Goal: Task Accomplishment & Management: Complete application form

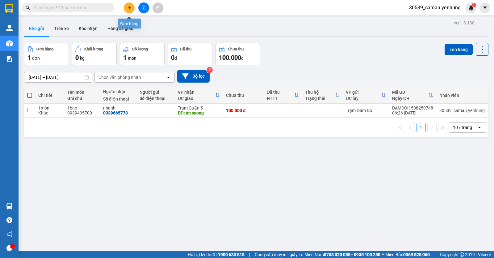
click at [132, 7] on button at bounding box center [129, 7] width 11 height 11
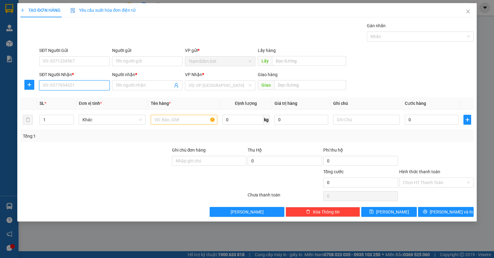
click at [91, 89] on input "SĐT Người Nhận *" at bounding box center [74, 85] width 70 height 10
type input "0"
type input "0383138179"
click at [167, 120] on input "text" at bounding box center [184, 120] width 67 height 10
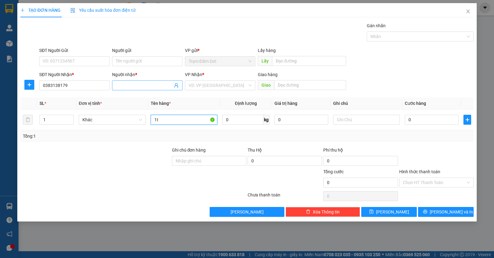
type input "1t"
click at [133, 87] on input "Người nhận *" at bounding box center [144, 85] width 57 height 7
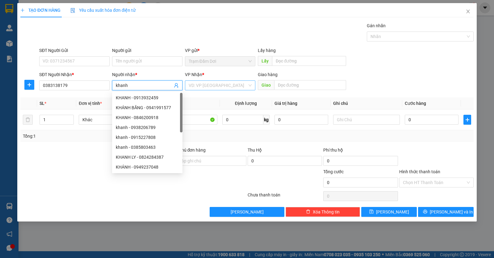
type input "khanh"
click at [197, 87] on input "search" at bounding box center [218, 85] width 59 height 9
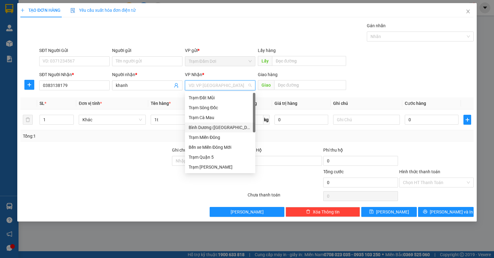
click at [216, 126] on div "Bình Dương ([GEOGRAPHIC_DATA])" at bounding box center [220, 127] width 63 height 7
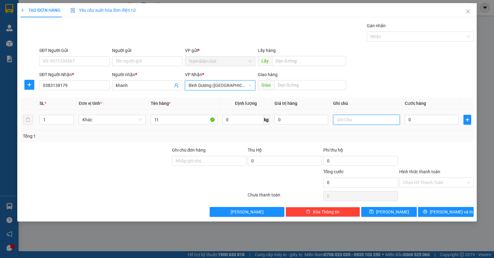
click at [358, 120] on input "text" at bounding box center [366, 120] width 67 height 10
click at [380, 124] on input "0911634906" at bounding box center [366, 120] width 67 height 10
type input "0911634906 tan uyen"
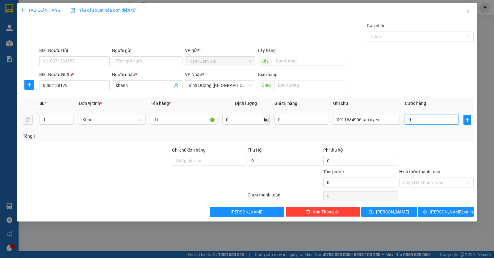
click at [417, 121] on input "0" at bounding box center [432, 120] width 54 height 10
type input "1"
type input "14"
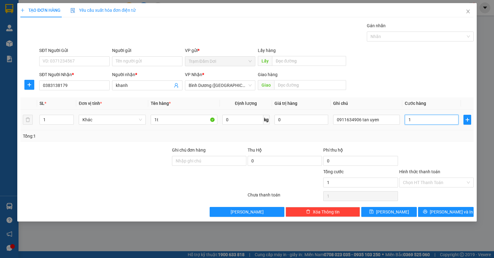
type input "14"
type input "140"
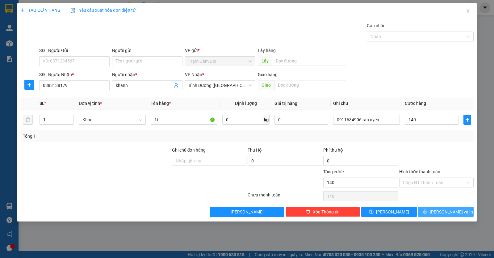
type input "140.000"
click at [441, 208] on button "[PERSON_NAME] và In" at bounding box center [446, 212] width 56 height 10
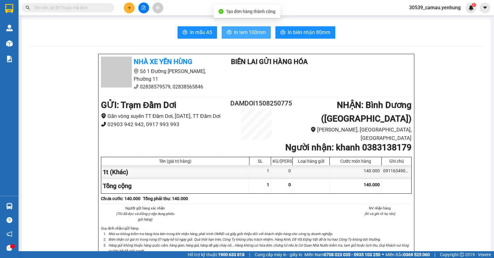
click at [244, 29] on span "In tem 100mm" at bounding box center [250, 32] width 32 height 8
click at [131, 8] on icon "plus" at bounding box center [129, 7] width 3 height 0
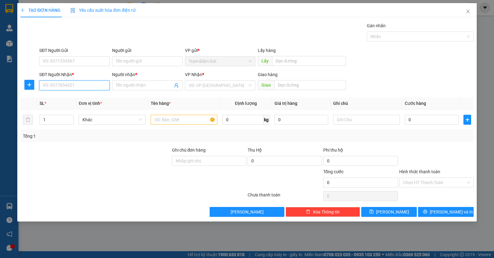
click at [89, 88] on input "SĐT Người Nhận *" at bounding box center [74, 85] width 70 height 10
click at [68, 97] on div "0918778869 - 0" at bounding box center [74, 97] width 63 height 7
type input "0918778869"
type input "0"
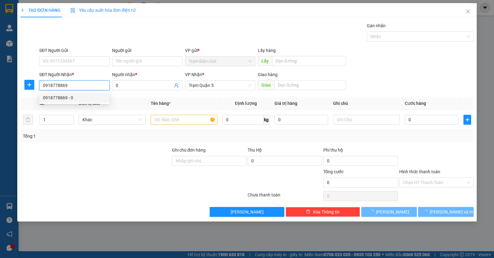
type input "50.000"
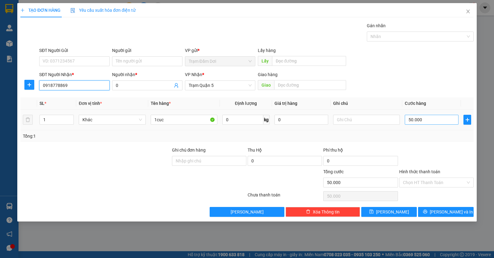
type input "0918778869"
click at [446, 123] on input "50.000" at bounding box center [432, 120] width 54 height 10
type input "0"
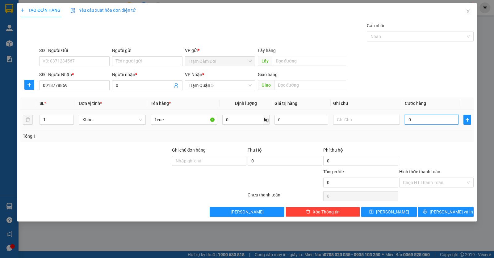
type input "4"
type input "04"
type input "40"
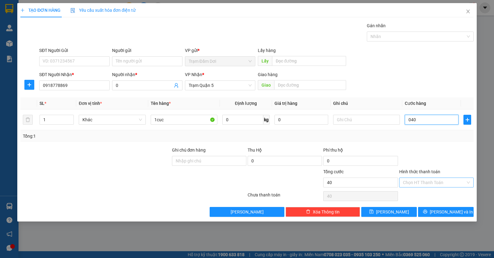
type input "040"
type input "40.000"
click at [418, 182] on input "Hình thức thanh toán" at bounding box center [434, 182] width 63 height 9
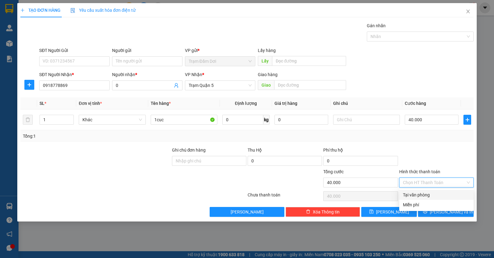
click at [418, 193] on div "Tại văn phòng" at bounding box center [436, 194] width 67 height 7
type input "0"
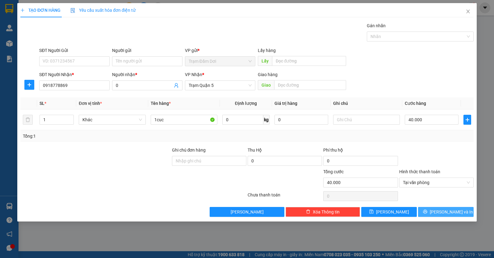
click at [425, 214] on button "[PERSON_NAME] và In" at bounding box center [446, 212] width 56 height 10
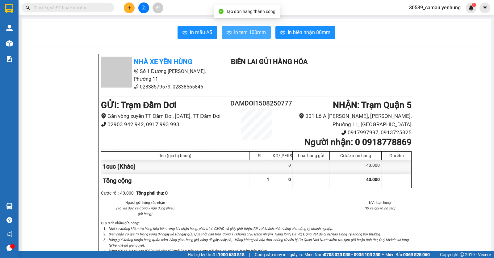
click at [249, 30] on span "In tem 100mm" at bounding box center [250, 32] width 32 height 8
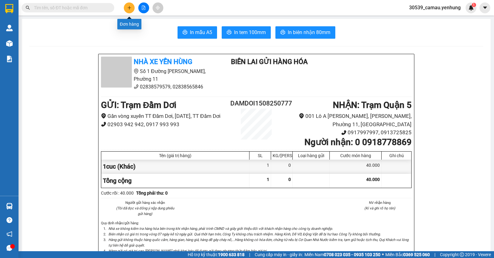
click at [128, 8] on icon "plus" at bounding box center [129, 8] width 4 height 4
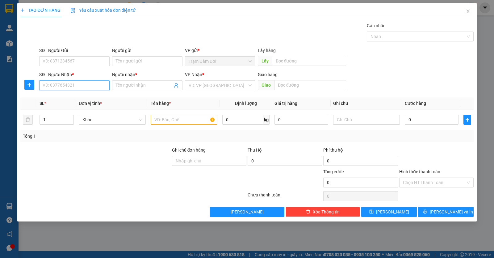
click at [86, 89] on input "SĐT Người Nhận *" at bounding box center [74, 85] width 70 height 10
click at [77, 98] on div "0919672183 - ngoc" at bounding box center [74, 97] width 63 height 7
type input "0919672183"
type input "ngoc"
type input "nga 3 thai lan"
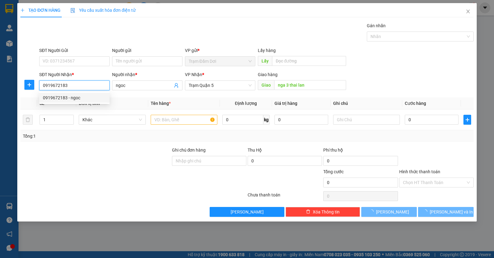
type input "80.000"
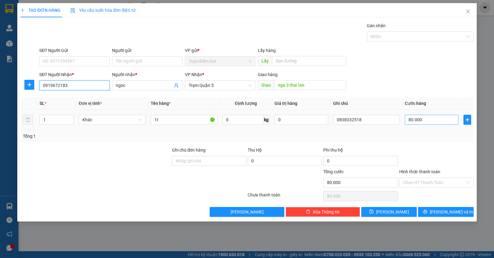
type input "0919672183"
click at [433, 118] on input "80.000" at bounding box center [432, 120] width 54 height 10
type input "0"
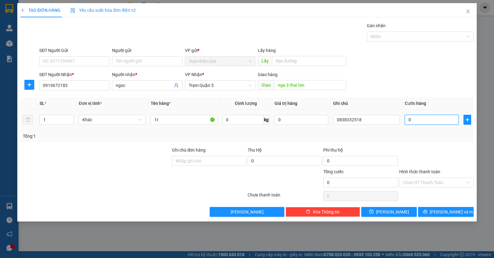
type input "1"
type input "01"
type input "19"
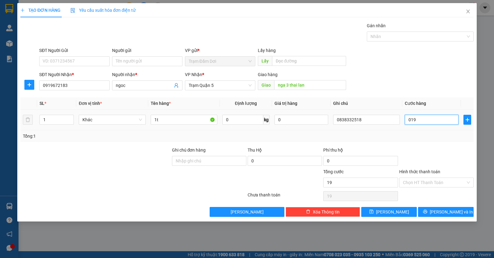
type input "01"
type input "1"
type input "10"
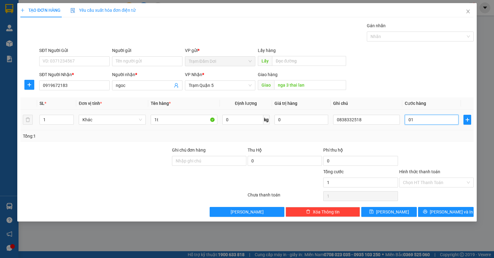
type input "010"
type input "100"
type input "0.100"
type input "100.000"
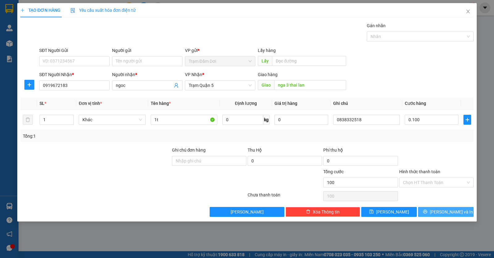
type input "100.000"
click at [427, 213] on icon "printer" at bounding box center [425, 212] width 4 height 4
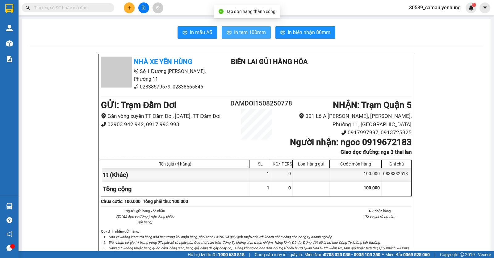
click at [238, 34] on span "In tem 100mm" at bounding box center [250, 32] width 32 height 8
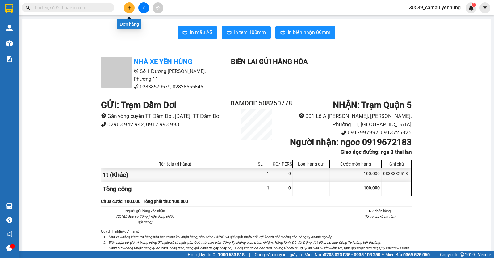
click at [129, 6] on icon "plus" at bounding box center [129, 8] width 4 height 4
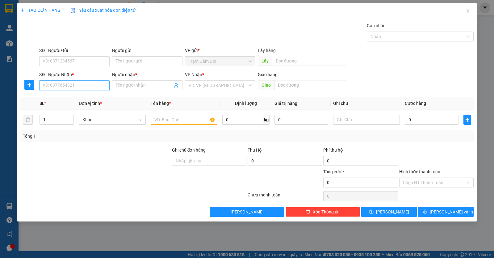
click at [63, 86] on input "SĐT Người Nhận *" at bounding box center [74, 85] width 70 height 10
click at [67, 96] on div "0854920567 - Loan Anh" at bounding box center [74, 97] width 63 height 7
type input "0854920567"
type input "Loan Anh"
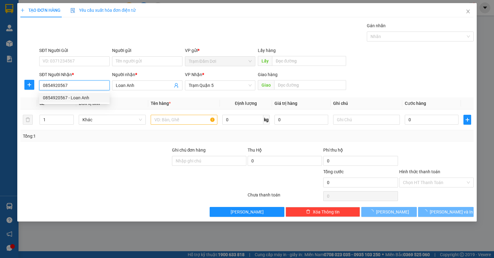
type input "50.000"
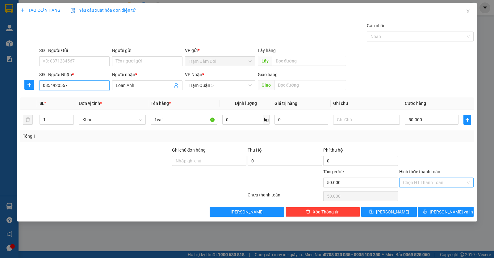
type input "0854920567"
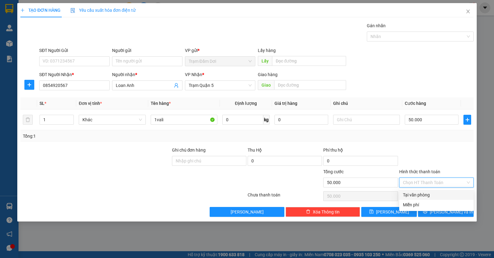
click at [412, 181] on input "Hình thức thanh toán" at bounding box center [434, 182] width 63 height 9
click at [420, 196] on div "Tại văn phòng" at bounding box center [436, 194] width 67 height 7
type input "0"
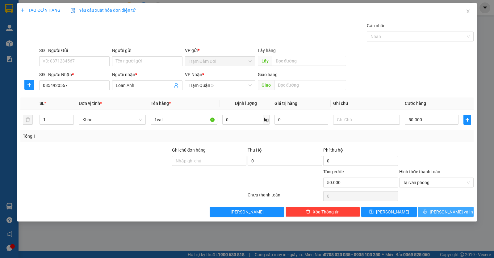
click at [452, 214] on span "[PERSON_NAME] và In" at bounding box center [451, 211] width 43 height 7
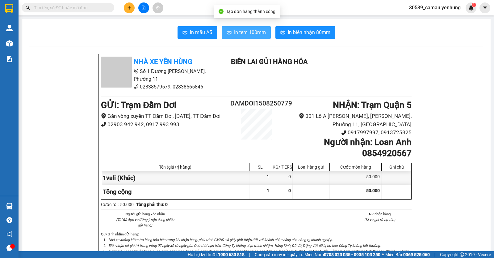
click at [253, 30] on span "In tem 100mm" at bounding box center [250, 32] width 32 height 8
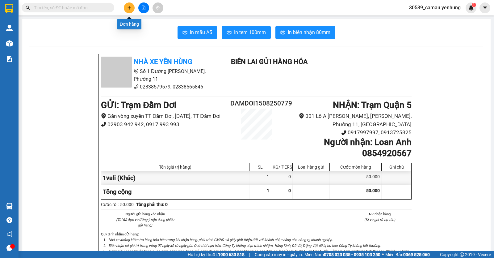
click at [127, 5] on button at bounding box center [129, 7] width 11 height 11
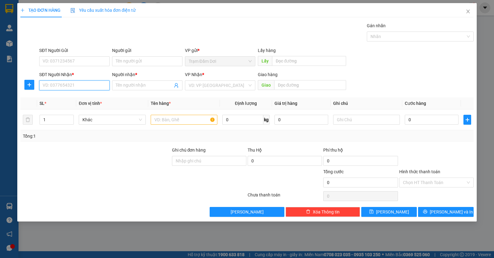
click at [85, 84] on input "SĐT Người Nhận *" at bounding box center [74, 85] width 70 height 10
type input "0961728929"
click at [127, 83] on input "Người nhận *" at bounding box center [144, 85] width 57 height 7
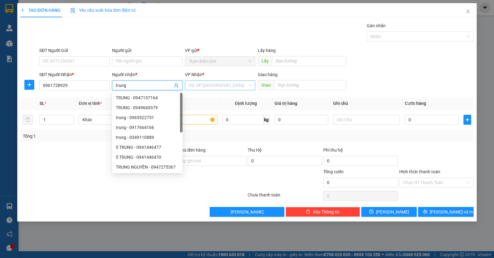
type input "trung"
click at [228, 88] on input "search" at bounding box center [218, 85] width 59 height 9
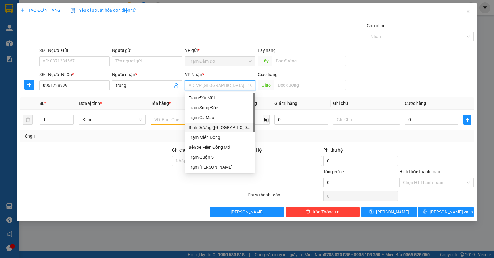
click at [224, 129] on div "Bình Dương ([GEOGRAPHIC_DATA])" at bounding box center [220, 127] width 63 height 7
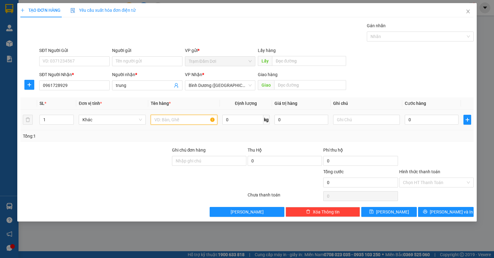
click at [189, 124] on input "text" at bounding box center [184, 120] width 67 height 10
type input "1goi"
click at [380, 124] on input "text" at bounding box center [366, 120] width 67 height 10
click at [379, 122] on input "text" at bounding box center [366, 120] width 67 height 10
click at [418, 120] on input "0" at bounding box center [432, 120] width 54 height 10
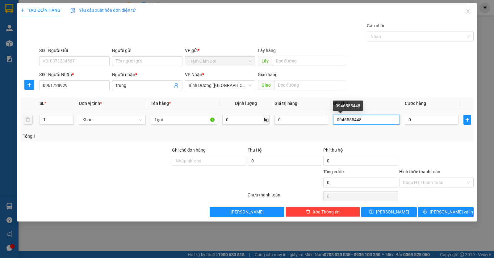
click at [374, 117] on input "0946555448" at bounding box center [366, 120] width 67 height 10
type input "0946555448 di an"
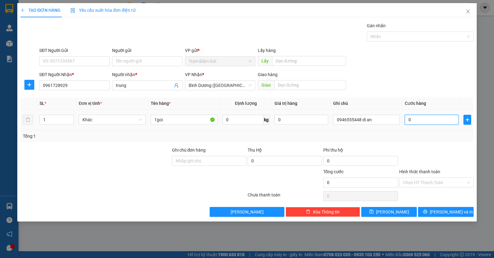
click at [416, 122] on input "0" at bounding box center [432, 120] width 54 height 10
type input "5"
type input "50"
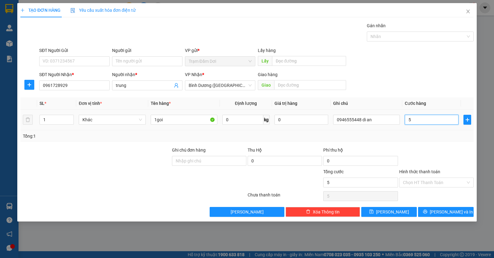
type input "50"
type input "50.000"
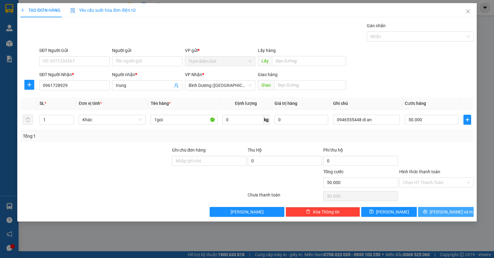
click at [442, 214] on span "[PERSON_NAME] và In" at bounding box center [451, 211] width 43 height 7
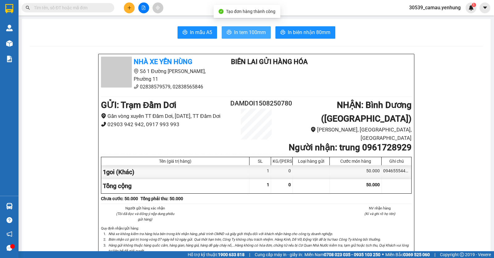
click at [264, 34] on span "In tem 100mm" at bounding box center [250, 32] width 32 height 8
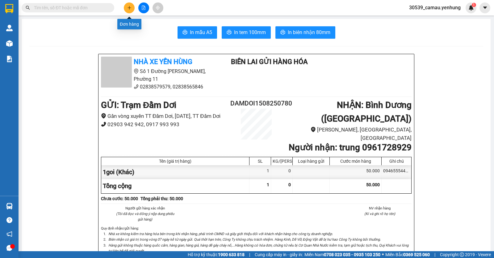
click at [130, 6] on icon "plus" at bounding box center [129, 8] width 4 height 4
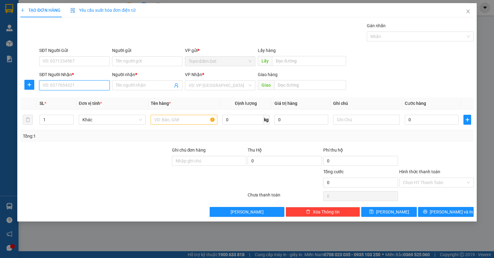
click at [85, 86] on input "SĐT Người Nhận *" at bounding box center [74, 85] width 70 height 10
click at [75, 96] on div "0879452403 - phuc" at bounding box center [74, 97] width 63 height 7
type input "0879452403"
type input "phuc"
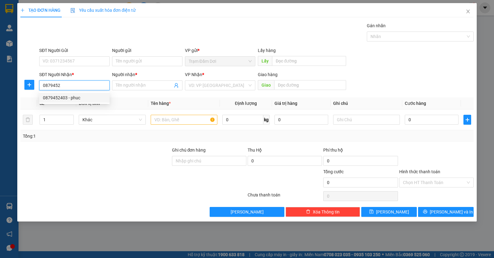
type input "thai lan"
type input "50.000"
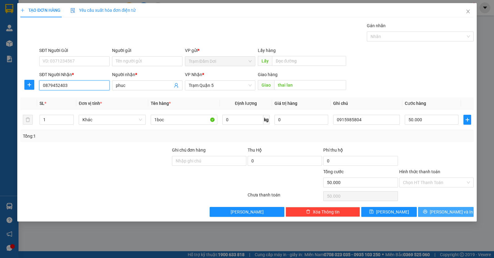
type input "0879452403"
click at [444, 214] on span "[PERSON_NAME] và In" at bounding box center [451, 211] width 43 height 7
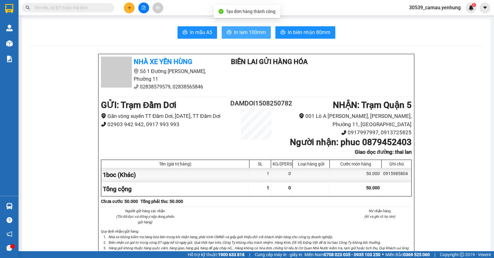
click at [259, 35] on span "In tem 100mm" at bounding box center [250, 32] width 32 height 8
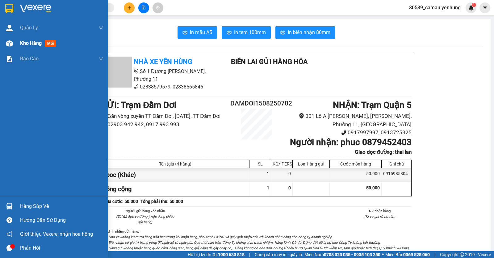
click at [13, 45] on div at bounding box center [9, 43] width 11 height 11
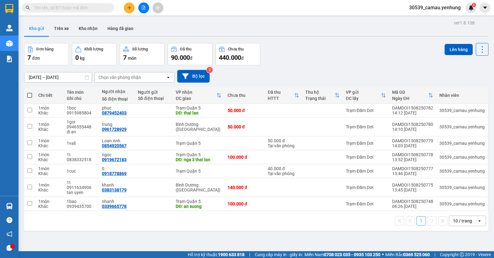
click at [28, 93] on span at bounding box center [29, 95] width 5 height 5
click at [30, 92] on input "checkbox" at bounding box center [30, 92] width 0 height 0
checkbox input "true"
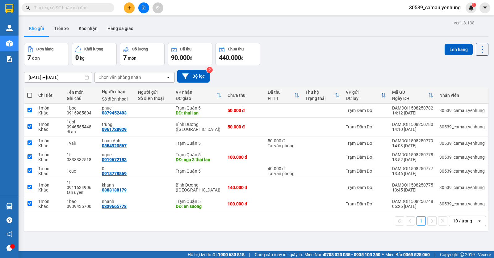
checkbox input "true"
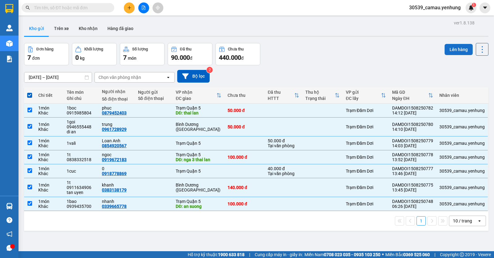
click at [450, 50] on button "Lên hàng" at bounding box center [459, 49] width 28 height 11
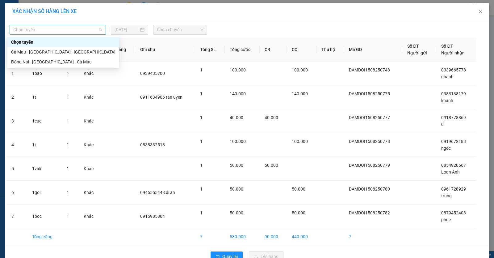
click at [92, 32] on span "Chọn tuyến" at bounding box center [57, 29] width 89 height 9
click at [76, 50] on div "Cà Mau - [GEOGRAPHIC_DATA] - [GEOGRAPHIC_DATA]" at bounding box center [63, 52] width 104 height 7
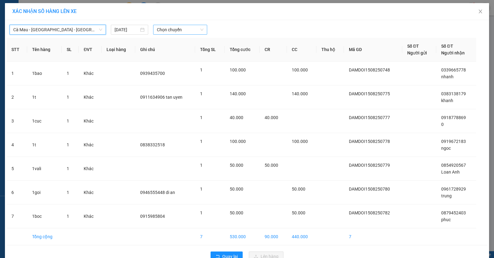
click at [200, 32] on span "Chọn chuyến" at bounding box center [180, 29] width 47 height 9
click at [478, 12] on icon "close" at bounding box center [480, 11] width 5 height 5
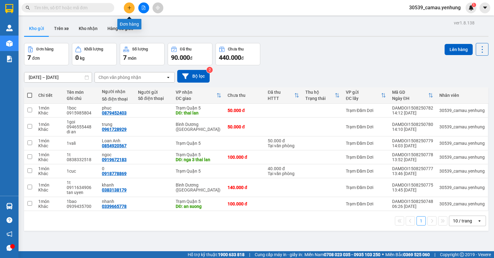
click at [127, 9] on icon "plus" at bounding box center [129, 8] width 4 height 4
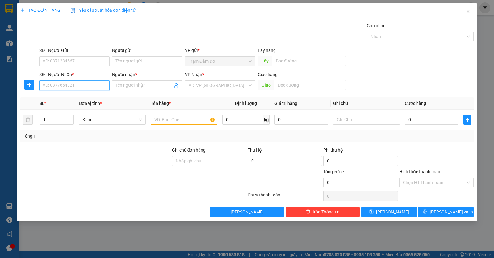
click at [73, 87] on input "SĐT Người Nhận *" at bounding box center [74, 85] width 70 height 10
click at [64, 89] on input "SĐT Người Nhận *" at bounding box center [74, 85] width 70 height 10
type input "0389200850"
click at [192, 124] on input "text" at bounding box center [184, 120] width 67 height 10
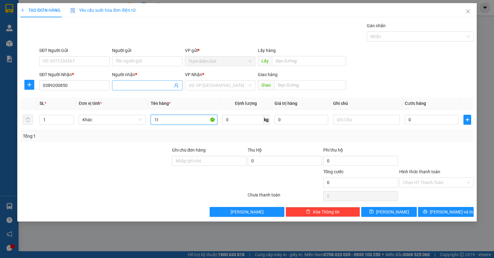
type input "1t"
click at [171, 84] on input "Người nhận *" at bounding box center [144, 85] width 57 height 7
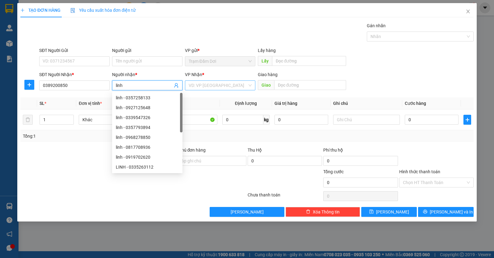
type input "linh"
click at [217, 83] on input "search" at bounding box center [218, 85] width 59 height 9
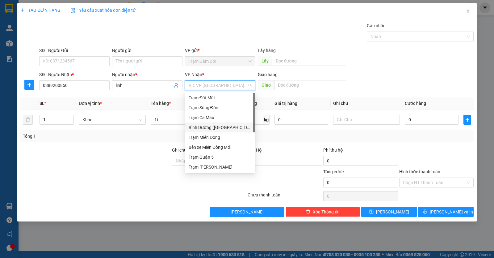
click at [211, 126] on div "Bình Dương ([GEOGRAPHIC_DATA])" at bounding box center [220, 127] width 63 height 7
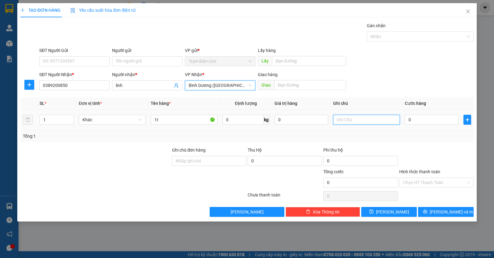
click at [350, 119] on input "text" at bounding box center [366, 120] width 67 height 10
click at [382, 120] on input "0944132851" at bounding box center [366, 120] width 67 height 10
type input "0944132851 [PERSON_NAME]"
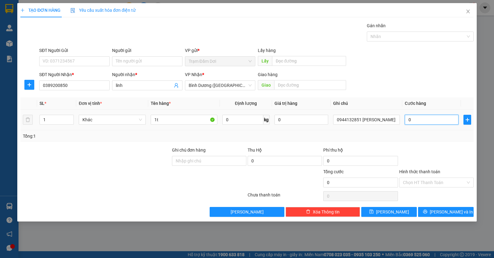
click at [436, 119] on input "0" at bounding box center [432, 120] width 54 height 10
type input "1"
type input "10"
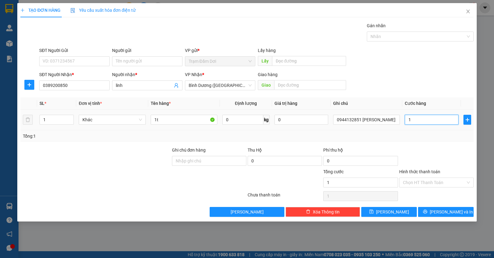
type input "10"
type input "100"
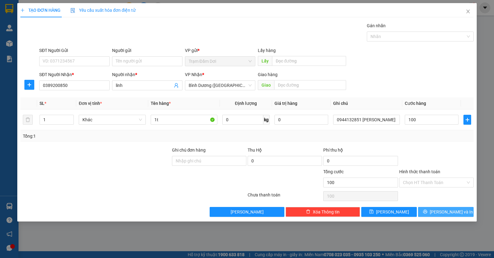
type input "100.000"
click at [428, 209] on icon "printer" at bounding box center [425, 211] width 4 height 4
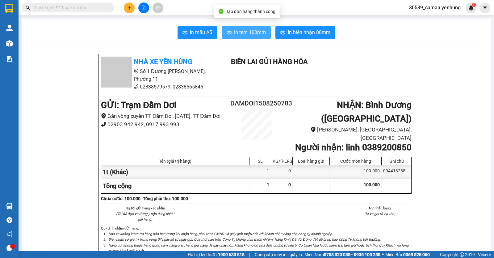
click at [260, 33] on span "In tem 100mm" at bounding box center [250, 32] width 32 height 8
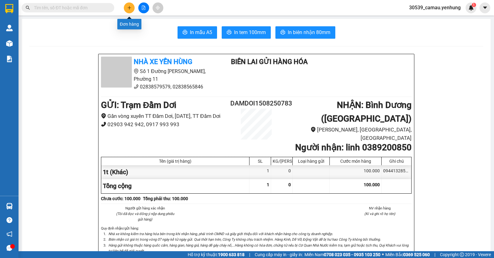
click at [129, 7] on icon "plus" at bounding box center [129, 8] width 4 height 4
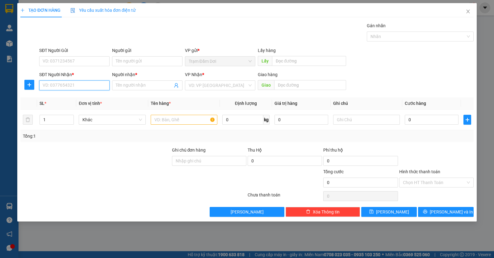
click at [92, 88] on input "SĐT Người Nhận *" at bounding box center [74, 85] width 70 height 10
click at [49, 87] on input "SĐT Người Nhận *" at bounding box center [74, 85] width 70 height 10
click at [77, 98] on div "0948660565 - quyen" at bounding box center [74, 97] width 63 height 7
type input "0948660565"
type input "quyen"
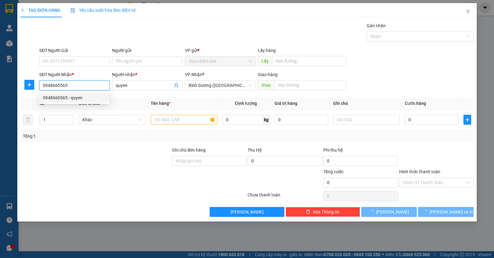
type input "80.000"
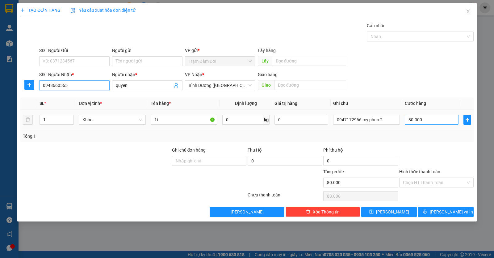
type input "0948660565"
click at [438, 117] on input "80.000" at bounding box center [432, 120] width 54 height 10
type input "0"
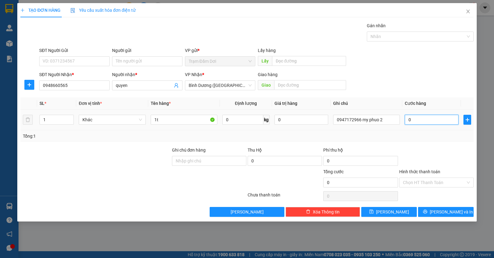
type input "1"
type input "01"
type input "12"
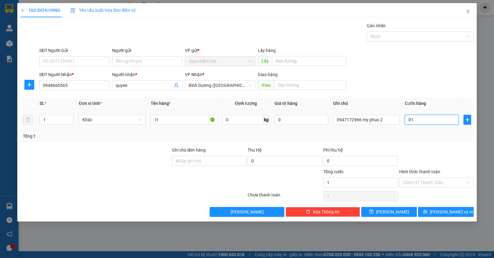
type input "012"
type input "120"
type input "0.120"
type input "120.000"
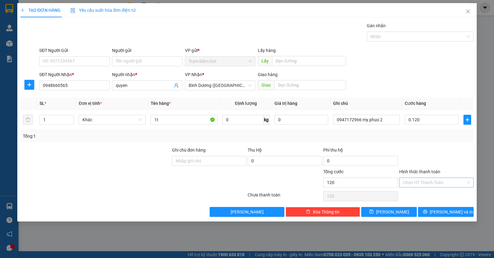
type input "120.000"
click at [429, 181] on input "Hình thức thanh toán" at bounding box center [434, 182] width 63 height 9
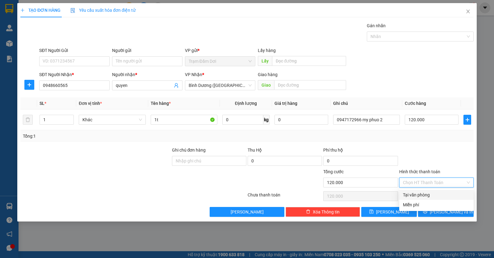
click at [430, 193] on div "Tại văn phòng" at bounding box center [436, 194] width 67 height 7
type input "0"
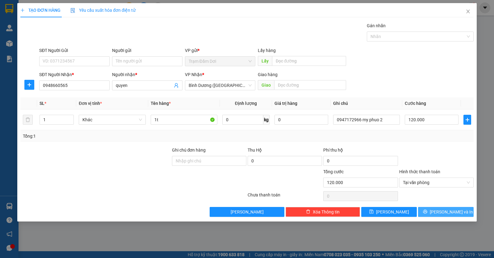
click at [443, 212] on span "[PERSON_NAME] và In" at bounding box center [451, 211] width 43 height 7
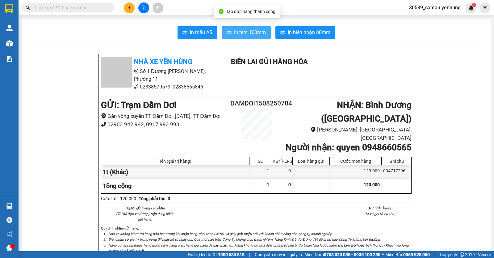
click at [258, 35] on span "In tem 100mm" at bounding box center [250, 32] width 32 height 8
click at [131, 10] on icon "plus" at bounding box center [129, 8] width 4 height 4
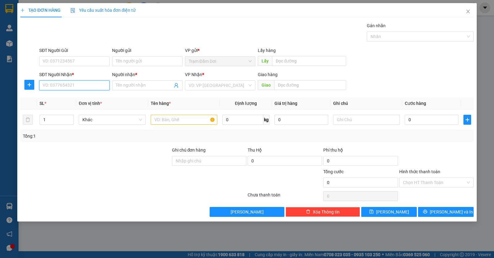
click at [75, 88] on input "SĐT Người Nhận *" at bounding box center [74, 85] width 70 height 10
click at [62, 99] on div "0878057156 - A" at bounding box center [74, 97] width 63 height 7
type input "0878057156"
type input "A"
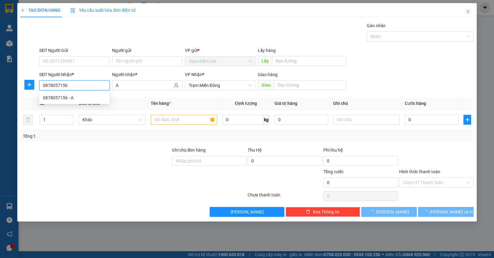
type input "100.000"
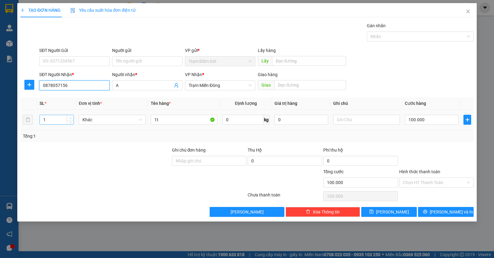
type input "0878057156"
type input "2"
click at [72, 115] on span "Increase Value" at bounding box center [70, 118] width 7 height 6
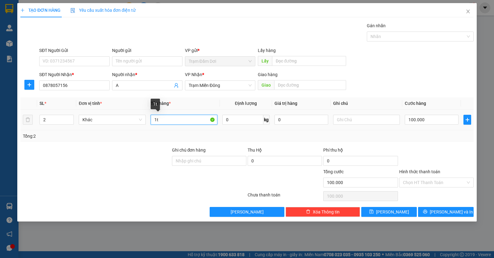
click at [169, 122] on input "1t" at bounding box center [184, 120] width 67 height 10
type input "1"
type input "2t"
click at [436, 122] on input "100.000" at bounding box center [432, 120] width 54 height 10
type input "0"
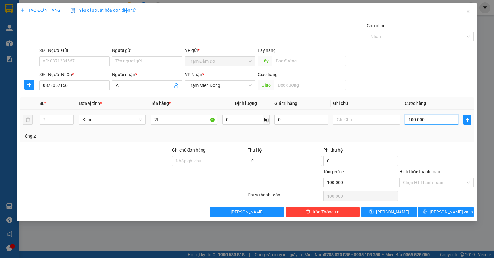
type input "0"
type input "2"
type input "02"
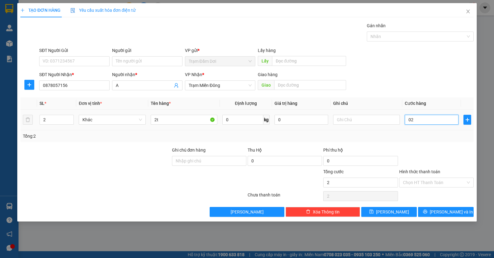
type input "20"
type input "020"
type input "200"
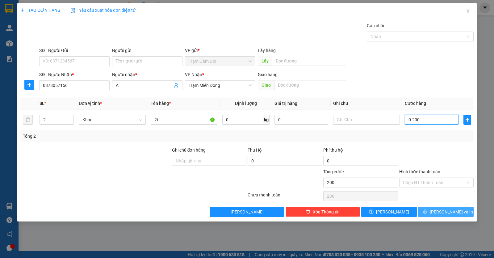
type input "0.200"
type input "200.000"
click at [444, 212] on span "[PERSON_NAME] và In" at bounding box center [451, 211] width 43 height 7
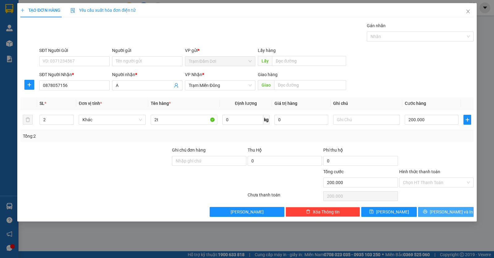
click at [427, 211] on icon "printer" at bounding box center [425, 212] width 4 height 4
click at [467, 11] on icon "close" at bounding box center [468, 11] width 5 height 5
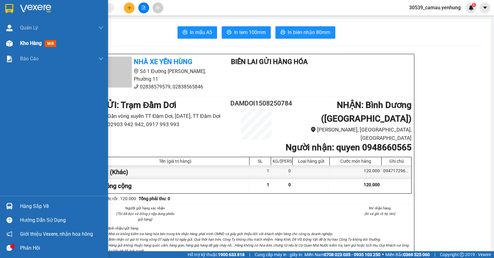
click at [15, 41] on div "Kho hàng mới" at bounding box center [54, 43] width 108 height 15
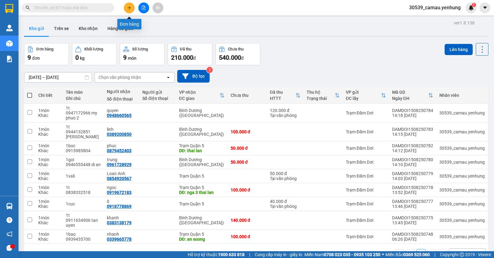
click at [133, 9] on button at bounding box center [129, 7] width 11 height 11
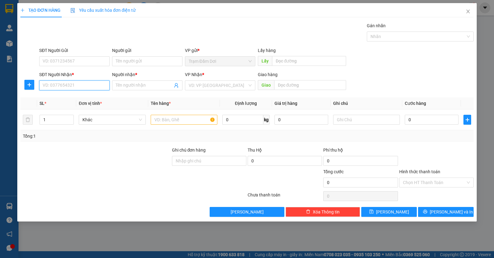
click at [106, 84] on input "SĐT Người Nhận *" at bounding box center [74, 85] width 70 height 10
click at [72, 97] on div "0878057156 - A" at bounding box center [74, 97] width 63 height 7
type input "0878057156"
type input "A"
type input "100.000"
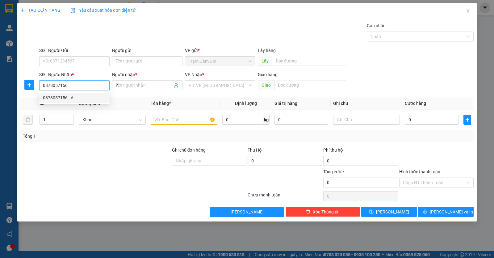
type input "100.000"
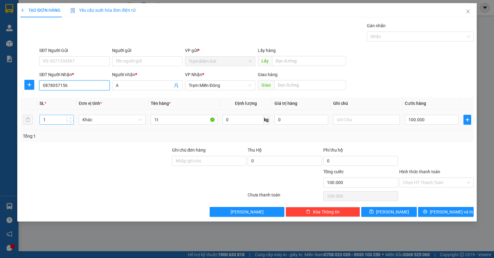
type input "0878057156"
type input "2"
click at [69, 117] on span "up" at bounding box center [71, 118] width 4 height 4
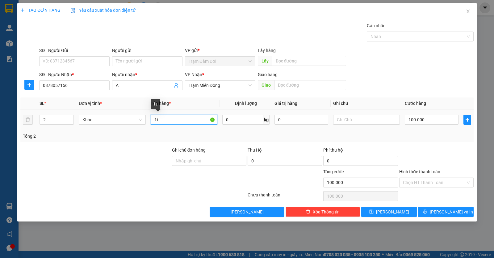
click at [168, 122] on input "1t" at bounding box center [184, 120] width 67 height 10
type input "1"
type input "2t"
click at [424, 122] on input "100.000" at bounding box center [432, 120] width 54 height 10
type input "0"
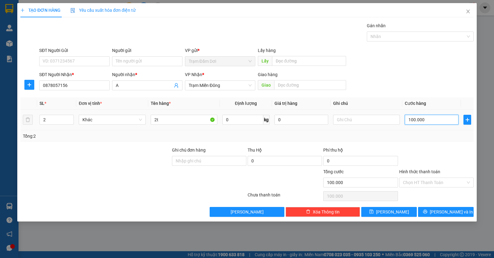
type input "0"
type input "2"
type input "02"
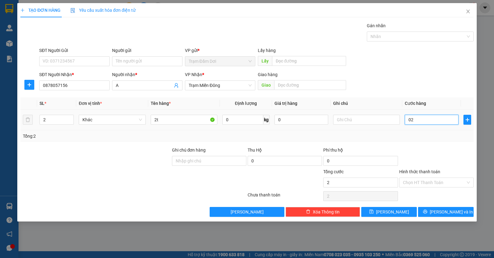
type input "22"
type input "022"
type input "220"
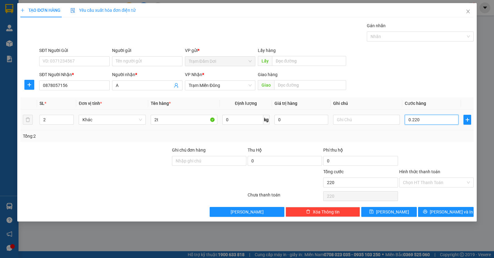
type input "022"
type input "22"
type input "02"
type input "2"
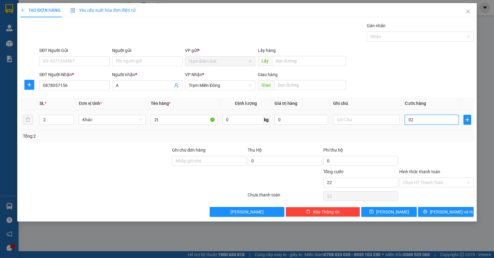
type input "2"
type input "20"
type input "020"
type input "200"
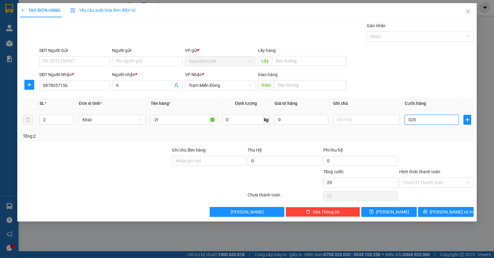
type input "200"
type input "0.200"
type input "200.000"
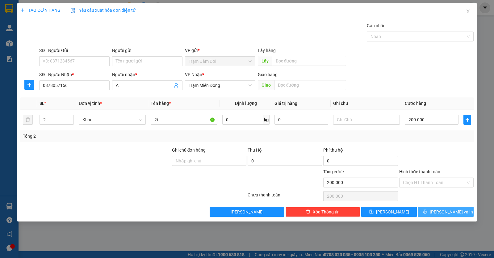
click at [443, 213] on span "[PERSON_NAME] và In" at bounding box center [451, 211] width 43 height 7
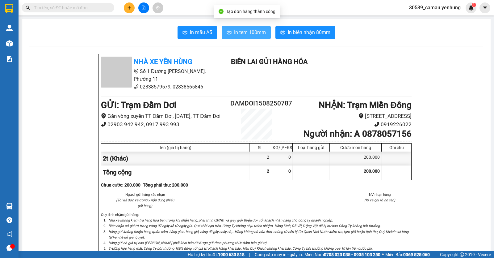
click at [248, 29] on span "In tem 100mm" at bounding box center [250, 32] width 32 height 8
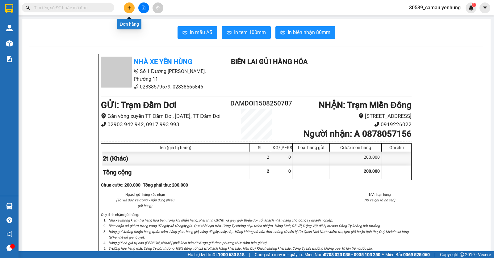
click at [132, 6] on button at bounding box center [129, 7] width 11 height 11
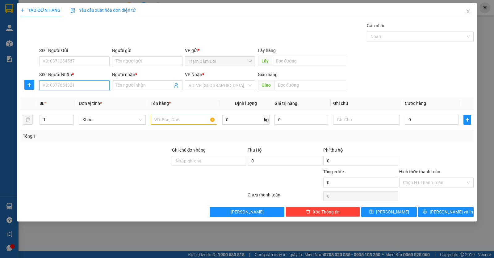
click at [93, 83] on input "SĐT Người Nhận *" at bounding box center [74, 85] width 70 height 10
click at [85, 87] on input "SĐT Người Nhận *" at bounding box center [74, 85] width 70 height 10
click at [81, 98] on div "0916750738 - con" at bounding box center [74, 97] width 63 height 7
type input "0916750738"
type input "con"
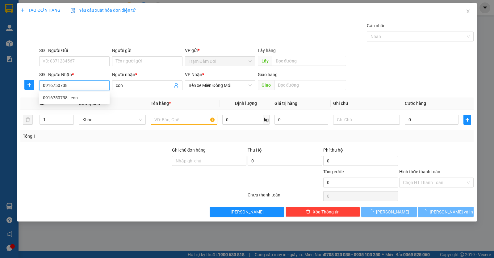
type input "150.000"
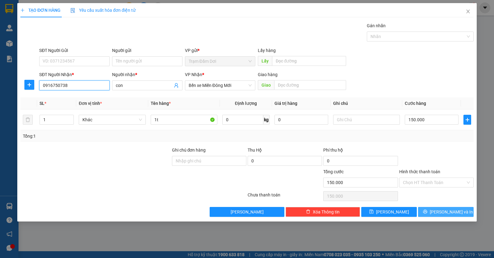
type input "0916750738"
click at [423, 210] on button "[PERSON_NAME] và In" at bounding box center [446, 212] width 56 height 10
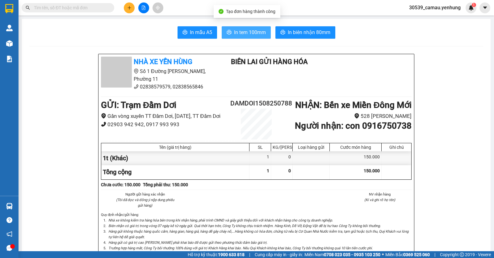
click at [257, 34] on span "In tem 100mm" at bounding box center [250, 32] width 32 height 8
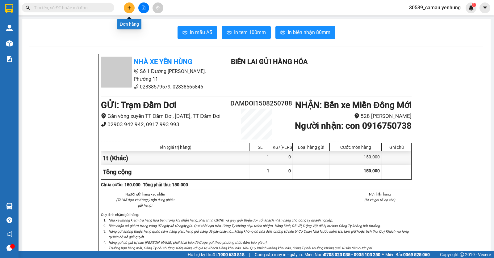
click at [128, 6] on icon "plus" at bounding box center [129, 8] width 4 height 4
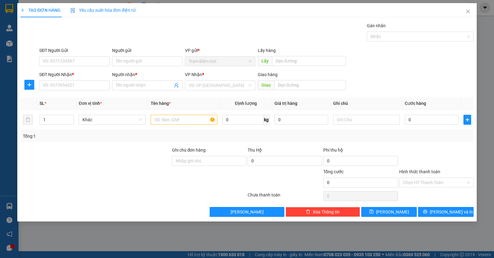
click at [95, 80] on div "SĐT Người Nhận *" at bounding box center [74, 75] width 70 height 9
click at [95, 83] on input "SĐT Người Nhận *" at bounding box center [74, 85] width 70 height 10
click at [74, 94] on div "0918225600 - nam" at bounding box center [74, 97] width 63 height 7
type input "0918225600"
type input "nam"
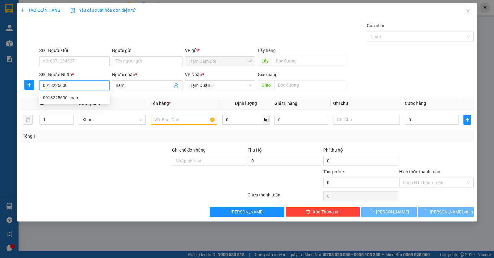
type input "70.000"
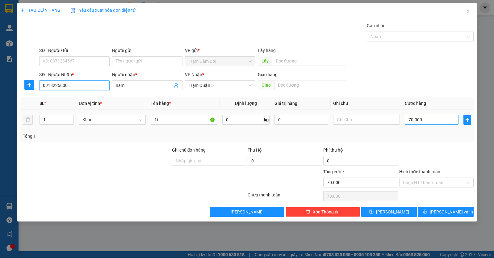
type input "0918225600"
click at [428, 124] on input "70.000" at bounding box center [432, 120] width 54 height 10
type input "0"
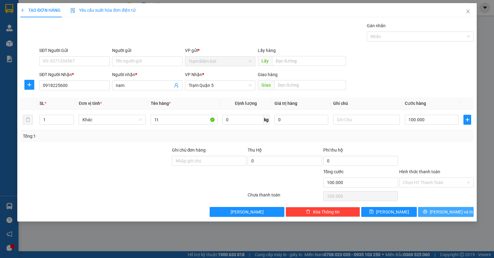
click at [432, 210] on button "[PERSON_NAME] và In" at bounding box center [446, 212] width 56 height 10
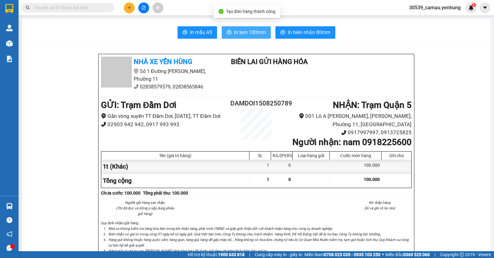
click at [241, 33] on span "In tem 100mm" at bounding box center [250, 32] width 32 height 8
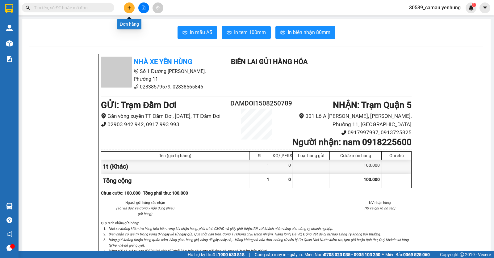
click at [132, 6] on button at bounding box center [129, 7] width 11 height 11
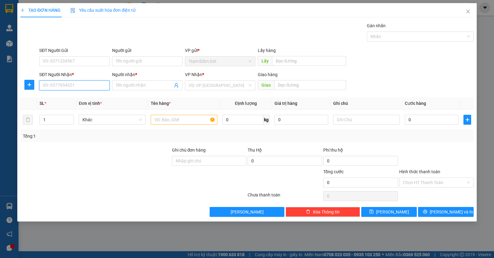
drag, startPoint x: 88, startPoint y: 87, endPoint x: 83, endPoint y: 91, distance: 6.6
click at [87, 87] on input "SĐT Người Nhận *" at bounding box center [74, 85] width 70 height 10
click at [79, 99] on div "0988384214 - a hung" at bounding box center [74, 97] width 63 height 7
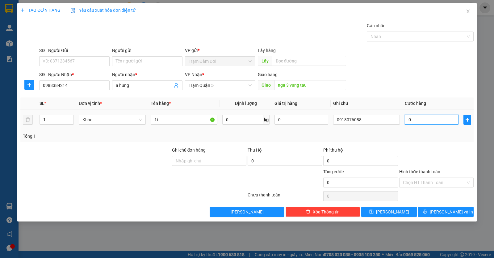
click at [442, 122] on input "0" at bounding box center [432, 120] width 54 height 10
click at [436, 181] on input "Hình thức thanh toán" at bounding box center [434, 182] width 63 height 9
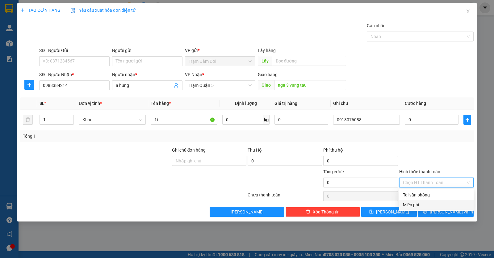
click at [418, 203] on div "Miễn phí" at bounding box center [436, 204] width 67 height 7
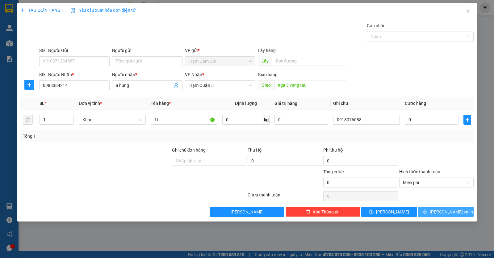
click at [428, 210] on icon "printer" at bounding box center [425, 211] width 4 height 4
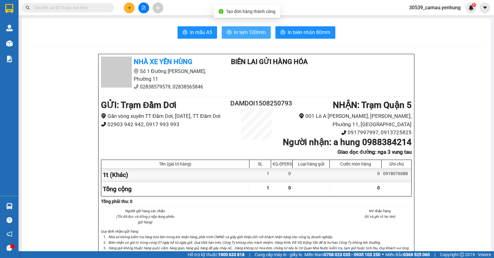
click at [259, 38] on button "In tem 100mm" at bounding box center [246, 32] width 49 height 12
click at [131, 6] on icon "plus" at bounding box center [129, 8] width 4 height 4
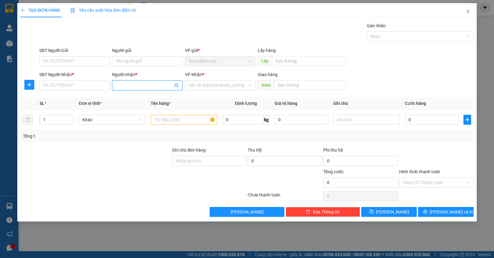
click at [121, 86] on input "Người nhận *" at bounding box center [144, 85] width 57 height 7
click at [138, 96] on div "tai dung - 0382481872" at bounding box center [147, 97] width 63 height 7
click at [216, 83] on input "search" at bounding box center [218, 85] width 59 height 9
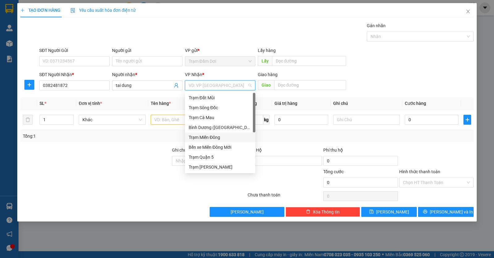
click at [214, 138] on div "Trạm Miền Đông" at bounding box center [220, 137] width 63 height 7
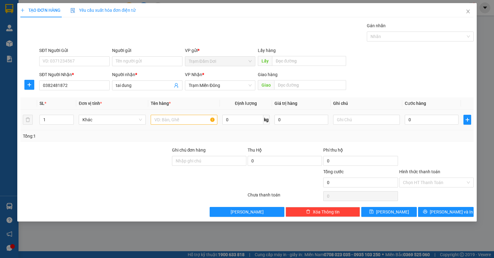
click at [185, 125] on div at bounding box center [184, 119] width 67 height 12
click at [185, 124] on input "text" at bounding box center [184, 120] width 67 height 10
click at [412, 120] on input "0" at bounding box center [432, 120] width 54 height 10
click at [444, 213] on span "[PERSON_NAME] và In" at bounding box center [451, 211] width 43 height 7
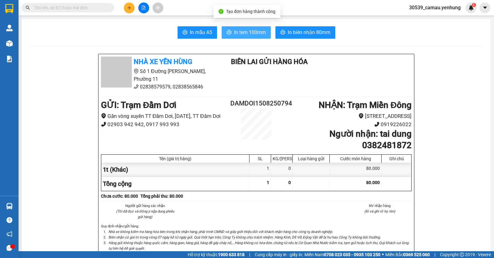
click at [251, 35] on span "In tem 100mm" at bounding box center [250, 32] width 32 height 8
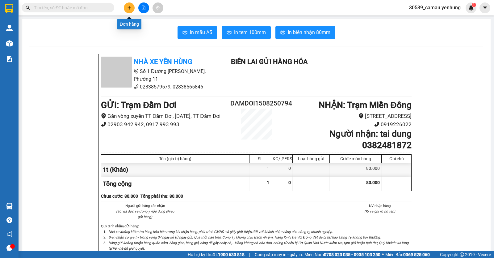
click at [132, 5] on button at bounding box center [129, 7] width 11 height 11
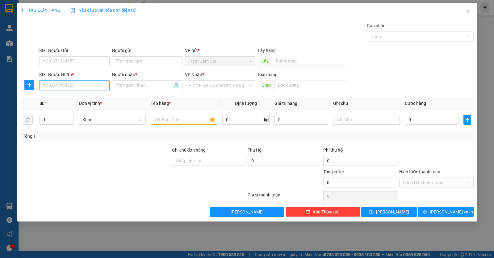
click at [91, 88] on input "SĐT Người Nhận *" at bounding box center [74, 85] width 70 height 10
click at [80, 89] on input "SĐT Người Nhận *" at bounding box center [74, 85] width 70 height 10
click at [66, 97] on div "0947335426 - tung" at bounding box center [74, 97] width 63 height 7
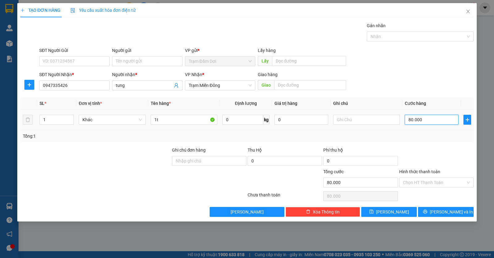
click at [435, 122] on input "80.000" at bounding box center [432, 120] width 54 height 10
click at [430, 180] on input "Hình thức thanh toán" at bounding box center [434, 182] width 63 height 9
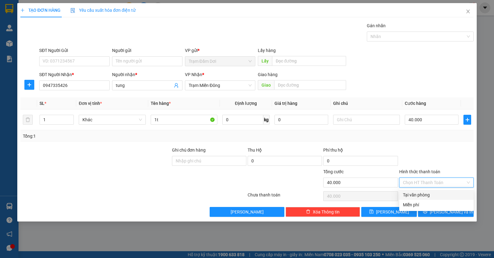
click at [429, 193] on div "Tại văn phòng" at bounding box center [436, 194] width 67 height 7
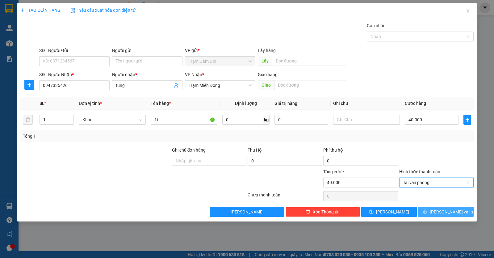
click at [428, 210] on icon "printer" at bounding box center [425, 211] width 4 height 4
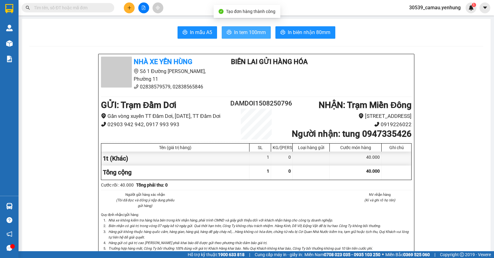
click at [260, 33] on span "In tem 100mm" at bounding box center [250, 32] width 32 height 8
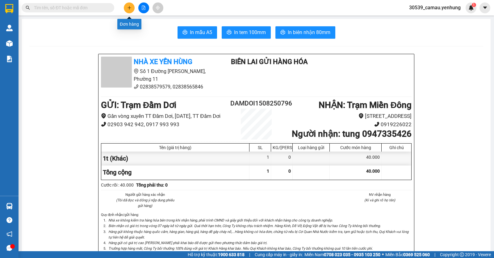
click at [132, 10] on button at bounding box center [129, 7] width 11 height 11
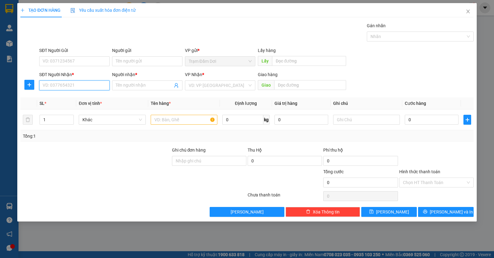
click at [94, 87] on input "SĐT Người Nhận *" at bounding box center [74, 85] width 70 height 10
click at [76, 100] on div "0917666352 - hien" at bounding box center [74, 97] width 63 height 7
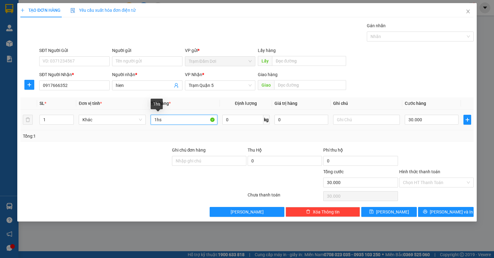
click at [197, 120] on input "1hs" at bounding box center [184, 120] width 67 height 10
click at [441, 119] on input "30.000" at bounding box center [432, 120] width 54 height 10
click at [448, 182] on input "Hình thức thanh toán" at bounding box center [434, 182] width 63 height 9
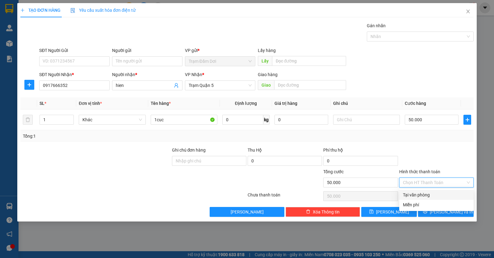
click at [418, 192] on div "Tại văn phòng" at bounding box center [436, 194] width 67 height 7
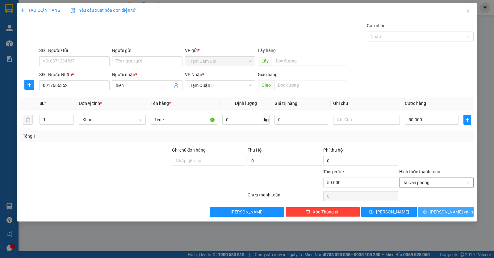
click at [428, 211] on icon "printer" at bounding box center [425, 211] width 4 height 4
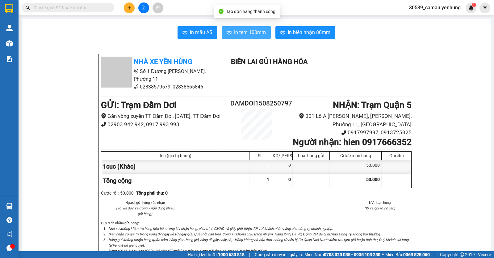
click at [268, 36] on button "In tem 100mm" at bounding box center [246, 32] width 49 height 12
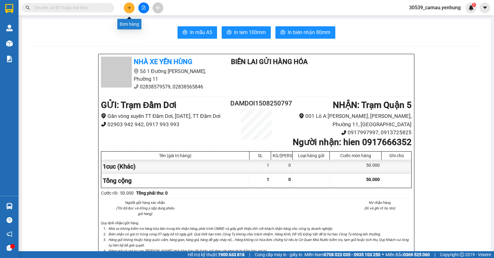
click at [130, 7] on icon "plus" at bounding box center [129, 8] width 4 height 4
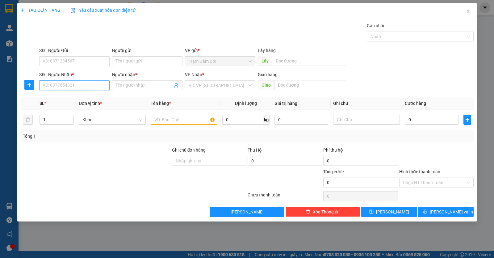
click at [69, 87] on input "SĐT Người Nhận *" at bounding box center [74, 85] width 70 height 10
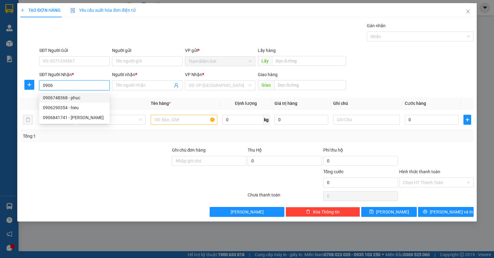
click at [69, 95] on div "0906748368 - phuc" at bounding box center [74, 97] width 63 height 7
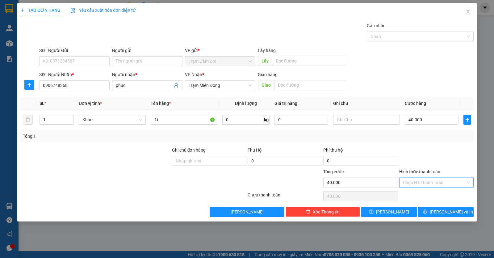
click at [420, 182] on input "Hình thức thanh toán" at bounding box center [434, 182] width 63 height 9
click at [423, 194] on div "Tại văn phòng" at bounding box center [436, 194] width 67 height 7
click at [435, 215] on button "[PERSON_NAME] và In" at bounding box center [446, 212] width 56 height 10
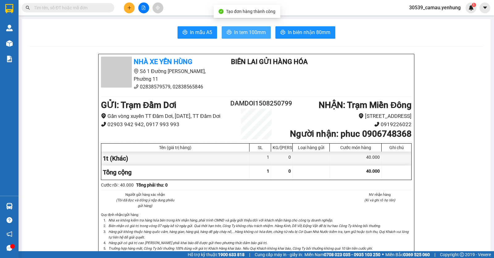
click at [246, 33] on span "In tem 100mm" at bounding box center [250, 32] width 32 height 8
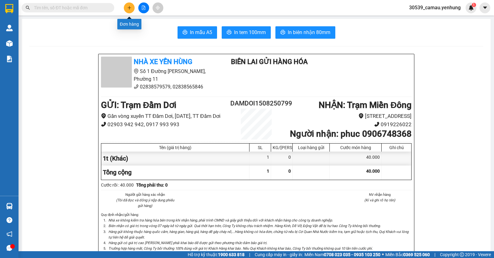
click at [128, 7] on icon "plus" at bounding box center [129, 8] width 4 height 4
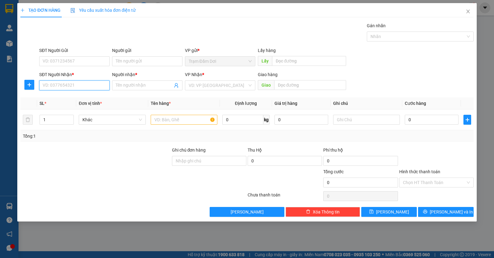
click at [100, 87] on input "SĐT Người Nhận *" at bounding box center [74, 85] width 70 height 10
click at [74, 99] on div "0976019357 - phuc" at bounding box center [74, 97] width 63 height 7
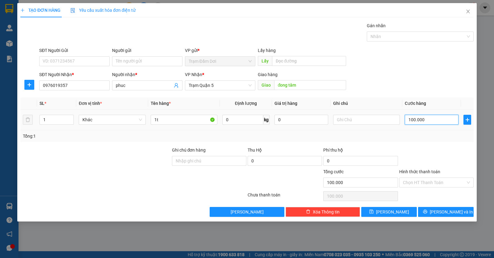
click at [432, 122] on input "100.000" at bounding box center [432, 120] width 54 height 10
click at [428, 184] on input "Hình thức thanh toán" at bounding box center [434, 182] width 63 height 9
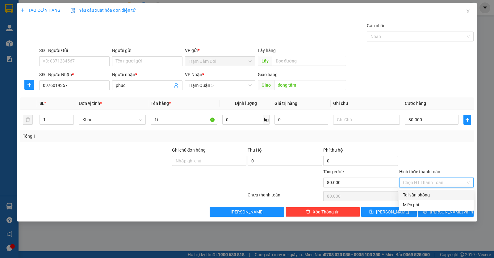
click at [431, 196] on div "Tại văn phòng" at bounding box center [436, 194] width 67 height 7
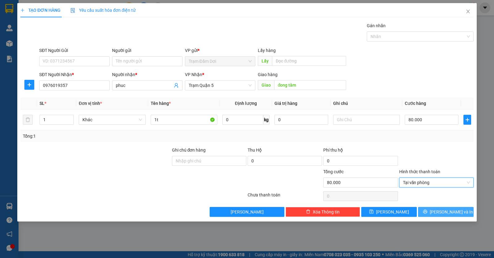
click at [442, 212] on span "[PERSON_NAME] và In" at bounding box center [451, 211] width 43 height 7
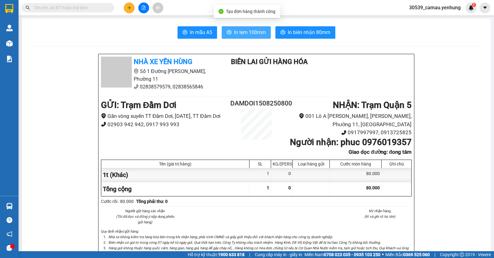
click at [253, 34] on span "In tem 100mm" at bounding box center [250, 32] width 32 height 8
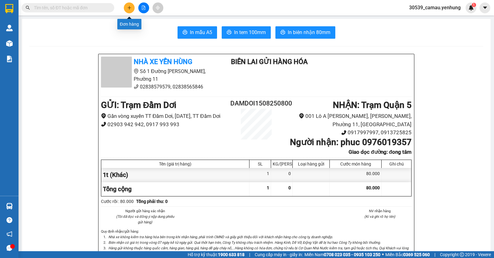
click at [128, 6] on icon "plus" at bounding box center [129, 8] width 4 height 4
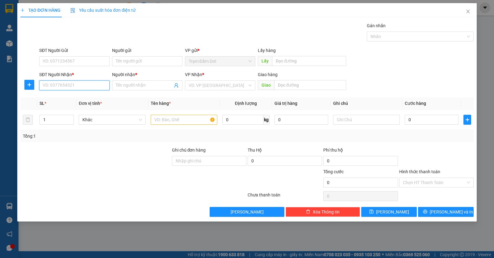
click at [54, 84] on input "SĐT Người Nhận *" at bounding box center [74, 85] width 70 height 10
click at [74, 99] on div "0941009274 - [PERSON_NAME]" at bounding box center [74, 97] width 63 height 7
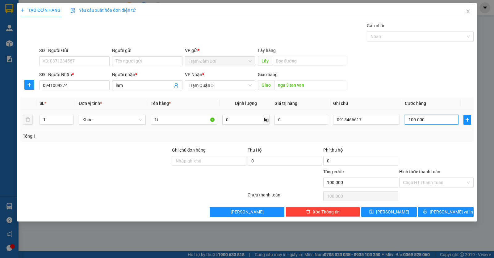
click at [444, 116] on input "100.000" at bounding box center [432, 120] width 54 height 10
click at [428, 213] on icon "printer" at bounding box center [425, 211] width 4 height 4
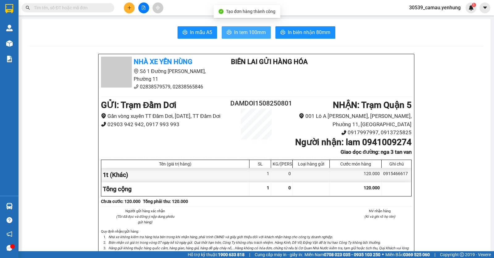
click at [246, 34] on span "In tem 100mm" at bounding box center [250, 32] width 32 height 8
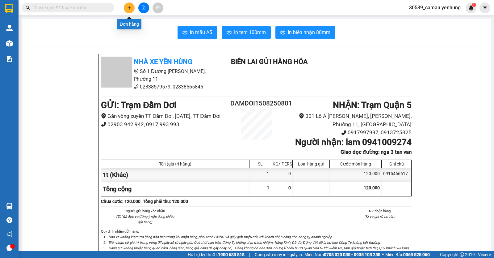
click at [128, 6] on icon "plus" at bounding box center [129, 8] width 4 height 4
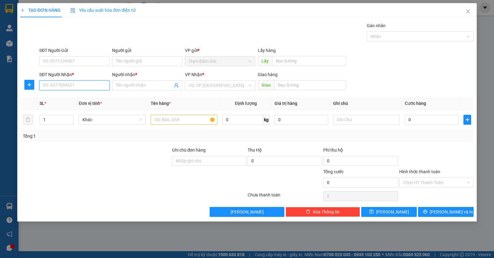
click at [92, 83] on input "SĐT Người Nhận *" at bounding box center [74, 85] width 70 height 10
click at [80, 96] on div "0989665877 - hang" at bounding box center [74, 97] width 63 height 7
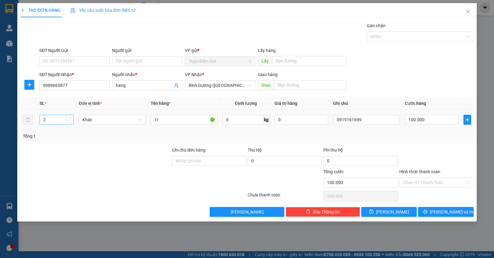
click at [72, 117] on span "up" at bounding box center [71, 118] width 4 height 4
click at [163, 122] on input "1t" at bounding box center [184, 120] width 67 height 10
click at [432, 117] on input "100.000" at bounding box center [432, 120] width 54 height 10
click at [419, 183] on input "Hình thức thanh toán" at bounding box center [434, 182] width 63 height 9
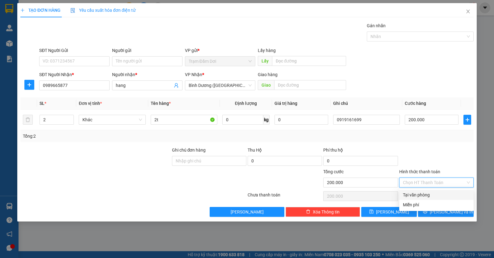
click at [426, 194] on div "Tại văn phòng" at bounding box center [436, 194] width 67 height 7
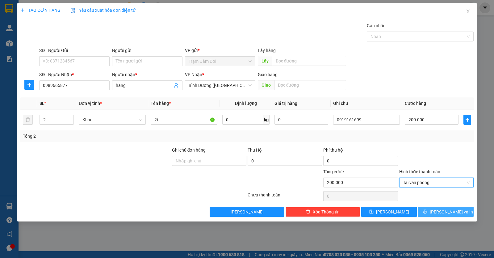
click at [432, 213] on button "[PERSON_NAME] và In" at bounding box center [446, 212] width 56 height 10
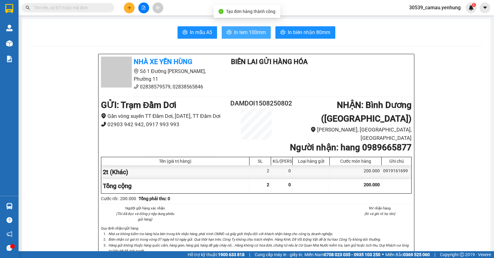
click at [254, 32] on span "In tem 100mm" at bounding box center [250, 32] width 32 height 8
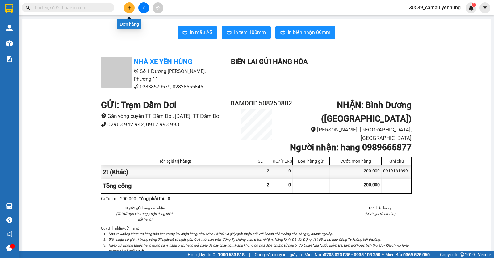
click at [129, 3] on button at bounding box center [129, 7] width 11 height 11
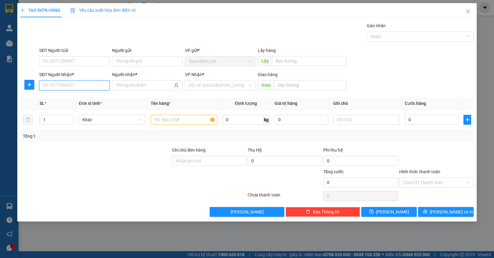
click at [75, 87] on input "SĐT Người Nhận *" at bounding box center [74, 85] width 70 height 10
click at [73, 88] on input "SĐT Người Nhận *" at bounding box center [74, 85] width 70 height 10
click at [73, 95] on div "0941585494 - giang" at bounding box center [74, 97] width 63 height 7
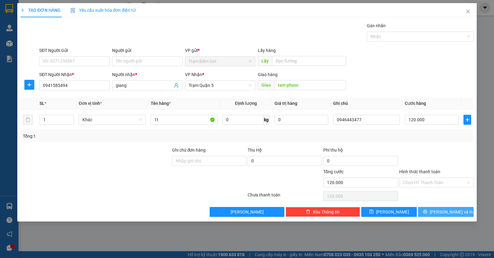
click at [443, 212] on span "[PERSON_NAME] và In" at bounding box center [451, 211] width 43 height 7
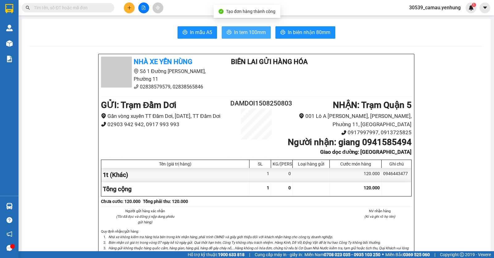
click at [265, 36] on button "In tem 100mm" at bounding box center [246, 32] width 49 height 12
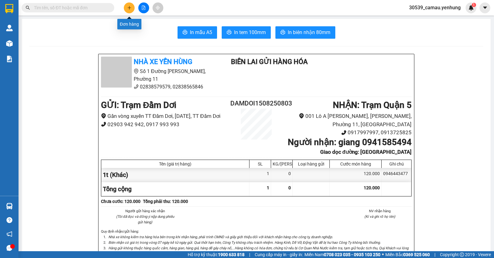
click at [132, 7] on button at bounding box center [129, 7] width 11 height 11
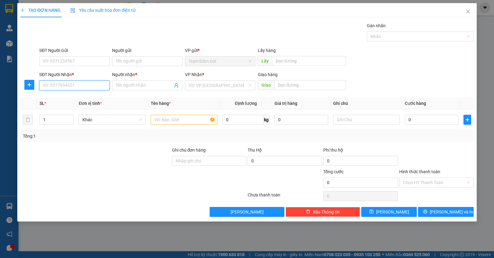
click at [74, 85] on input "SĐT Người Nhận *" at bounding box center [74, 85] width 70 height 10
click at [70, 98] on div "0917795275 - [PERSON_NAME]" at bounding box center [74, 97] width 63 height 7
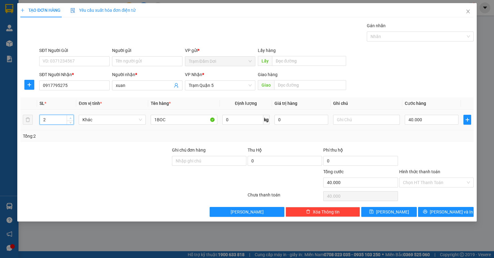
click at [68, 116] on span "Increase Value" at bounding box center [70, 118] width 7 height 6
click at [175, 117] on input "1BOC" at bounding box center [184, 120] width 67 height 10
click at [428, 121] on input "40.000" at bounding box center [432, 120] width 54 height 10
click at [437, 180] on input "Hình thức thanh toán" at bounding box center [434, 182] width 63 height 9
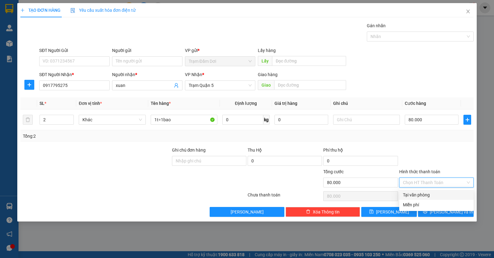
click at [435, 193] on div "Tại văn phòng" at bounding box center [436, 194] width 67 height 7
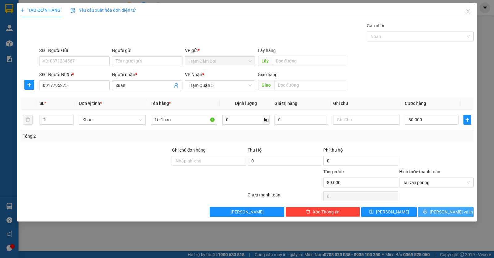
click at [440, 209] on button "[PERSON_NAME] và In" at bounding box center [446, 212] width 56 height 10
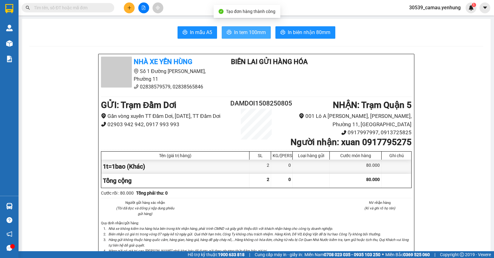
click at [256, 31] on span "In tem 100mm" at bounding box center [250, 32] width 32 height 8
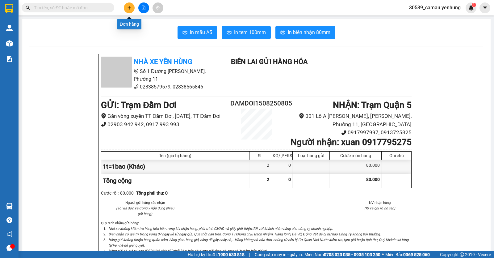
click at [126, 4] on button at bounding box center [129, 7] width 11 height 11
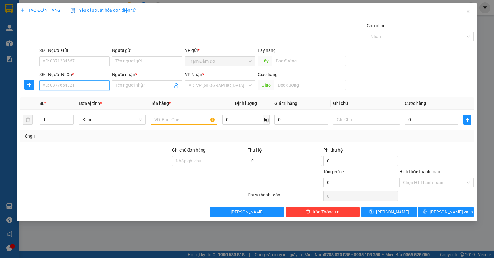
click at [81, 87] on input "SĐT Người Nhận *" at bounding box center [74, 85] width 70 height 10
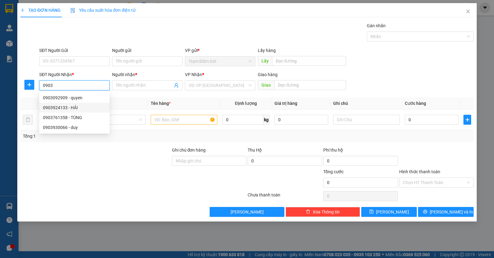
click at [76, 107] on div "0903924133 - HẢI" at bounding box center [74, 107] width 63 height 7
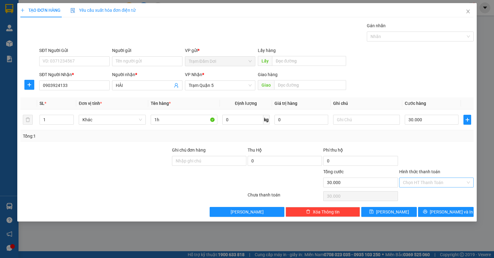
click at [420, 180] on input "Hình thức thanh toán" at bounding box center [434, 182] width 63 height 9
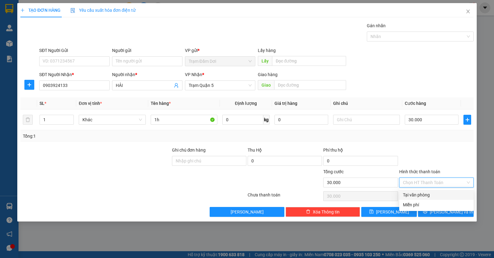
click at [422, 192] on div "Tại văn phòng" at bounding box center [436, 194] width 67 height 7
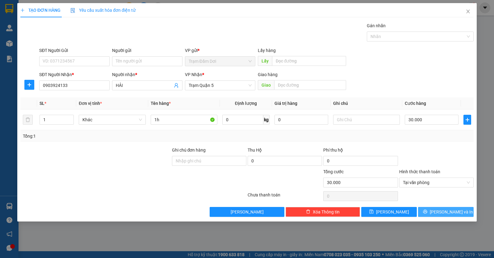
click at [430, 209] on button "[PERSON_NAME] và In" at bounding box center [446, 212] width 56 height 10
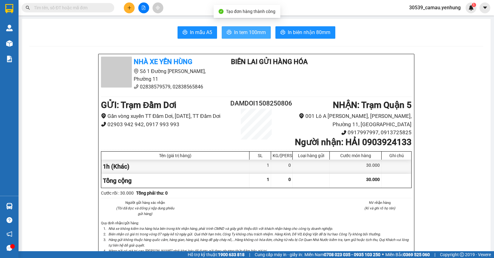
click at [261, 32] on span "In tem 100mm" at bounding box center [250, 32] width 32 height 8
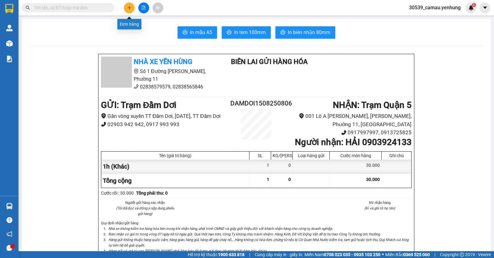
click at [133, 6] on button at bounding box center [129, 7] width 11 height 11
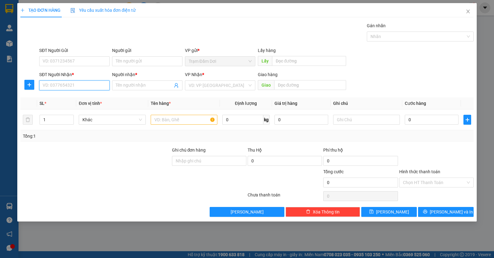
click at [73, 89] on input "SĐT Người Nhận *" at bounding box center [74, 85] width 70 height 10
click at [89, 87] on input "SĐT Người Nhận *" at bounding box center [74, 85] width 70 height 10
click at [187, 84] on div "VD: VP [GEOGRAPHIC_DATA]" at bounding box center [220, 85] width 70 height 10
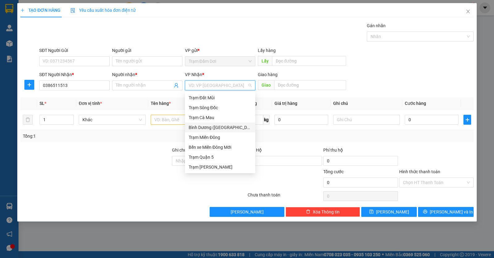
click at [212, 126] on div "Bình Dương ([GEOGRAPHIC_DATA])" at bounding box center [220, 127] width 63 height 7
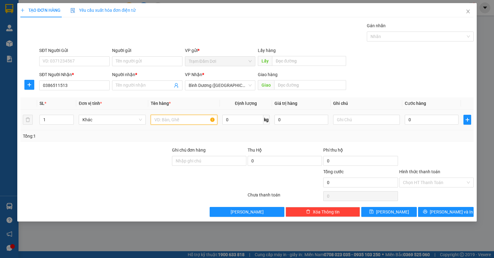
click at [189, 118] on input "text" at bounding box center [184, 120] width 67 height 10
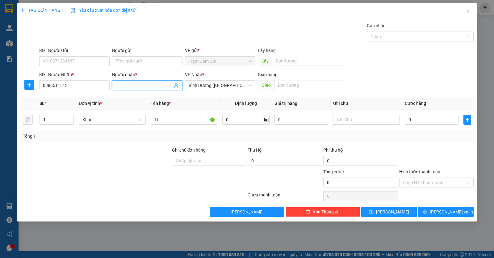
click at [160, 90] on span at bounding box center [147, 85] width 70 height 10
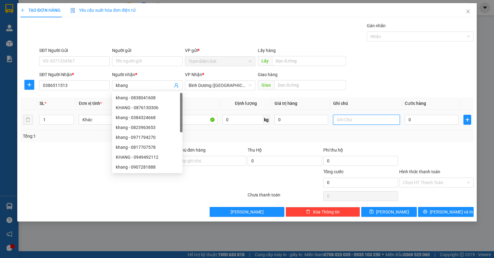
click at [343, 123] on input "text" at bounding box center [366, 120] width 67 height 10
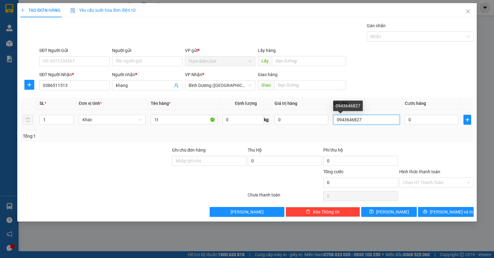
click at [378, 119] on input "0943646827" at bounding box center [366, 120] width 67 height 10
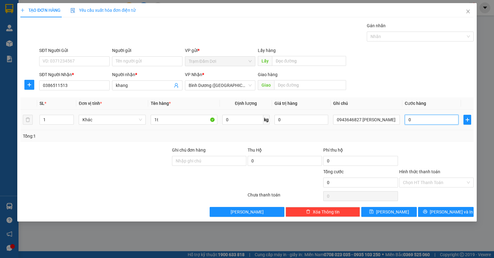
click at [436, 122] on input "0" at bounding box center [432, 120] width 54 height 10
click at [421, 181] on input "Hình thức thanh toán" at bounding box center [434, 182] width 63 height 9
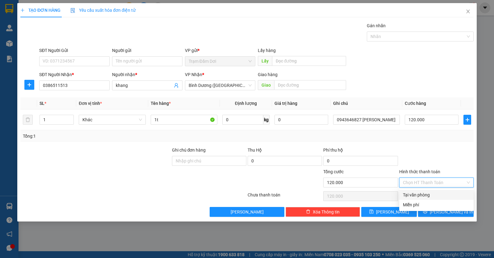
click at [420, 191] on div "Tại văn phòng" at bounding box center [436, 194] width 67 height 7
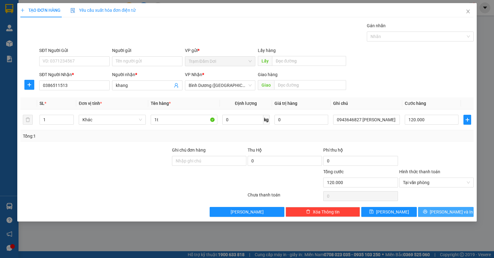
click at [440, 210] on button "[PERSON_NAME] và In" at bounding box center [446, 212] width 56 height 10
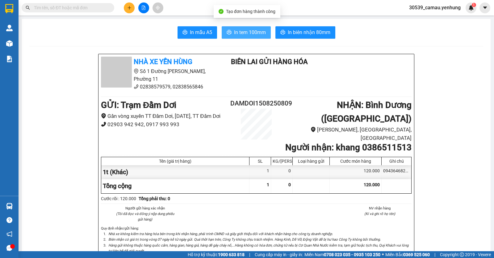
click at [239, 31] on span "In tem 100mm" at bounding box center [250, 32] width 32 height 8
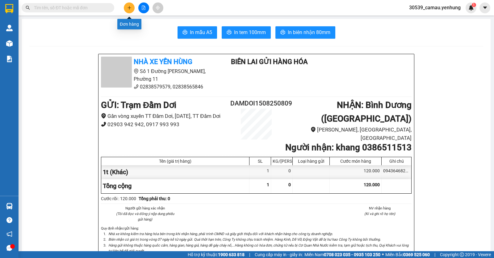
click at [128, 7] on icon "plus" at bounding box center [129, 8] width 4 height 4
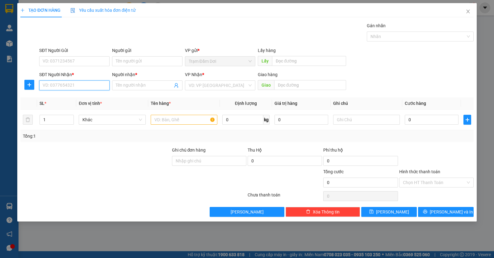
click at [66, 82] on input "SĐT Người Nhận *" at bounding box center [74, 85] width 70 height 10
click at [172, 117] on input "text" at bounding box center [184, 120] width 67 height 10
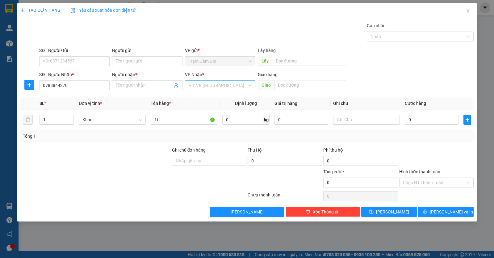
click at [234, 85] on input "search" at bounding box center [218, 85] width 59 height 9
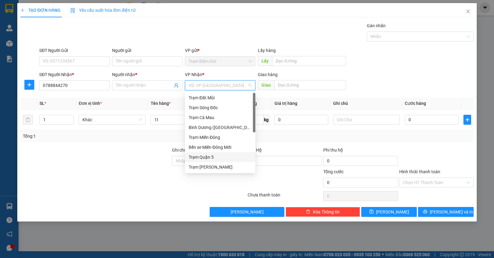
drag, startPoint x: 209, startPoint y: 154, endPoint x: 247, endPoint y: 144, distance: 38.7
click at [210, 154] on div "Trạm Quận 5" at bounding box center [220, 157] width 63 height 7
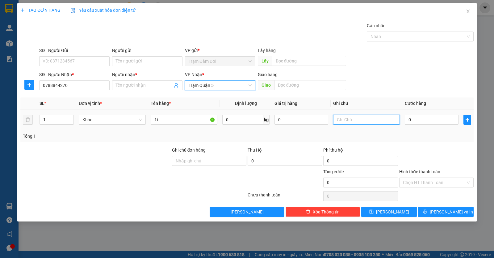
click at [346, 118] on input "text" at bounding box center [366, 120] width 67 height 10
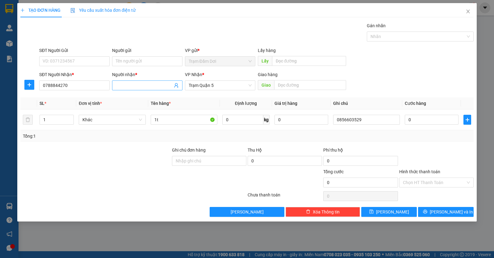
click at [135, 84] on input "Người nhận *" at bounding box center [144, 85] width 57 height 7
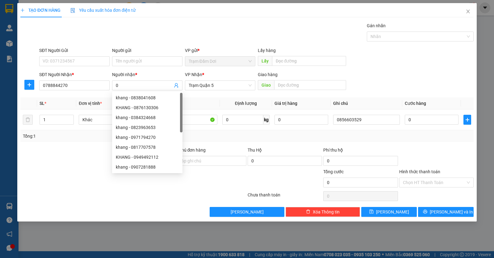
click at [295, 91] on div "Giao hàng Giao" at bounding box center [302, 82] width 89 height 22
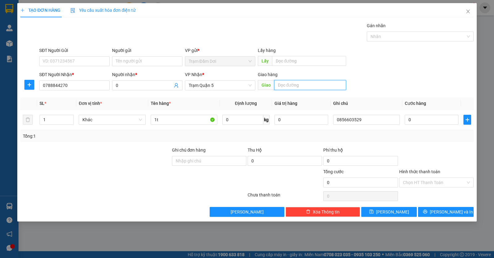
click at [295, 89] on input "text" at bounding box center [310, 85] width 72 height 10
click at [428, 120] on input "0" at bounding box center [432, 120] width 54 height 10
click at [425, 212] on button "[PERSON_NAME] và In" at bounding box center [446, 212] width 56 height 10
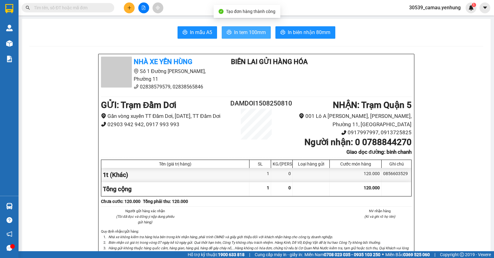
click at [243, 31] on span "In tem 100mm" at bounding box center [250, 32] width 32 height 8
click at [132, 3] on button at bounding box center [129, 7] width 11 height 11
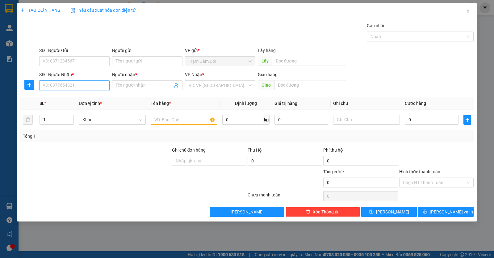
click at [100, 90] on input "SĐT Người Nhận *" at bounding box center [74, 85] width 70 height 10
click at [71, 98] on div "0916052152 - tho" at bounding box center [74, 97] width 63 height 7
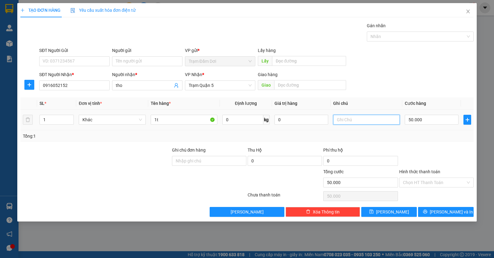
click at [347, 121] on input "text" at bounding box center [366, 120] width 67 height 10
click at [427, 120] on input "50.000" at bounding box center [432, 120] width 54 height 10
click at [428, 211] on icon "printer" at bounding box center [425, 211] width 4 height 4
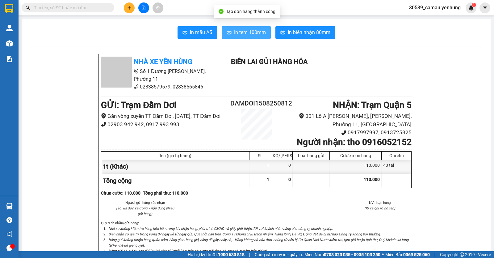
click at [229, 32] on icon "printer" at bounding box center [229, 32] width 5 height 5
click at [130, 9] on icon "plus" at bounding box center [129, 8] width 4 height 4
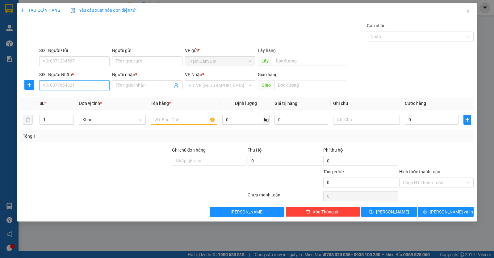
click at [68, 85] on input "SĐT Người Nhận *" at bounding box center [74, 85] width 70 height 10
click at [68, 96] on div "0838775421 - nhi" at bounding box center [74, 97] width 63 height 7
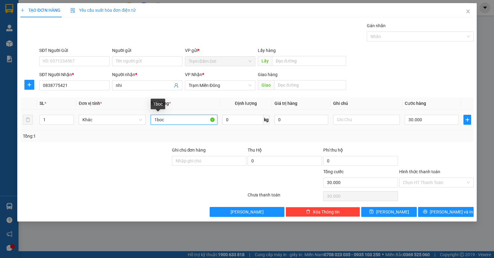
click at [197, 116] on input "1boc" at bounding box center [184, 120] width 67 height 10
click at [444, 120] on input "30.000" at bounding box center [432, 120] width 54 height 10
click at [437, 215] on button "[PERSON_NAME] và In" at bounding box center [446, 212] width 56 height 10
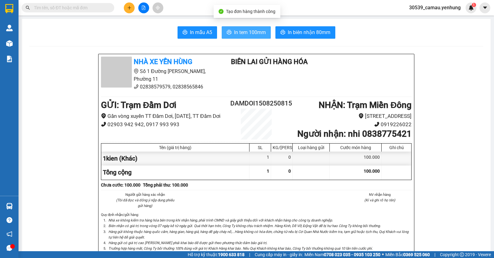
click at [263, 34] on span "In tem 100mm" at bounding box center [250, 32] width 32 height 8
click at [125, 7] on button at bounding box center [129, 7] width 11 height 11
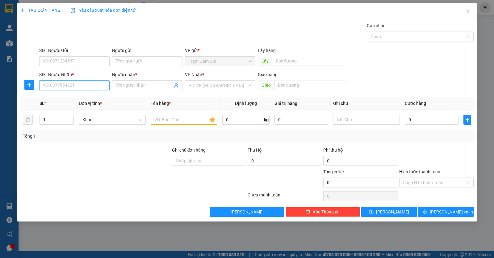
click at [95, 85] on input "SĐT Người Nhận *" at bounding box center [74, 85] width 70 height 10
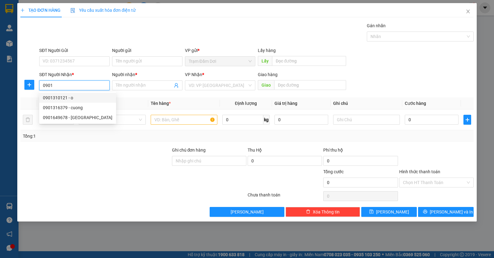
click at [74, 99] on div "0901310121 - o" at bounding box center [78, 97] width 70 height 7
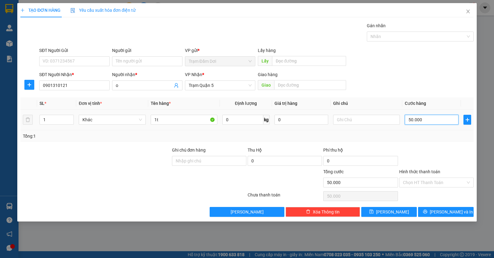
click at [422, 119] on input "50.000" at bounding box center [432, 120] width 54 height 10
click at [410, 181] on input "Hình thức thanh toán" at bounding box center [434, 182] width 63 height 9
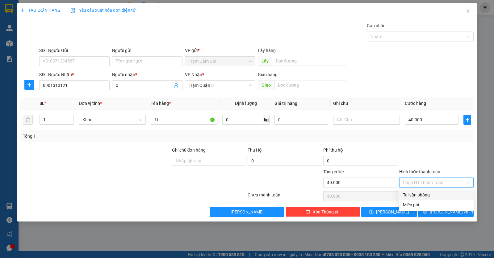
click at [425, 192] on div "Tại văn phòng" at bounding box center [436, 194] width 67 height 7
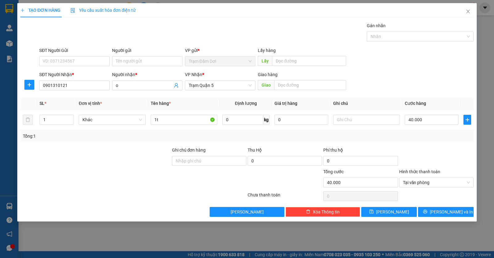
click at [443, 221] on div "TẠO ĐƠN HÀNG Yêu cầu xuất hóa đơn điện tử Transit Pickup Surcharge Ids Transit …" at bounding box center [247, 112] width 460 height 218
click at [443, 211] on span "[PERSON_NAME] và In" at bounding box center [451, 211] width 43 height 7
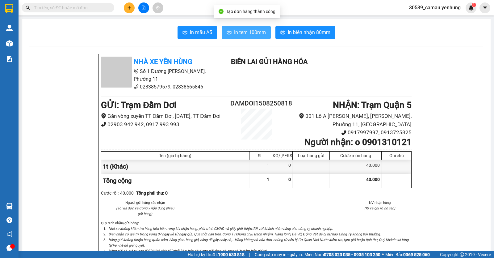
click at [253, 34] on span "In tem 100mm" at bounding box center [250, 32] width 32 height 8
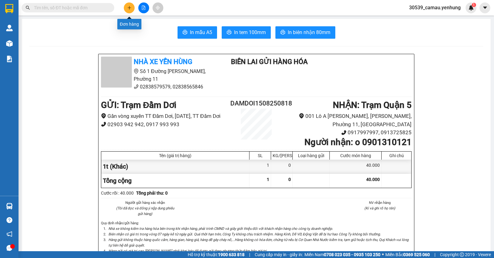
click at [129, 6] on icon "plus" at bounding box center [129, 8] width 4 height 4
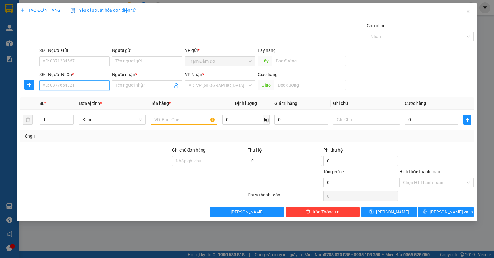
click at [92, 87] on input "SĐT Người Nhận *" at bounding box center [74, 85] width 70 height 10
click at [197, 86] on input "search" at bounding box center [218, 85] width 59 height 9
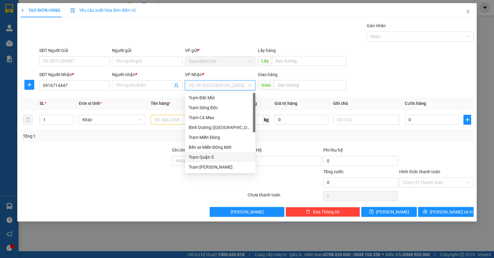
click at [213, 153] on div "Trạm Quận 5" at bounding box center [220, 157] width 70 height 10
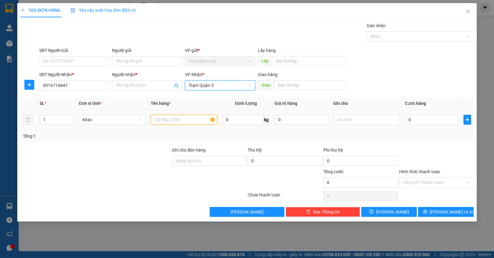
click at [181, 122] on input "text" at bounding box center [184, 120] width 67 height 10
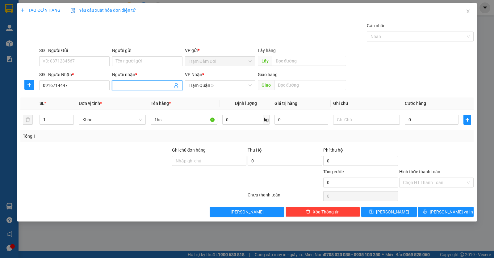
click at [162, 85] on input "Người nhận *" at bounding box center [144, 85] width 57 height 7
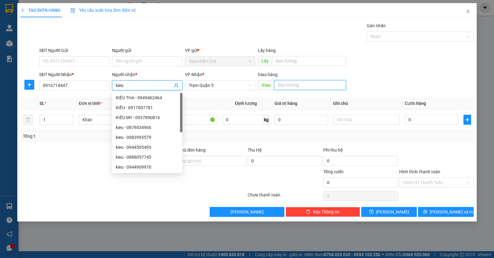
click at [302, 87] on input "text" at bounding box center [310, 85] width 72 height 10
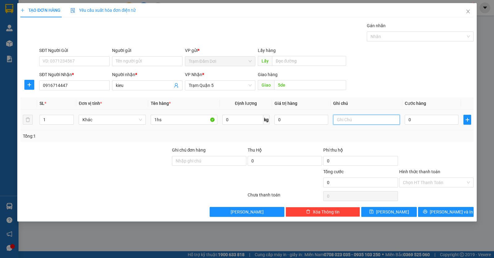
click at [363, 121] on input "text" at bounding box center [366, 120] width 67 height 10
click at [425, 118] on input "0" at bounding box center [432, 120] width 54 height 10
click at [440, 214] on button "[PERSON_NAME] và In" at bounding box center [446, 212] width 56 height 10
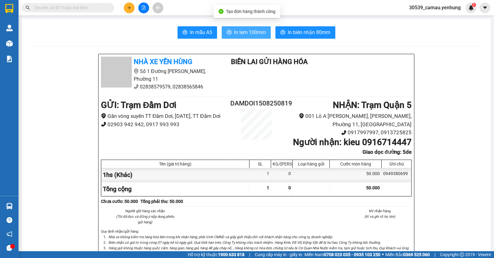
click at [250, 30] on span "In tem 100mm" at bounding box center [250, 32] width 32 height 8
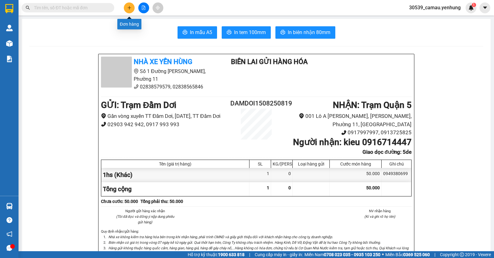
click at [133, 8] on button at bounding box center [129, 7] width 11 height 11
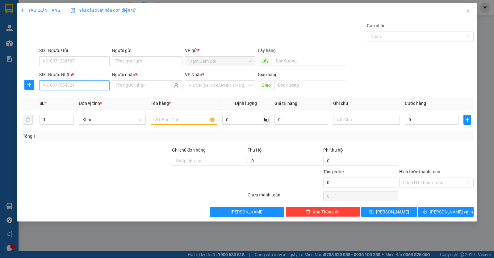
click at [57, 88] on input "SĐT Người Nhận *" at bounding box center [74, 85] width 70 height 10
click at [64, 95] on div "0912227066 - duy" at bounding box center [74, 97] width 63 height 7
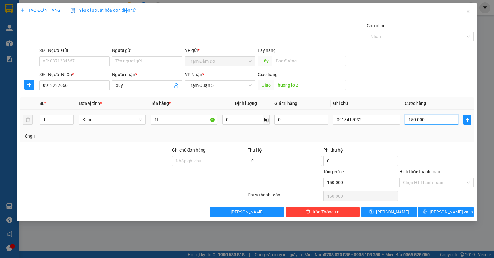
click at [435, 116] on input "150.000" at bounding box center [432, 120] width 54 height 10
click at [162, 87] on input "duy" at bounding box center [144, 85] width 57 height 7
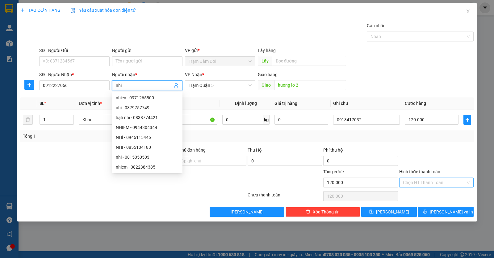
click at [429, 179] on input "Hình thức thanh toán" at bounding box center [434, 182] width 63 height 9
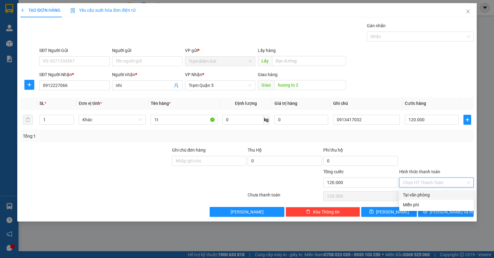
click at [419, 193] on div "Tại văn phòng" at bounding box center [436, 194] width 67 height 7
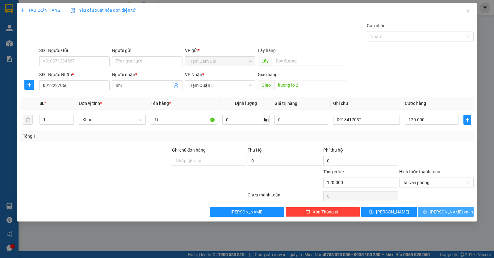
click at [427, 211] on icon "printer" at bounding box center [425, 212] width 4 height 4
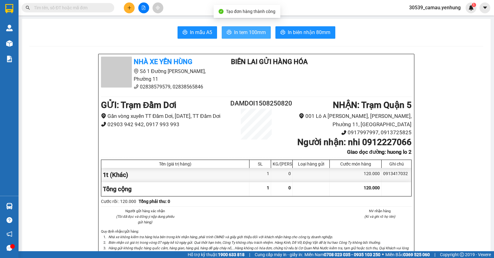
click at [234, 30] on span "In tem 100mm" at bounding box center [250, 32] width 32 height 8
click at [135, 7] on div at bounding box center [144, 7] width 46 height 11
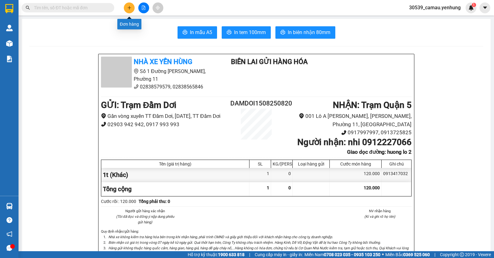
click at [132, 8] on button at bounding box center [129, 7] width 11 height 11
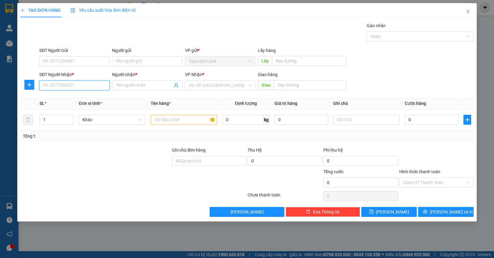
click at [46, 83] on input "SĐT Người Nhận *" at bounding box center [74, 85] width 70 height 10
click at [53, 95] on div "0705654295 - nhi" at bounding box center [74, 97] width 63 height 7
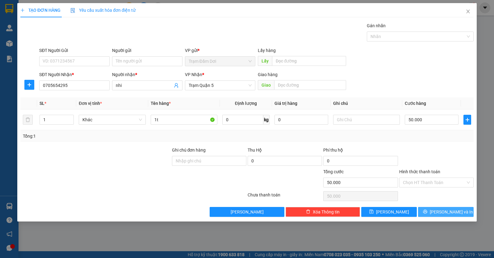
click at [432, 213] on button "[PERSON_NAME] và In" at bounding box center [446, 212] width 56 height 10
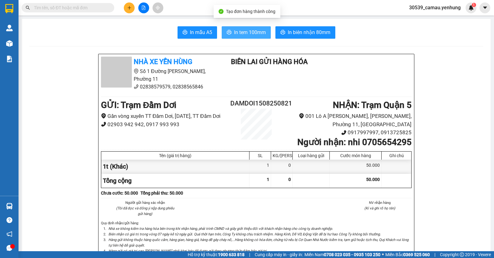
click at [256, 34] on span "In tem 100mm" at bounding box center [250, 32] width 32 height 8
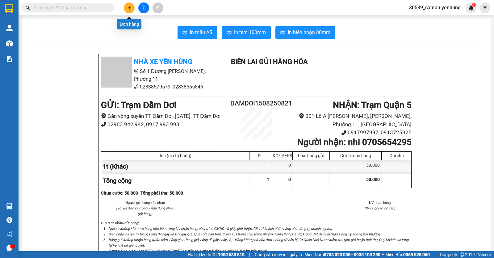
click at [130, 10] on button at bounding box center [129, 7] width 11 height 11
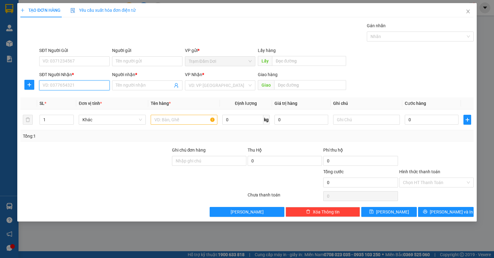
click at [86, 87] on input "SĐT Người Nhận *" at bounding box center [74, 85] width 70 height 10
click at [70, 97] on div "0879906308 - phi" at bounding box center [74, 97] width 63 height 7
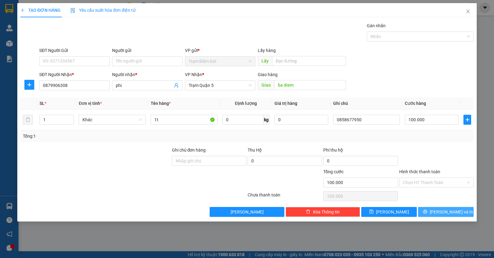
click at [428, 212] on icon "printer" at bounding box center [425, 211] width 4 height 4
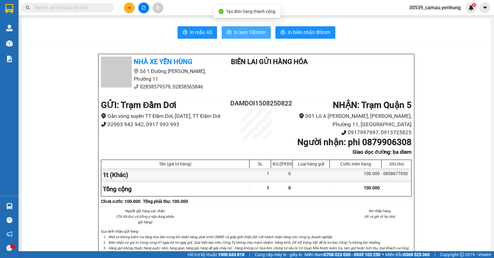
click at [238, 34] on span "In tem 100mm" at bounding box center [250, 32] width 32 height 8
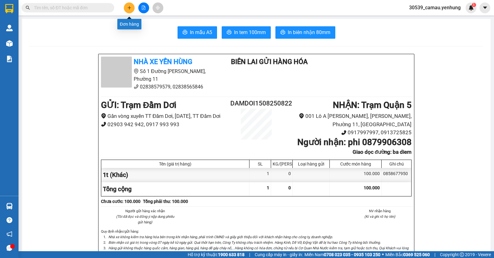
click at [130, 9] on icon "plus" at bounding box center [129, 8] width 4 height 4
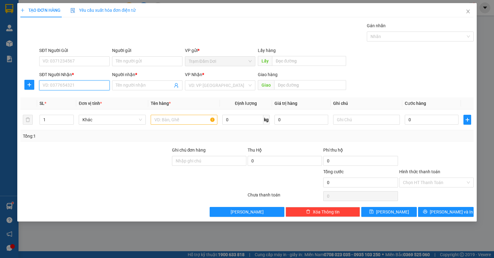
click at [92, 90] on input "SĐT Người Nhận *" at bounding box center [74, 85] width 70 height 10
click at [72, 96] on div "0918583370 - A" at bounding box center [74, 97] width 63 height 7
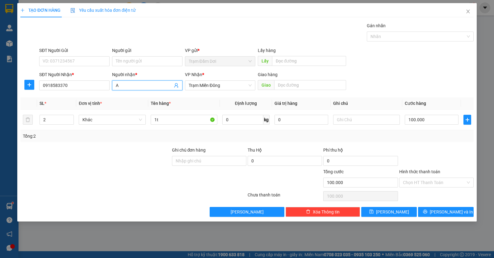
click at [158, 87] on input "A" at bounding box center [144, 85] width 57 height 7
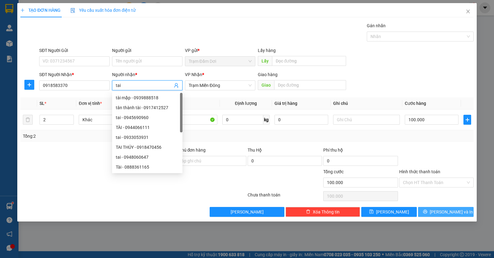
click at [431, 214] on button "[PERSON_NAME] và In" at bounding box center [446, 212] width 56 height 10
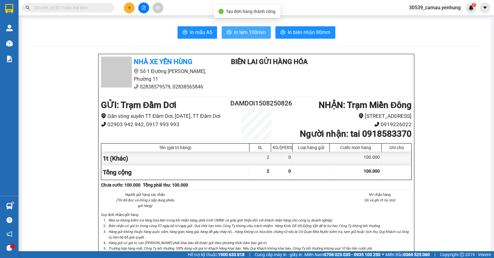
click at [246, 32] on span "In tem 100mm" at bounding box center [250, 32] width 32 height 8
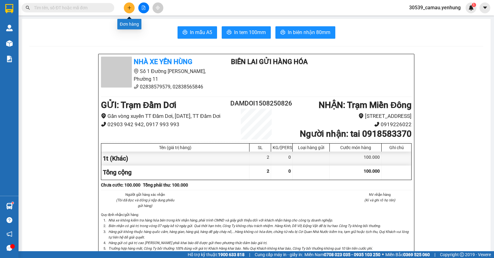
click at [133, 10] on button at bounding box center [129, 7] width 11 height 11
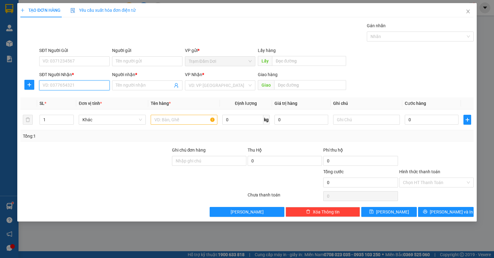
click at [81, 85] on input "SĐT Người Nhận *" at bounding box center [74, 85] width 70 height 10
click at [58, 89] on input "SĐT Người Nhận *" at bounding box center [74, 85] width 70 height 10
click at [60, 98] on div "0834062075 - ly" at bounding box center [74, 97] width 63 height 7
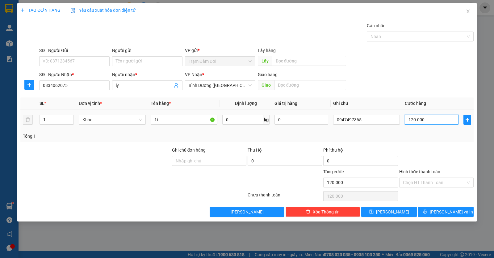
click at [430, 118] on input "120.000" at bounding box center [432, 120] width 54 height 10
click at [437, 183] on input "Hình thức thanh toán" at bounding box center [434, 182] width 63 height 9
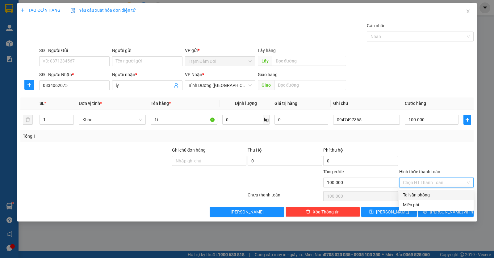
click at [427, 190] on div "Tại văn phòng" at bounding box center [437, 195] width 74 height 10
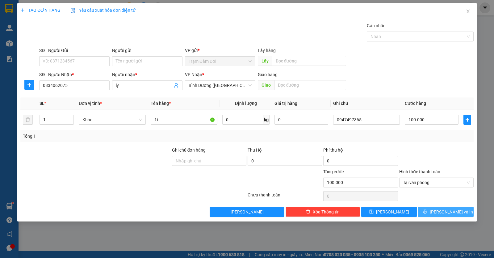
click at [433, 213] on button "[PERSON_NAME] và In" at bounding box center [446, 212] width 56 height 10
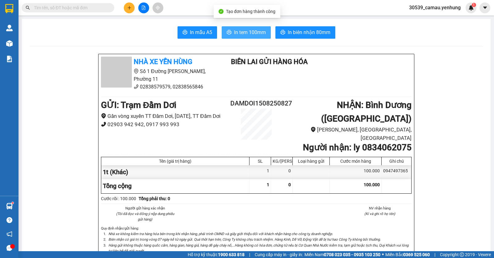
click at [245, 36] on span "In tem 100mm" at bounding box center [250, 32] width 32 height 8
click at [137, 7] on div at bounding box center [144, 7] width 46 height 11
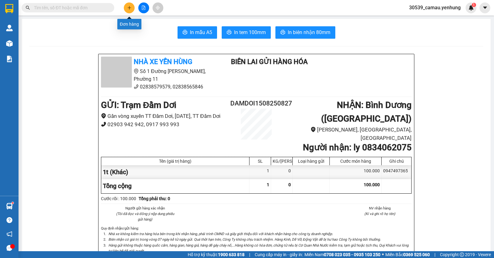
click at [134, 6] on button at bounding box center [129, 7] width 11 height 11
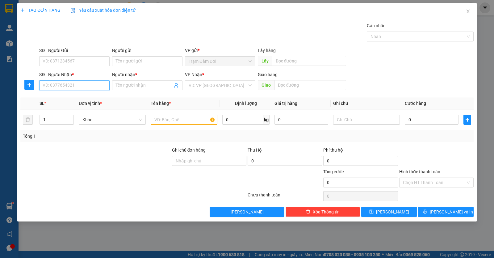
click at [83, 86] on input "SĐT Người Nhận *" at bounding box center [74, 85] width 70 height 10
click at [56, 99] on div "0337912144 - ly" at bounding box center [74, 97] width 63 height 7
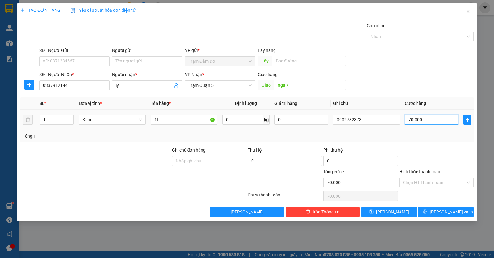
click at [441, 115] on input "70.000" at bounding box center [432, 120] width 54 height 10
click at [439, 180] on input "Hình thức thanh toán" at bounding box center [434, 182] width 63 height 9
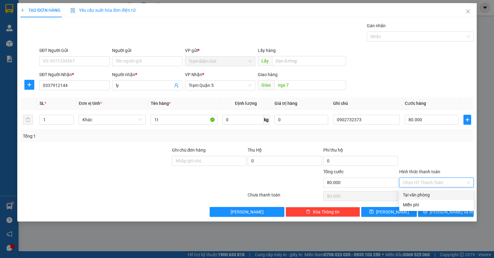
click at [430, 197] on div "Tại văn phòng" at bounding box center [436, 194] width 67 height 7
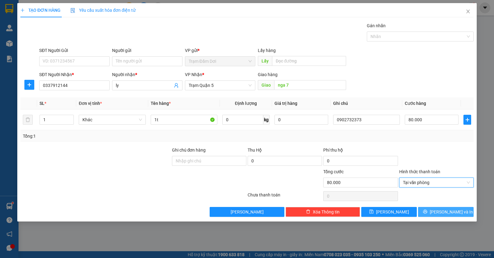
click at [433, 208] on button "[PERSON_NAME] và In" at bounding box center [446, 212] width 56 height 10
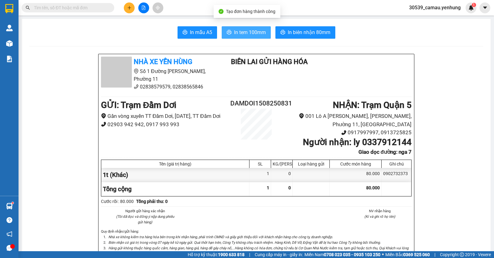
click at [231, 32] on button "In tem 100mm" at bounding box center [246, 32] width 49 height 12
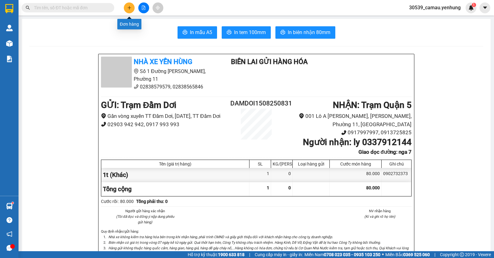
click at [132, 11] on button at bounding box center [129, 7] width 11 height 11
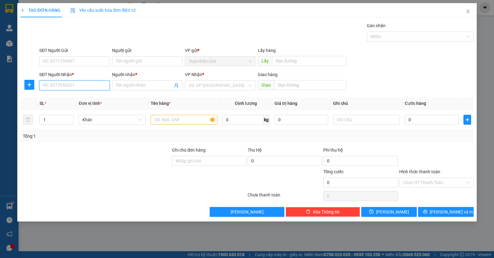
click at [92, 87] on input "SĐT Người Nhận *" at bounding box center [74, 85] width 70 height 10
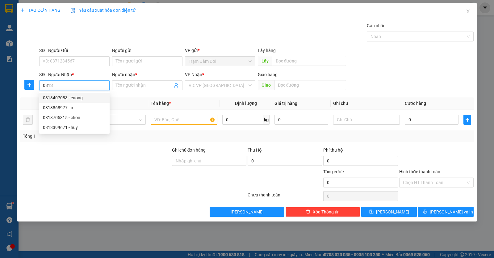
click at [76, 97] on div "0813407083 - cuong" at bounding box center [74, 97] width 63 height 7
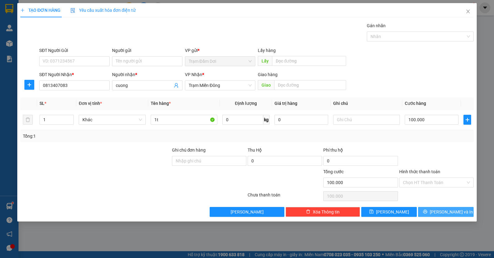
click at [426, 211] on button "[PERSON_NAME] và In" at bounding box center [446, 212] width 56 height 10
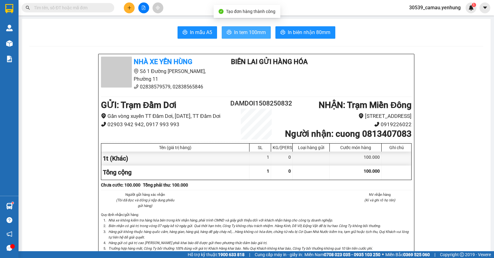
click at [255, 29] on span "In tem 100mm" at bounding box center [250, 32] width 32 height 8
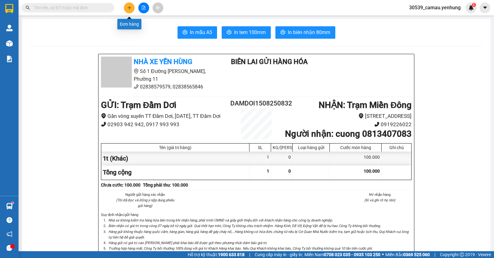
click at [125, 6] on button at bounding box center [129, 7] width 11 height 11
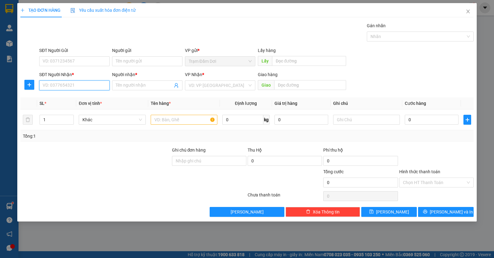
click at [98, 86] on input "SĐT Người Nhận *" at bounding box center [74, 85] width 70 height 10
click at [86, 98] on div "0948660565 - quyen" at bounding box center [74, 97] width 63 height 7
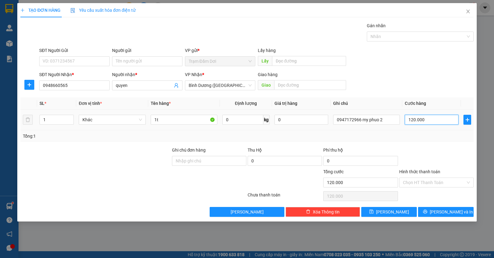
click at [432, 121] on input "120.000" at bounding box center [432, 120] width 54 height 10
click at [421, 178] on input "Hình thức thanh toán" at bounding box center [434, 182] width 63 height 9
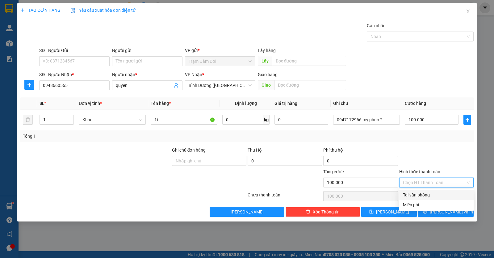
click at [422, 191] on div "Tại văn phòng" at bounding box center [436, 194] width 67 height 7
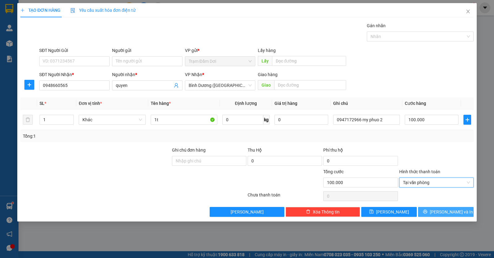
click at [428, 210] on icon "printer" at bounding box center [425, 211] width 4 height 4
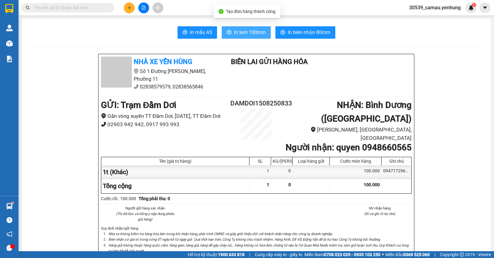
click at [255, 35] on span "In tem 100mm" at bounding box center [250, 32] width 32 height 8
click at [134, 9] on button at bounding box center [129, 7] width 11 height 11
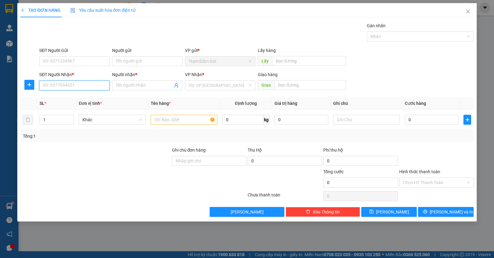
click at [77, 84] on input "SĐT Người Nhận *" at bounding box center [74, 85] width 70 height 10
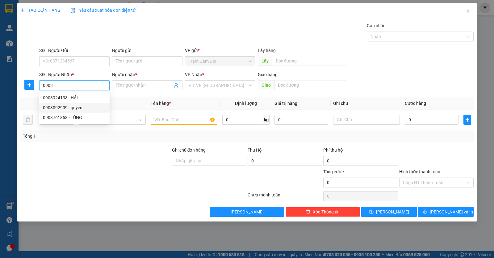
click at [74, 108] on div "0903092909 - quyen" at bounding box center [74, 107] width 63 height 7
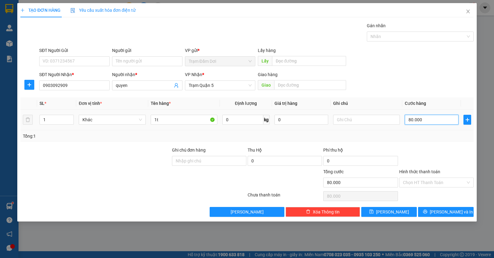
click at [444, 119] on input "80.000" at bounding box center [432, 120] width 54 height 10
click at [428, 212] on icon "printer" at bounding box center [425, 211] width 4 height 4
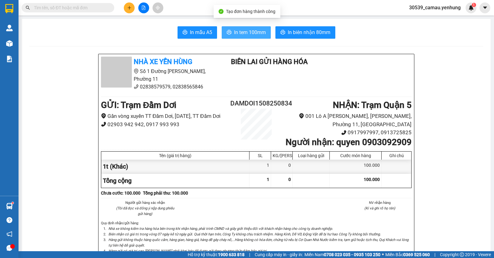
click at [254, 32] on span "In tem 100mm" at bounding box center [250, 32] width 32 height 8
click at [132, 6] on button at bounding box center [129, 7] width 11 height 11
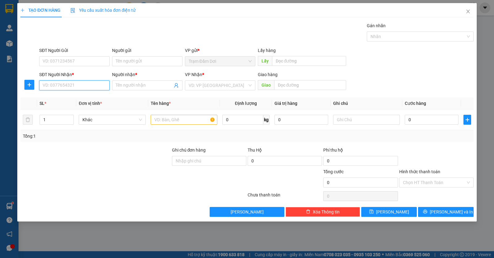
click at [72, 83] on input "SĐT Người Nhận *" at bounding box center [74, 85] width 70 height 10
click at [62, 95] on div "0918600786 - hon" at bounding box center [74, 97] width 63 height 7
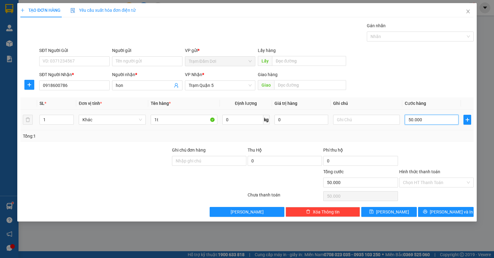
click at [433, 121] on input "50.000" at bounding box center [432, 120] width 54 height 10
click at [424, 184] on input "Hình thức thanh toán" at bounding box center [434, 182] width 63 height 9
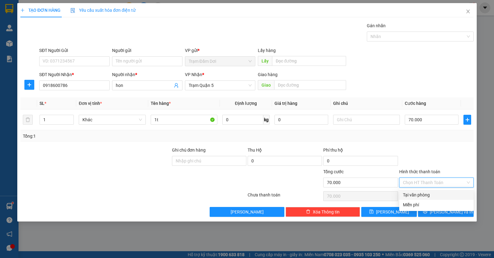
click at [422, 193] on div "Tại văn phòng" at bounding box center [436, 194] width 67 height 7
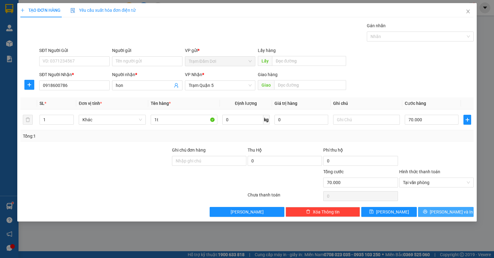
click at [434, 215] on button "[PERSON_NAME] và In" at bounding box center [446, 212] width 56 height 10
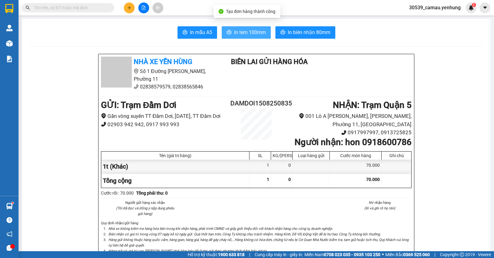
click at [262, 33] on span "In tem 100mm" at bounding box center [250, 32] width 32 height 8
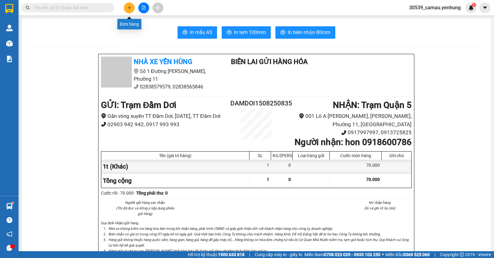
click at [131, 9] on icon "plus" at bounding box center [129, 8] width 4 height 4
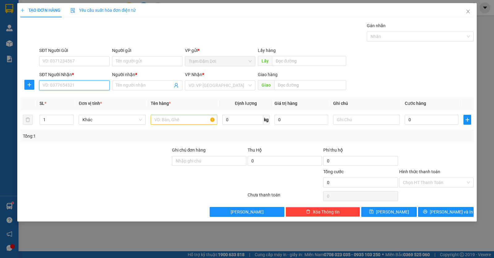
click at [90, 85] on input "SĐT Người Nhận *" at bounding box center [74, 85] width 70 height 10
click at [77, 98] on div "0944143343 - nhân" at bounding box center [74, 97] width 63 height 7
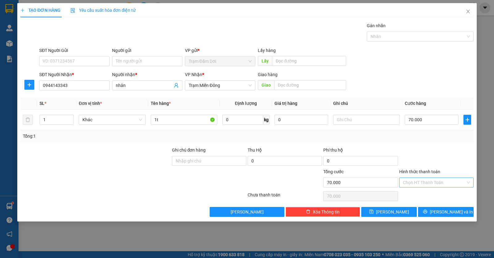
click at [428, 182] on input "Hình thức thanh toán" at bounding box center [434, 182] width 63 height 9
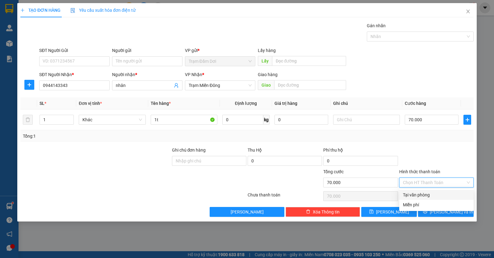
click at [431, 195] on div "Tại văn phòng" at bounding box center [436, 194] width 67 height 7
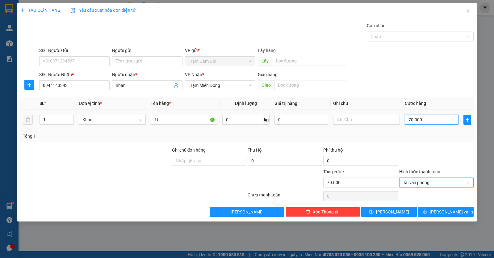
click at [433, 121] on input "70.000" at bounding box center [432, 120] width 54 height 10
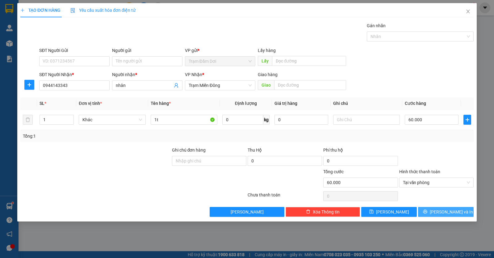
click at [448, 213] on span "[PERSON_NAME] và In" at bounding box center [451, 211] width 43 height 7
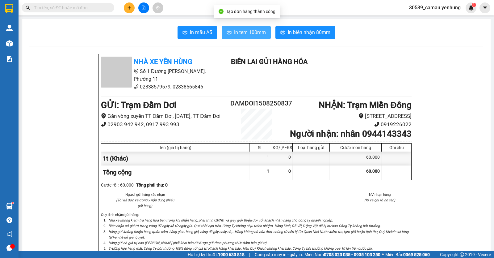
click at [248, 32] on span "In tem 100mm" at bounding box center [250, 32] width 32 height 8
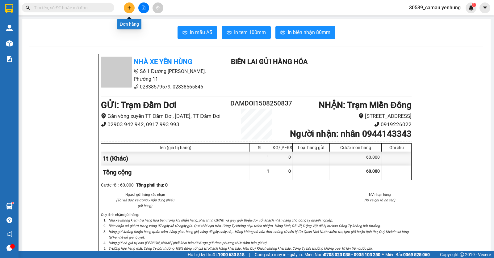
click at [133, 11] on button at bounding box center [129, 7] width 11 height 11
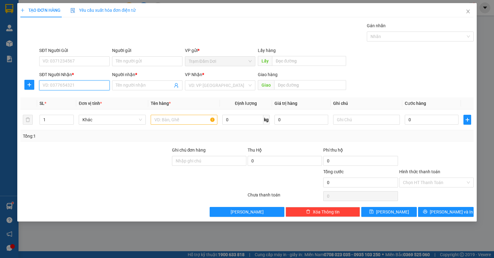
click at [87, 82] on input "SĐT Người Nhận *" at bounding box center [74, 85] width 70 height 10
click at [67, 98] on div "0918583370 - A" at bounding box center [74, 97] width 63 height 7
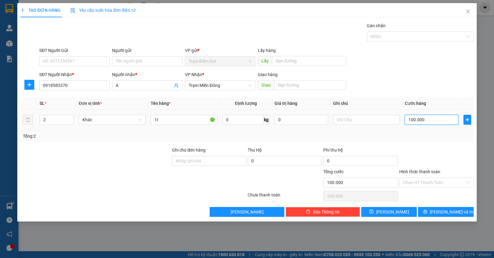
click at [425, 119] on input "100.000" at bounding box center [432, 120] width 54 height 10
click at [430, 208] on button "[PERSON_NAME] và In" at bounding box center [446, 212] width 56 height 10
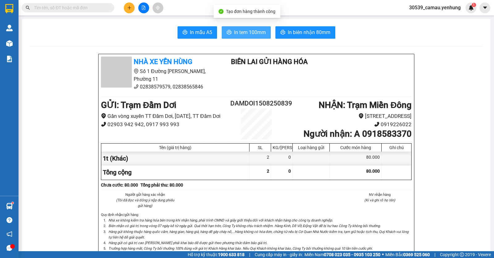
click at [236, 35] on span "In tem 100mm" at bounding box center [250, 32] width 32 height 8
click at [129, 7] on icon "plus" at bounding box center [129, 8] width 4 height 4
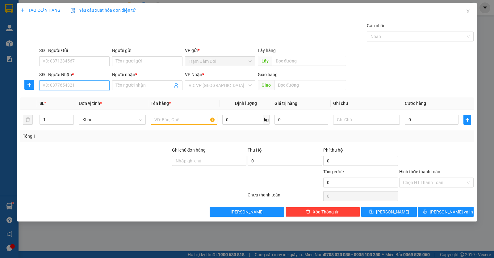
click at [86, 88] on input "SĐT Người Nhận *" at bounding box center [74, 85] width 70 height 10
click at [82, 100] on div "0942633114 - nhi" at bounding box center [74, 97] width 63 height 7
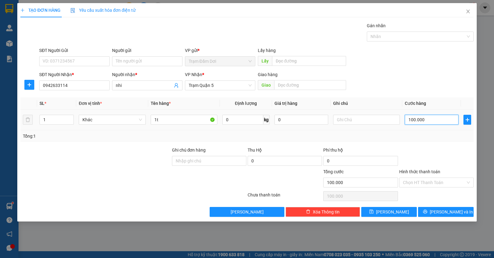
click at [437, 117] on input "100.000" at bounding box center [432, 120] width 54 height 10
click at [428, 211] on icon "printer" at bounding box center [425, 211] width 4 height 4
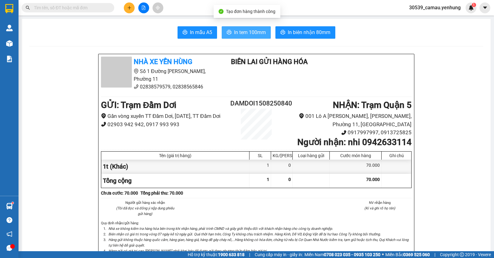
click at [259, 32] on span "In tem 100mm" at bounding box center [250, 32] width 32 height 8
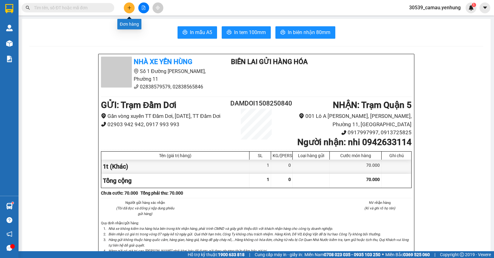
click at [132, 8] on button at bounding box center [129, 7] width 11 height 11
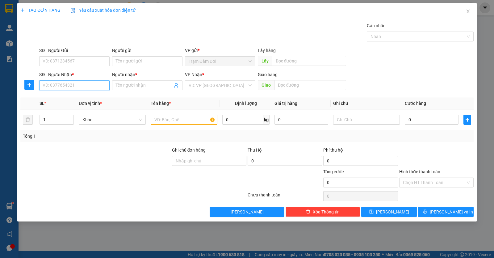
click at [80, 84] on input "SĐT Người Nhận *" at bounding box center [74, 85] width 70 height 10
click at [427, 116] on input "0" at bounding box center [432, 120] width 54 height 10
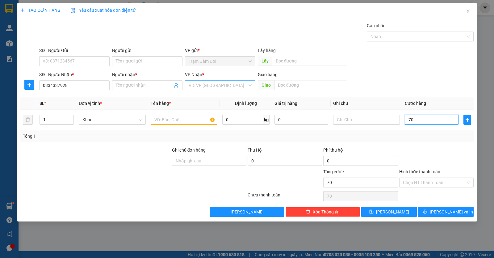
click at [248, 86] on div "VD: VP [GEOGRAPHIC_DATA]" at bounding box center [220, 85] width 70 height 10
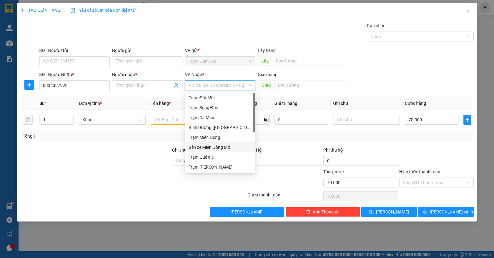
click at [209, 152] on div "Bến xe Miền Đông Mới" at bounding box center [220, 147] width 70 height 10
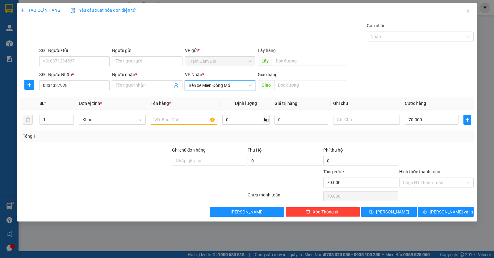
click at [237, 86] on span "Bến xe Miền Đông Mới" at bounding box center [220, 85] width 63 height 9
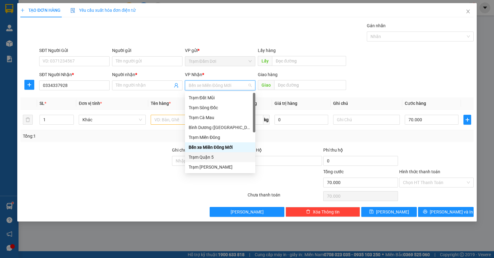
click at [208, 155] on div "Trạm Quận 5" at bounding box center [220, 157] width 63 height 7
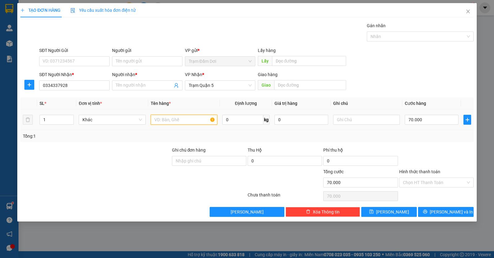
click at [176, 124] on input "text" at bounding box center [184, 120] width 67 height 10
click at [150, 83] on input "Người nhận *" at bounding box center [144, 85] width 57 height 7
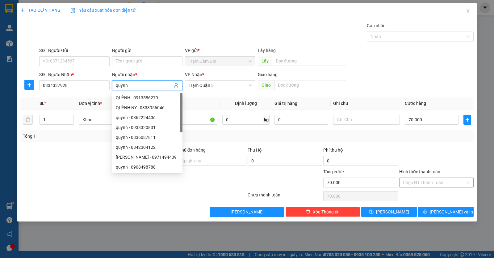
click at [412, 181] on input "Hình thức thanh toán" at bounding box center [434, 182] width 63 height 9
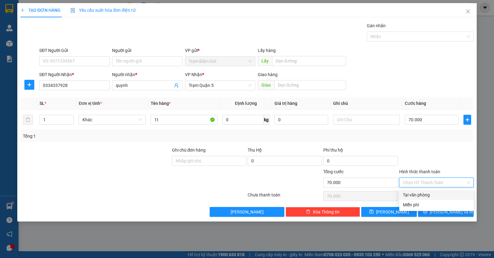
click at [418, 195] on div "Tại văn phòng" at bounding box center [436, 194] width 67 height 7
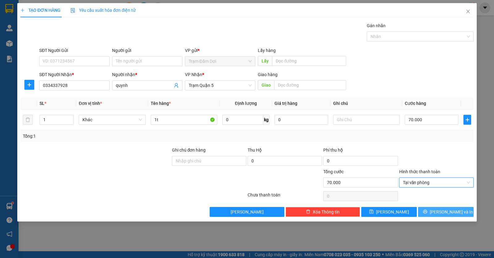
click at [430, 211] on button "[PERSON_NAME] và In" at bounding box center [446, 212] width 56 height 10
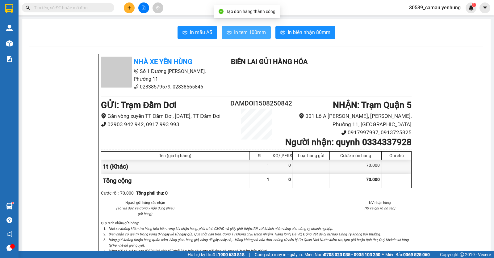
click at [253, 33] on span "In tem 100mm" at bounding box center [250, 32] width 32 height 8
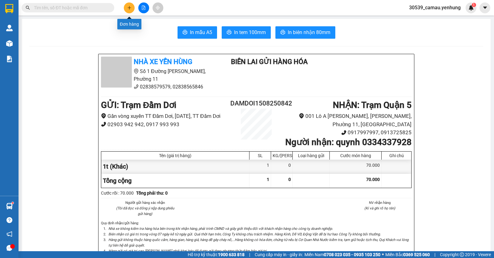
click at [128, 8] on icon "plus" at bounding box center [129, 7] width 3 height 0
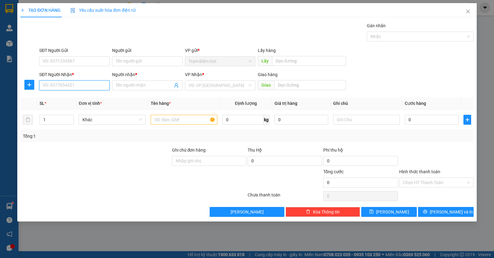
click at [91, 90] on div "SĐT Người Nhận * VD: 0377654321" at bounding box center [74, 82] width 70 height 22
click at [163, 121] on input "text" at bounding box center [184, 120] width 67 height 10
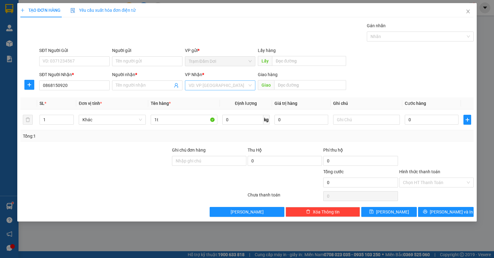
click at [239, 81] on input "search" at bounding box center [218, 85] width 59 height 9
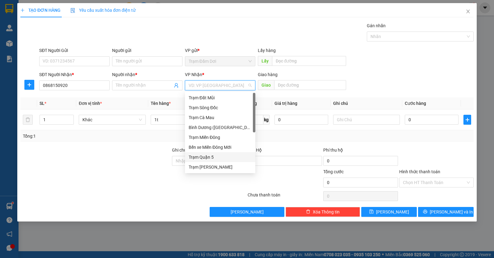
click at [197, 159] on div "Trạm Quận 5" at bounding box center [220, 157] width 63 height 7
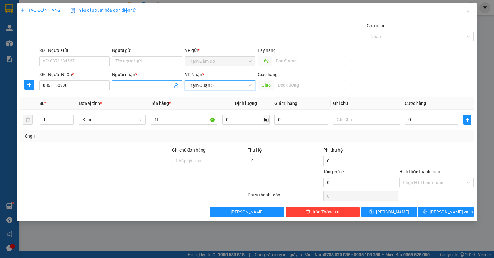
click at [156, 84] on input "Người nhận *" at bounding box center [144, 85] width 57 height 7
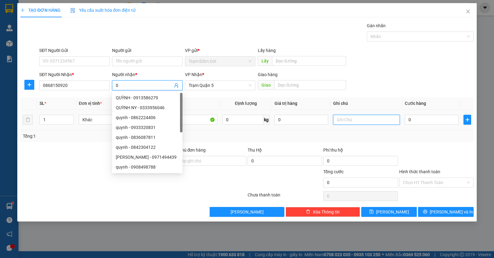
click at [338, 120] on input "text" at bounding box center [366, 120] width 67 height 10
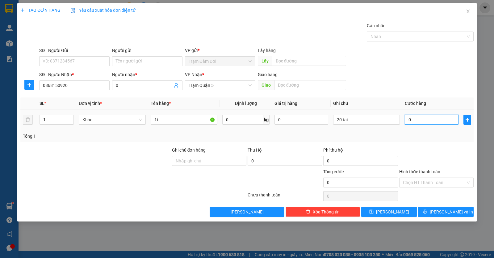
click at [421, 123] on input "0" at bounding box center [432, 120] width 54 height 10
click at [431, 213] on button "[PERSON_NAME] và In" at bounding box center [446, 212] width 56 height 10
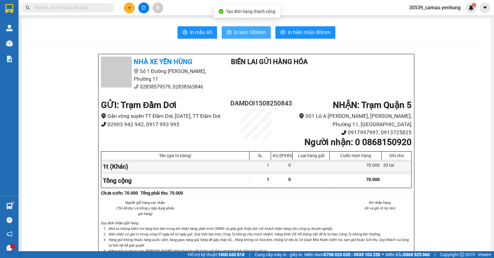
click at [259, 34] on span "In tem 100mm" at bounding box center [250, 32] width 32 height 8
click at [132, 10] on button at bounding box center [129, 7] width 11 height 11
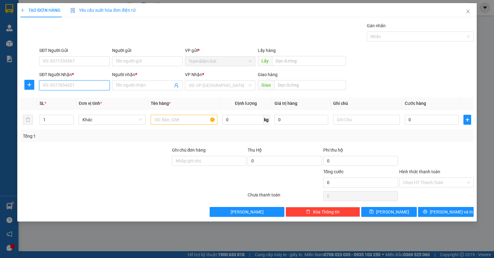
click at [101, 89] on input "SĐT Người Nhận *" at bounding box center [74, 85] width 70 height 10
click at [73, 98] on div "0918583370 - tai" at bounding box center [74, 97] width 63 height 7
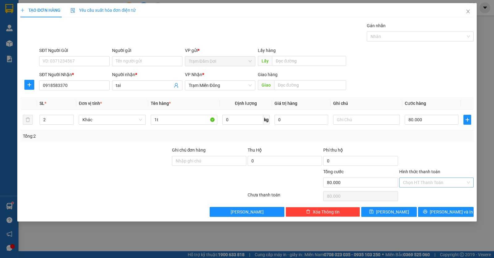
click at [420, 183] on input "Hình thức thanh toán" at bounding box center [434, 182] width 63 height 9
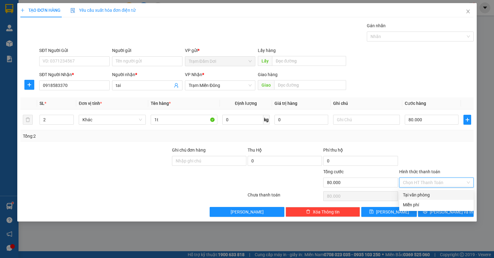
click at [420, 195] on div "Tại văn phòng" at bounding box center [436, 194] width 67 height 7
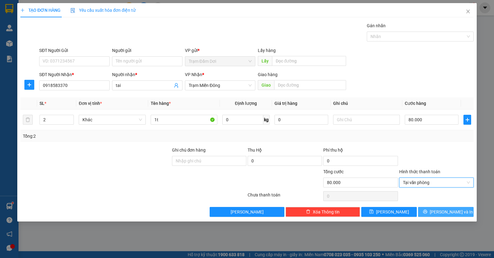
click at [448, 212] on span "[PERSON_NAME] và In" at bounding box center [451, 211] width 43 height 7
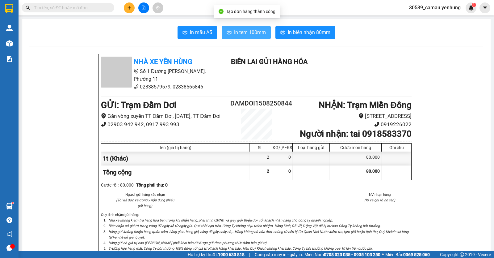
click at [252, 32] on span "In tem 100mm" at bounding box center [250, 32] width 32 height 8
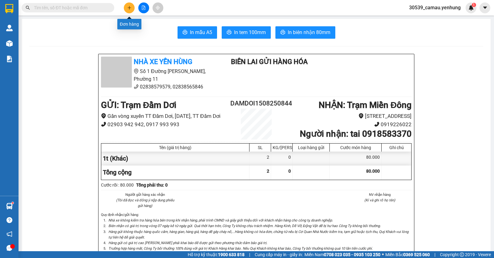
click at [126, 6] on button at bounding box center [129, 7] width 11 height 11
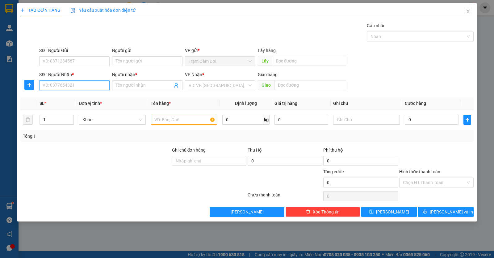
click at [79, 81] on input "SĐT Người Nhận *" at bounding box center [74, 85] width 70 height 10
click at [72, 87] on input "SĐT Người Nhận *" at bounding box center [74, 85] width 70 height 10
click at [71, 100] on div "0587457443 - nhan" at bounding box center [74, 97] width 63 height 7
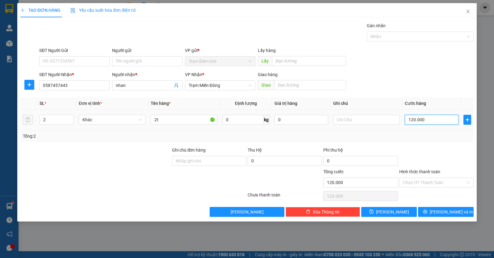
click at [441, 119] on input "120.000" at bounding box center [432, 120] width 54 height 10
click at [69, 121] on span "down" at bounding box center [71, 122] width 4 height 4
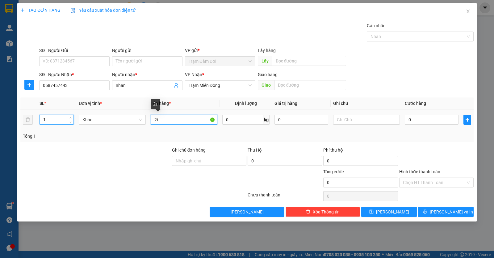
click at [189, 121] on input "2t" at bounding box center [184, 120] width 67 height 10
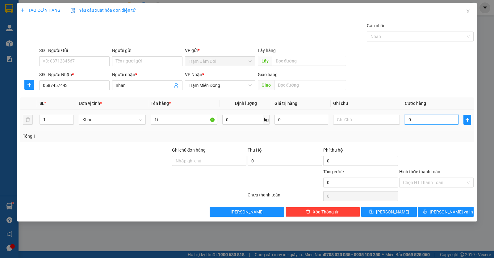
click at [433, 121] on input "0" at bounding box center [432, 120] width 54 height 10
click at [430, 210] on button "[PERSON_NAME] và In" at bounding box center [446, 212] width 56 height 10
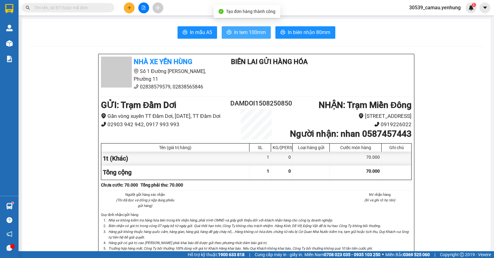
click at [262, 33] on span "In tem 100mm" at bounding box center [250, 32] width 32 height 8
click at [133, 6] on button at bounding box center [129, 7] width 11 height 11
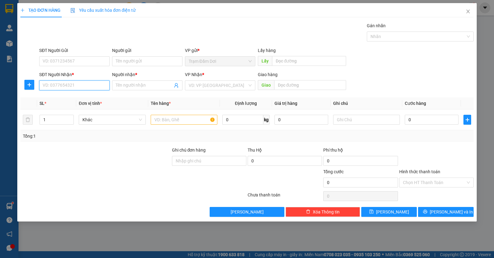
click at [86, 85] on input "SĐT Người Nhận *" at bounding box center [74, 85] width 70 height 10
click at [66, 98] on div "0914531791 - de" at bounding box center [74, 97] width 63 height 7
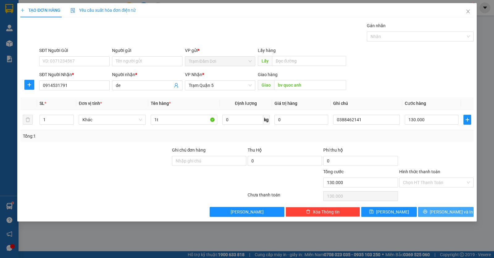
click at [444, 209] on span "[PERSON_NAME] và In" at bounding box center [451, 211] width 43 height 7
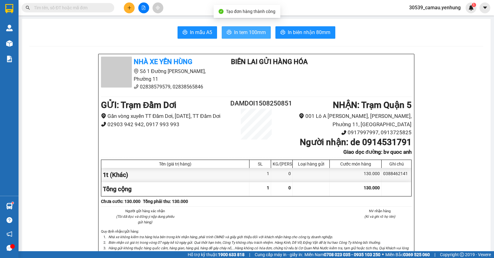
click at [247, 28] on button "In tem 100mm" at bounding box center [246, 32] width 49 height 12
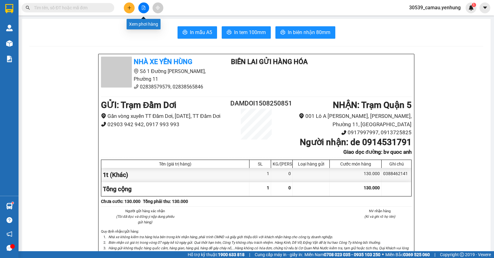
click at [140, 5] on button at bounding box center [143, 7] width 11 height 11
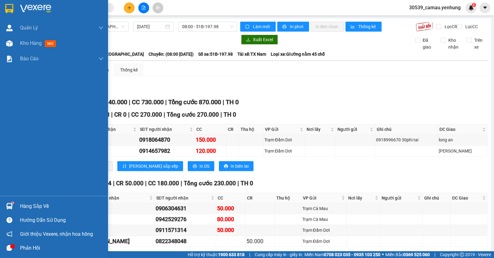
click at [8, 201] on div at bounding box center [9, 206] width 11 height 11
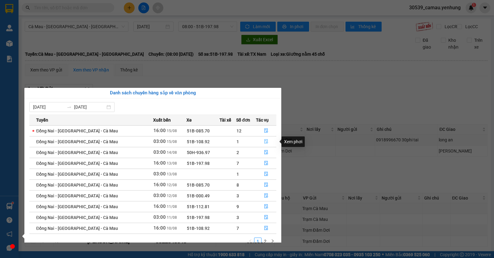
click at [266, 142] on icon "file-done" at bounding box center [267, 141] width 4 height 4
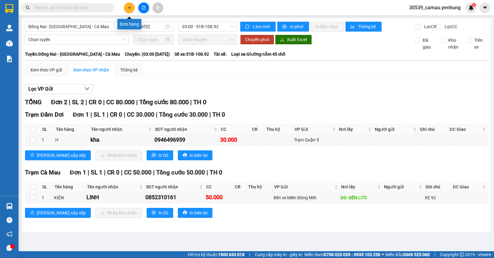
click at [128, 6] on icon "plus" at bounding box center [129, 8] width 4 height 4
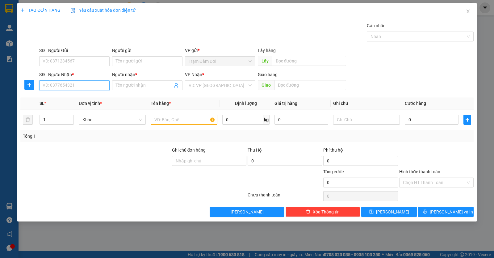
click at [69, 89] on input "SĐT Người Nhận *" at bounding box center [74, 85] width 70 height 10
click at [83, 89] on input "SĐT Người Nhận *" at bounding box center [74, 85] width 70 height 10
click at [63, 98] on div "0937972964 - [GEOGRAPHIC_DATA]" at bounding box center [78, 97] width 70 height 7
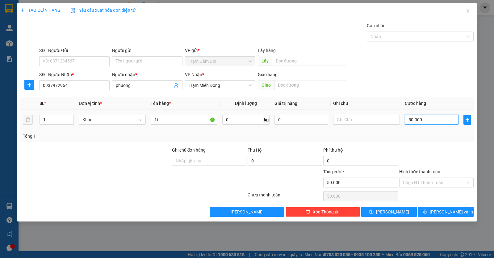
click at [431, 120] on input "50.000" at bounding box center [432, 120] width 54 height 10
click at [424, 183] on input "Hình thức thanh toán" at bounding box center [434, 182] width 63 height 9
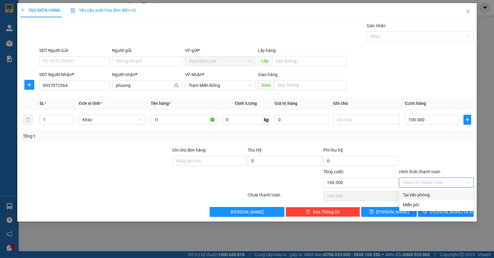
drag, startPoint x: 426, startPoint y: 193, endPoint x: 430, endPoint y: 195, distance: 4.3
click at [427, 193] on div "Tại văn phòng" at bounding box center [436, 194] width 67 height 7
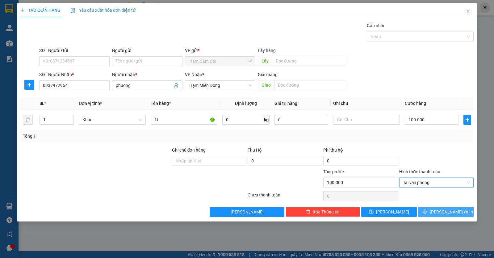
click at [443, 212] on span "[PERSON_NAME] và In" at bounding box center [451, 211] width 43 height 7
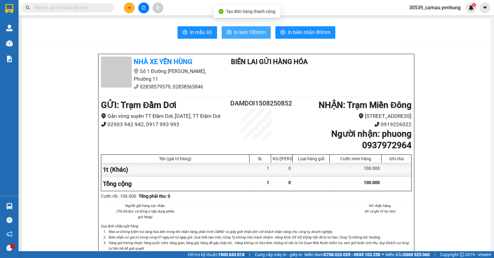
click at [248, 35] on span "In tem 100mm" at bounding box center [250, 32] width 32 height 8
click at [129, 6] on icon "plus" at bounding box center [129, 8] width 4 height 4
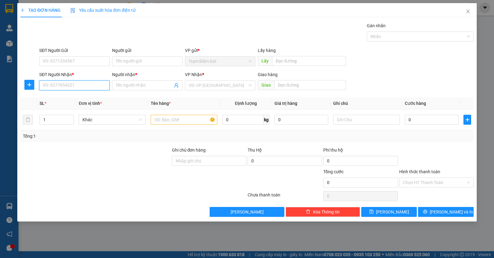
click at [103, 84] on input "SĐT Người Nhận *" at bounding box center [74, 85] width 70 height 10
click at [88, 97] on div "0909603463 - huong" at bounding box center [74, 97] width 63 height 7
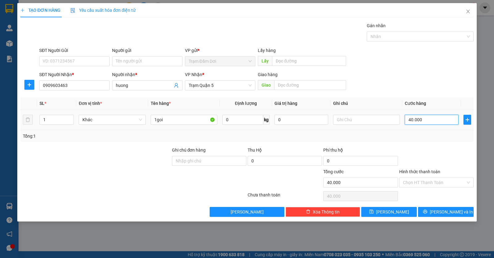
click at [427, 123] on input "40.000" at bounding box center [432, 120] width 54 height 10
click at [183, 120] on input "1goi" at bounding box center [184, 120] width 67 height 10
click at [428, 214] on icon "printer" at bounding box center [425, 211] width 4 height 4
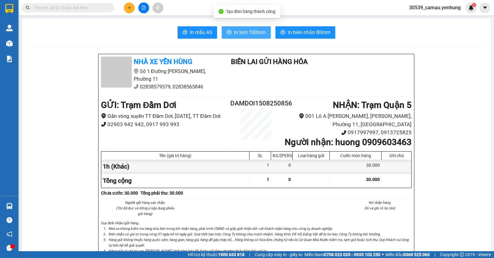
click at [261, 29] on span "In tem 100mm" at bounding box center [250, 32] width 32 height 8
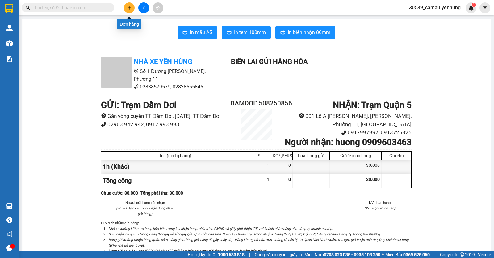
click at [133, 11] on button at bounding box center [129, 7] width 11 height 11
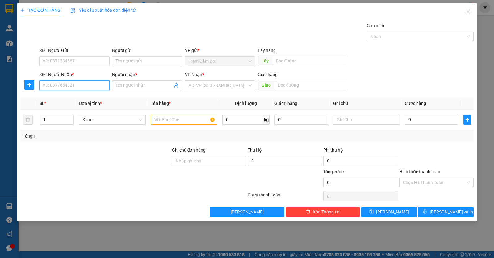
click at [99, 85] on input "SĐT Người Nhận *" at bounding box center [74, 85] width 70 height 10
click at [54, 86] on input "SĐT Người Nhận *" at bounding box center [74, 85] width 70 height 10
click at [52, 83] on input "0" at bounding box center [74, 85] width 70 height 10
click at [37, 42] on div at bounding box center [29, 33] width 19 height 22
click at [58, 84] on input "0" at bounding box center [74, 85] width 70 height 10
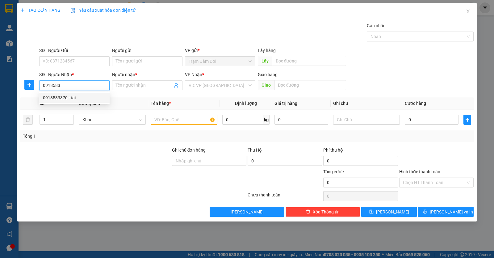
click at [64, 97] on div "0918583370 - tai" at bounding box center [74, 97] width 63 height 7
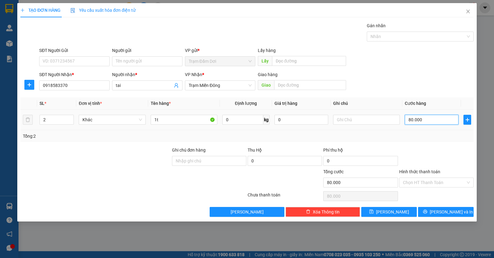
click at [434, 121] on input "80.000" at bounding box center [432, 120] width 54 height 10
click at [431, 211] on button "[PERSON_NAME] và In" at bounding box center [446, 212] width 56 height 10
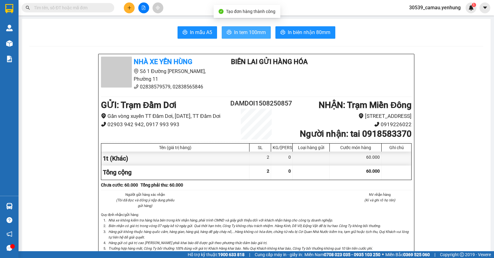
click at [234, 31] on span "In tem 100mm" at bounding box center [250, 32] width 32 height 8
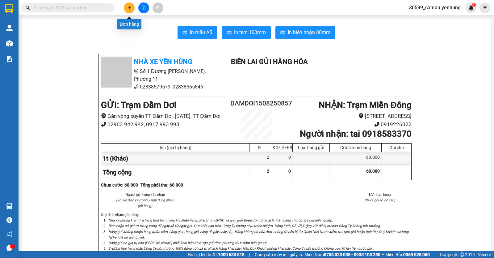
click at [126, 7] on button at bounding box center [129, 7] width 11 height 11
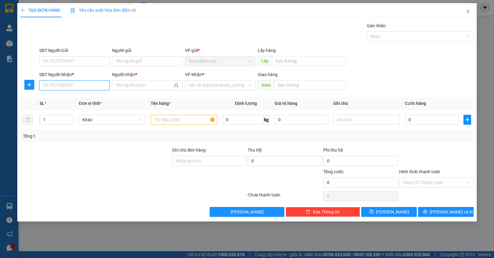
click at [102, 86] on input "SĐT Người Nhận *" at bounding box center [74, 85] width 70 height 10
click at [87, 84] on input "SĐT Người Nhận *" at bounding box center [74, 85] width 70 height 10
click at [79, 99] on div "0972916822 - HUONG" at bounding box center [74, 97] width 63 height 7
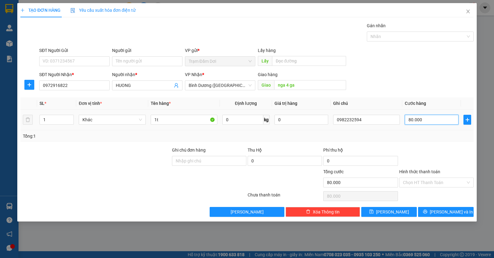
click at [438, 119] on input "80.000" at bounding box center [432, 120] width 54 height 10
drag, startPoint x: 429, startPoint y: 179, endPoint x: 429, endPoint y: 183, distance: 3.8
click at [429, 179] on input "Hình thức thanh toán" at bounding box center [434, 182] width 63 height 9
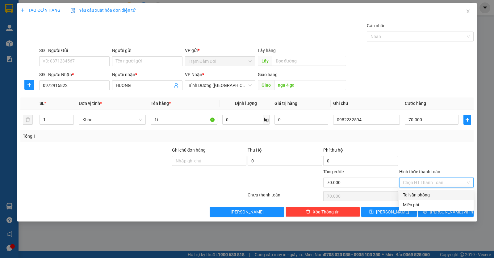
drag, startPoint x: 420, startPoint y: 193, endPoint x: 433, endPoint y: 199, distance: 14.5
click at [422, 195] on div "Tại văn phòng" at bounding box center [436, 194] width 67 height 7
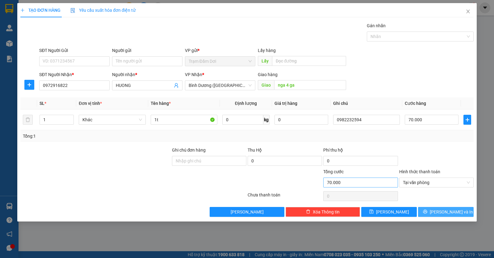
drag, startPoint x: 441, startPoint y: 209, endPoint x: 357, endPoint y: 182, distance: 88.2
click at [440, 209] on button "[PERSON_NAME] và In" at bounding box center [446, 212] width 56 height 10
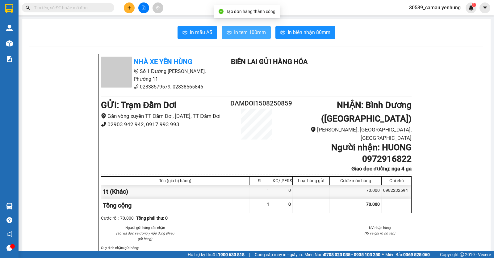
click at [259, 34] on span "In tem 100mm" at bounding box center [250, 32] width 32 height 8
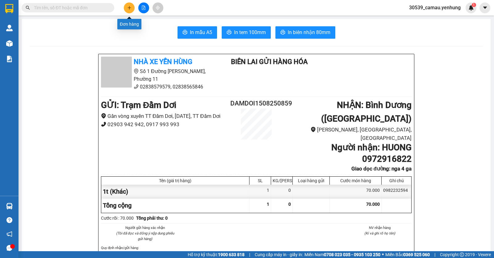
click at [129, 8] on icon "plus" at bounding box center [129, 8] width 4 height 4
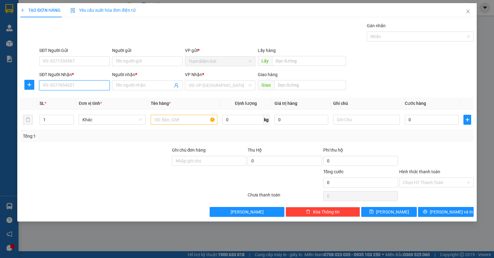
click at [82, 83] on input "SĐT Người Nhận *" at bounding box center [74, 85] width 70 height 10
click at [136, 86] on input "Người nhận *" at bounding box center [144, 85] width 57 height 7
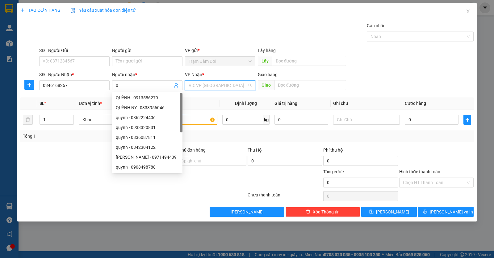
click at [202, 87] on input "search" at bounding box center [218, 85] width 59 height 9
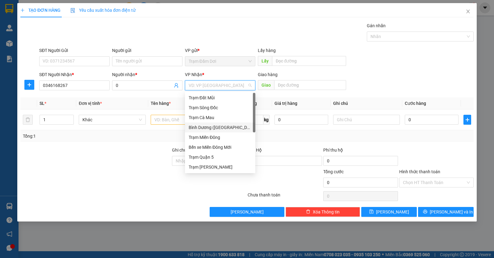
click at [220, 125] on div "Bình Dương ([GEOGRAPHIC_DATA])" at bounding box center [220, 127] width 63 height 7
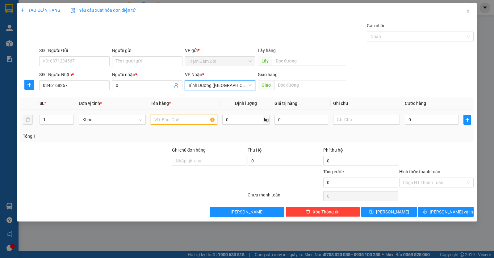
click at [175, 122] on input "text" at bounding box center [184, 120] width 67 height 10
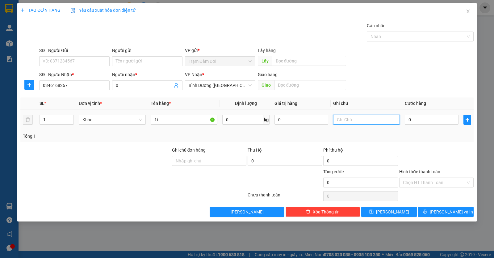
drag, startPoint x: 350, startPoint y: 115, endPoint x: 350, endPoint y: 119, distance: 3.7
click at [350, 115] on input "text" at bounding box center [366, 120] width 67 height 10
click at [370, 121] on input "0914635731" at bounding box center [366, 120] width 67 height 10
click at [427, 122] on input "0" at bounding box center [432, 120] width 54 height 10
click at [445, 210] on span "[PERSON_NAME] và In" at bounding box center [451, 211] width 43 height 7
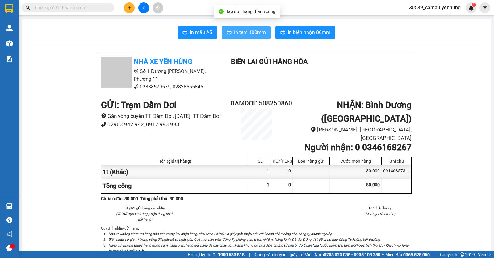
click at [254, 36] on button "In tem 100mm" at bounding box center [246, 32] width 49 height 12
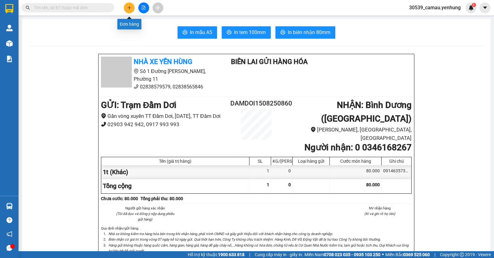
click at [125, 10] on button at bounding box center [129, 7] width 11 height 11
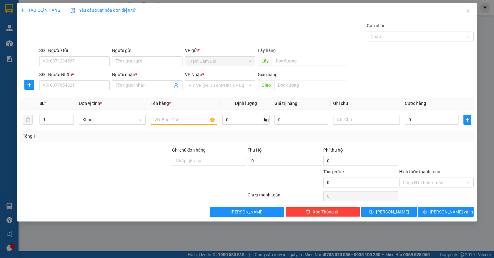
click at [73, 91] on div "SĐT Người Nhận * VD: 0377654321" at bounding box center [74, 82] width 70 height 22
click at [74, 88] on input "SĐT Người Nhận *" at bounding box center [74, 85] width 70 height 10
click at [74, 95] on div "0938300440 - truc" at bounding box center [74, 97] width 63 height 7
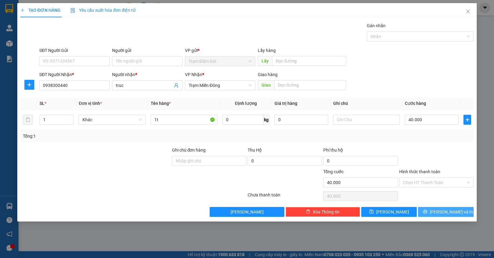
click at [428, 214] on icon "printer" at bounding box center [425, 211] width 4 height 4
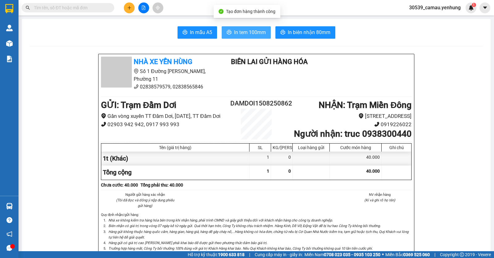
click at [250, 28] on button "In tem 100mm" at bounding box center [246, 32] width 49 height 12
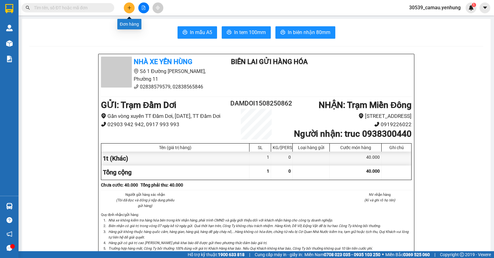
click at [130, 6] on icon "plus" at bounding box center [129, 8] width 4 height 4
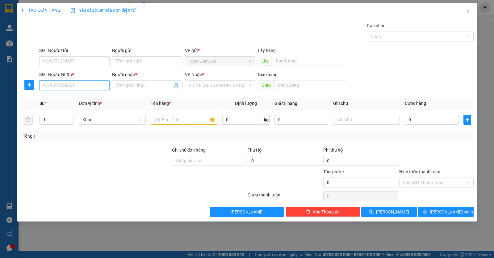
click at [103, 88] on input "SĐT Người Nhận *" at bounding box center [74, 85] width 70 height 10
click at [104, 87] on input "SĐT Người Nhận *" at bounding box center [74, 85] width 70 height 10
click at [90, 87] on input "SĐT Người Nhận *" at bounding box center [74, 85] width 70 height 10
click at [92, 84] on input "SĐT Người Nhận *" at bounding box center [74, 85] width 70 height 10
click at [67, 95] on div "0914038083 - huy" at bounding box center [74, 97] width 63 height 7
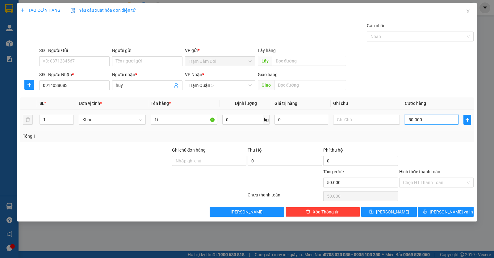
click at [433, 119] on input "50.000" at bounding box center [432, 120] width 54 height 10
click at [419, 180] on input "Hình thức thanh toán" at bounding box center [434, 182] width 63 height 9
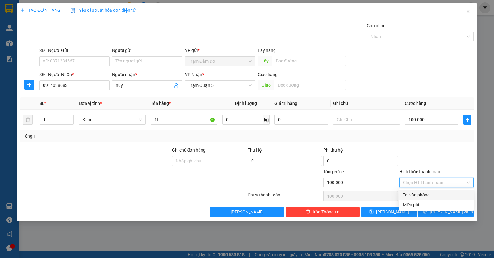
click at [422, 193] on div "Tại văn phòng" at bounding box center [436, 194] width 67 height 7
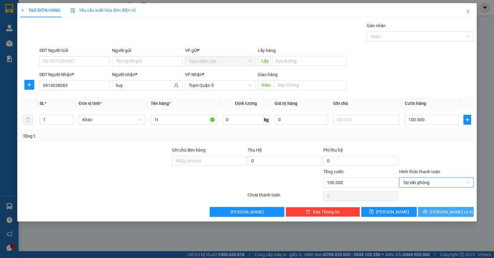
click at [428, 210] on icon "printer" at bounding box center [425, 211] width 4 height 4
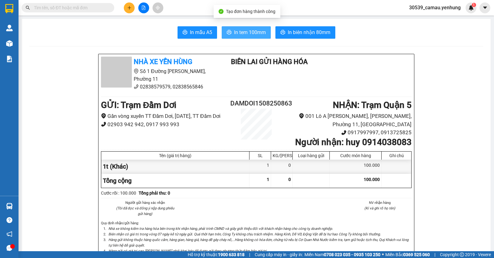
click at [253, 30] on span "In tem 100mm" at bounding box center [250, 32] width 32 height 8
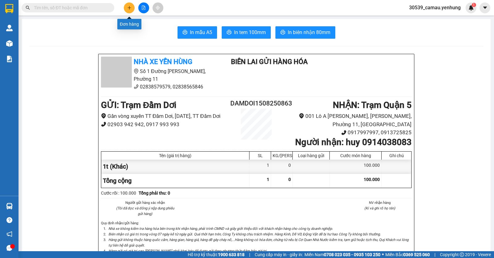
click at [131, 5] on button at bounding box center [129, 7] width 11 height 11
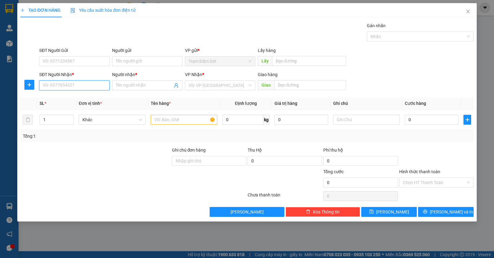
click at [84, 85] on input "SĐT Người Nhận *" at bounding box center [74, 85] width 70 height 10
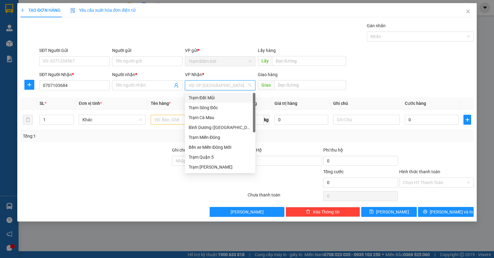
click at [236, 86] on input "search" at bounding box center [218, 85] width 59 height 9
click at [219, 129] on div "Bình Dương ([GEOGRAPHIC_DATA])" at bounding box center [220, 127] width 63 height 7
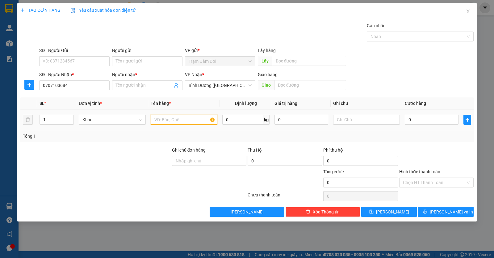
click at [193, 118] on input "text" at bounding box center [184, 120] width 67 height 10
click at [344, 117] on input "text" at bounding box center [366, 120] width 67 height 10
click at [137, 88] on input "Người nhận *" at bounding box center [144, 85] width 57 height 7
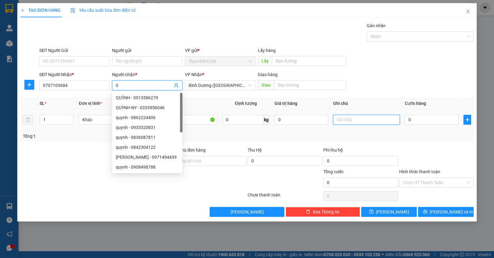
click at [337, 116] on input "text" at bounding box center [366, 120] width 67 height 10
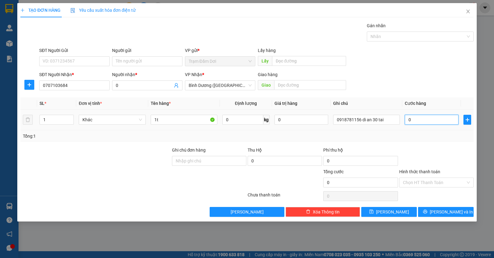
click at [432, 118] on input "0" at bounding box center [432, 120] width 54 height 10
click at [430, 210] on button "[PERSON_NAME] và In" at bounding box center [446, 212] width 56 height 10
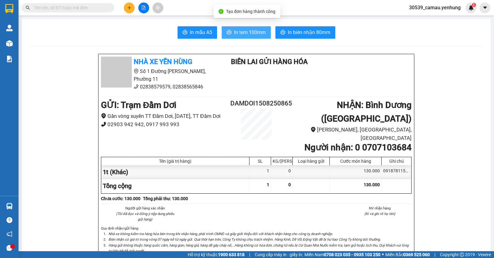
click at [261, 31] on span "In tem 100mm" at bounding box center [250, 32] width 32 height 8
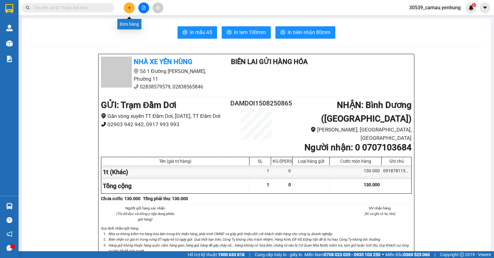
click at [131, 7] on icon "plus" at bounding box center [129, 8] width 4 height 4
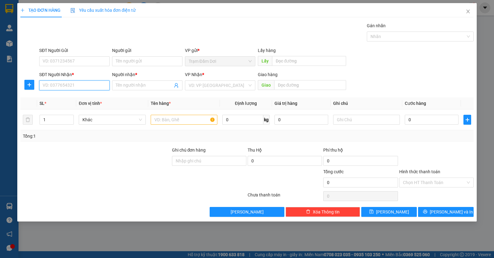
click at [55, 83] on input "SĐT Người Nhận *" at bounding box center [74, 85] width 70 height 10
click at [91, 81] on input "SĐT Người Nhận *" at bounding box center [74, 85] width 70 height 10
click at [70, 95] on div "0836901939 - thi" at bounding box center [74, 97] width 63 height 7
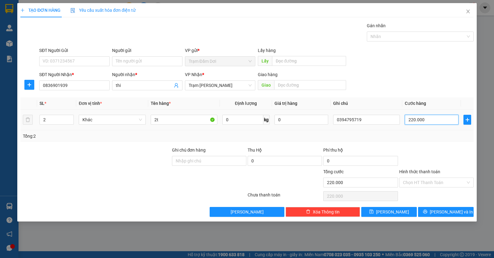
click at [436, 120] on input "220.000" at bounding box center [432, 120] width 54 height 10
click at [421, 182] on input "Hình thức thanh toán" at bounding box center [434, 182] width 63 height 9
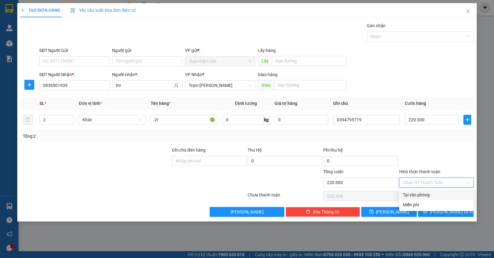
click at [418, 194] on div "Tại văn phòng" at bounding box center [436, 194] width 67 height 7
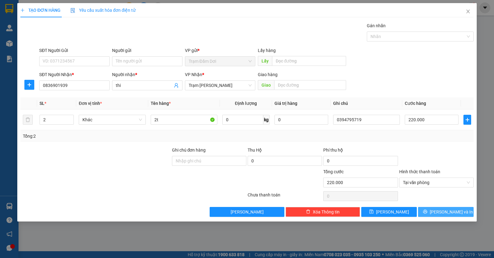
click at [433, 210] on button "[PERSON_NAME] và In" at bounding box center [446, 212] width 56 height 10
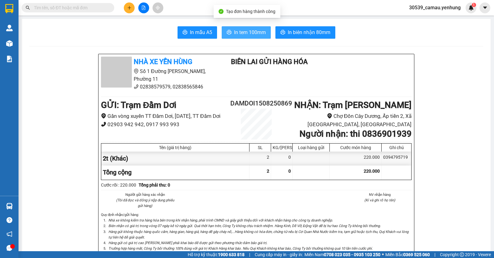
click at [262, 31] on span "In tem 100mm" at bounding box center [250, 32] width 32 height 8
click at [131, 6] on icon "plus" at bounding box center [129, 8] width 4 height 4
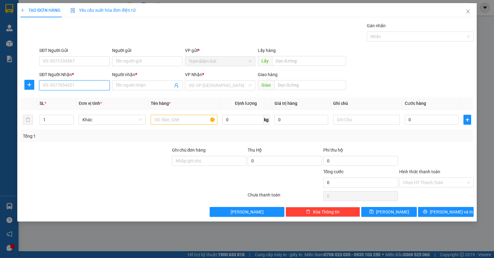
click at [86, 85] on input "SĐT Người Nhận *" at bounding box center [74, 85] width 70 height 10
click at [73, 96] on div "0989042747 - a" at bounding box center [74, 97] width 63 height 7
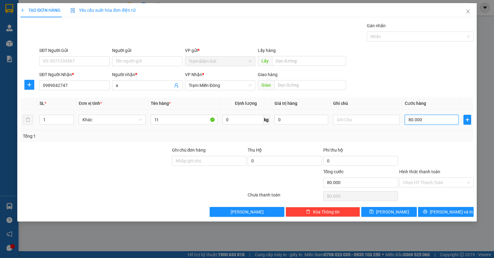
click at [444, 118] on input "80.000" at bounding box center [432, 120] width 54 height 10
click at [442, 210] on span "[PERSON_NAME] và In" at bounding box center [451, 211] width 43 height 7
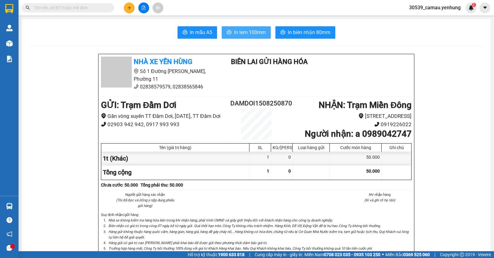
click at [256, 36] on span "In tem 100mm" at bounding box center [250, 32] width 32 height 8
click at [127, 6] on icon "plus" at bounding box center [129, 8] width 4 height 4
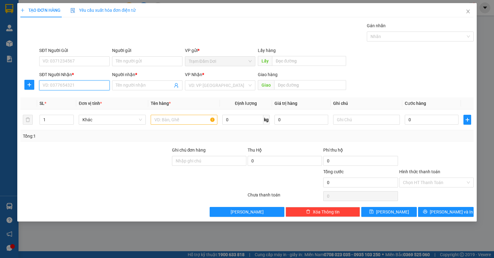
click at [91, 89] on input "SĐT Người Nhận *" at bounding box center [74, 85] width 70 height 10
click at [62, 100] on div "0382831712 - [GEOGRAPHIC_DATA]" at bounding box center [78, 97] width 70 height 7
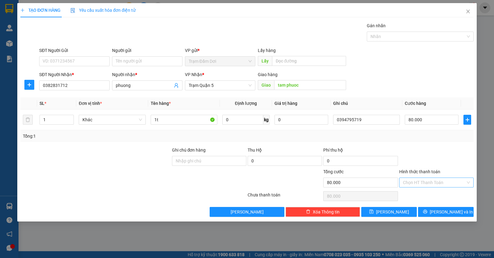
click at [439, 183] on input "Hình thức thanh toán" at bounding box center [434, 182] width 63 height 9
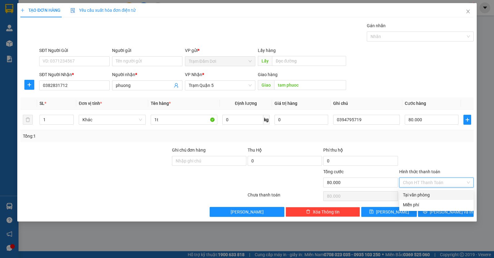
click at [425, 192] on div "Tại văn phòng" at bounding box center [436, 194] width 67 height 7
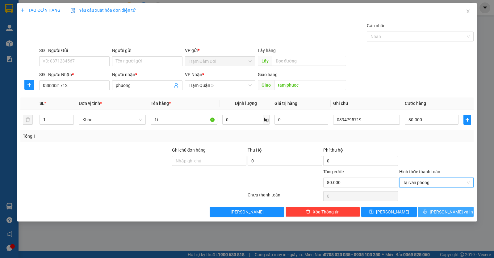
click at [433, 211] on button "[PERSON_NAME] và In" at bounding box center [446, 212] width 56 height 10
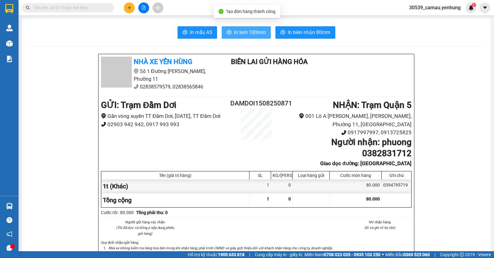
click at [256, 33] on span "In tem 100mm" at bounding box center [250, 32] width 32 height 8
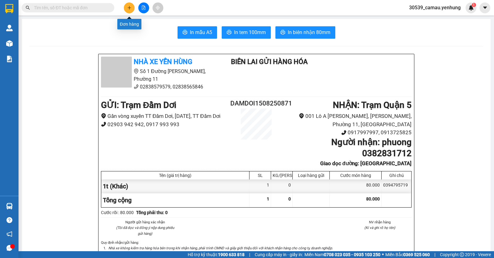
click at [130, 6] on icon "plus" at bounding box center [129, 8] width 4 height 4
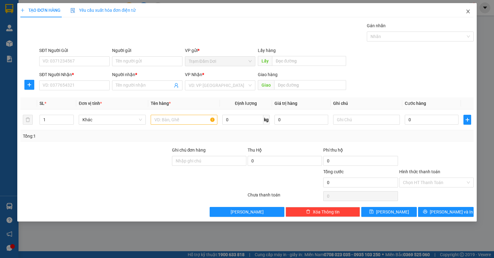
click at [468, 9] on icon "close" at bounding box center [468, 11] width 5 height 5
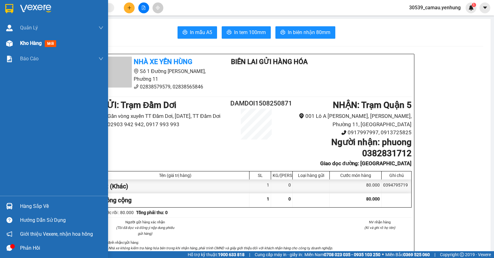
click at [14, 40] on div at bounding box center [9, 43] width 11 height 11
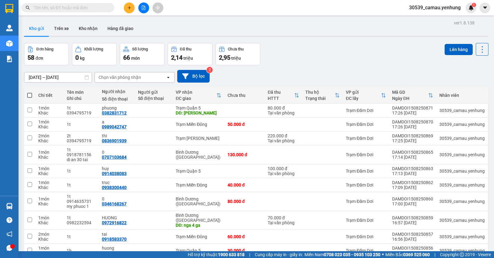
click at [456, 251] on span "100 / trang" at bounding box center [461, 254] width 22 height 6
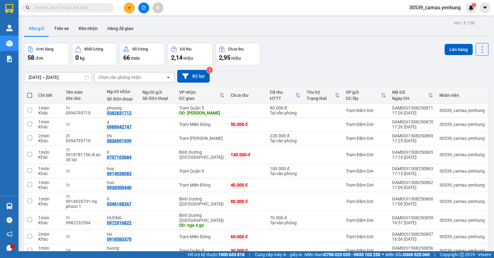
click at [31, 93] on span at bounding box center [29, 95] width 5 height 5
click at [30, 92] on input "checkbox" at bounding box center [30, 92] width 0 height 0
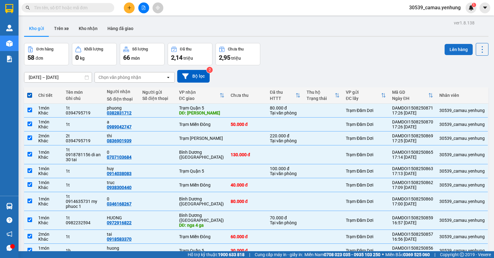
click at [446, 44] on button "Lên hàng" at bounding box center [459, 49] width 28 height 11
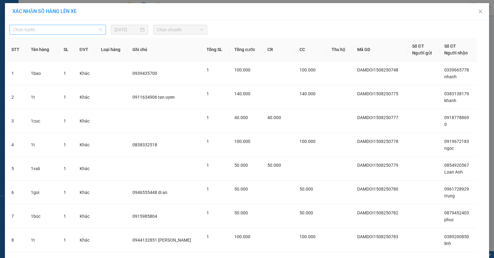
click at [91, 32] on span "Chọn tuyến" at bounding box center [57, 29] width 89 height 9
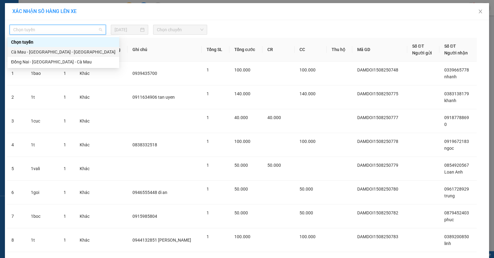
click at [63, 52] on div "Cà Mau - [GEOGRAPHIC_DATA] - [GEOGRAPHIC_DATA]" at bounding box center [63, 52] width 104 height 7
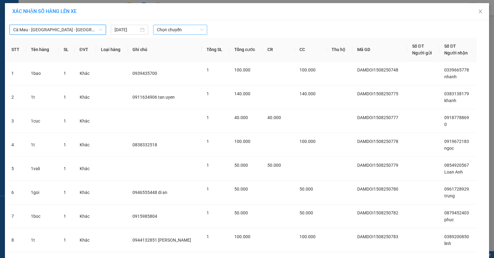
click at [191, 32] on span "Chọn chuyến" at bounding box center [180, 29] width 47 height 9
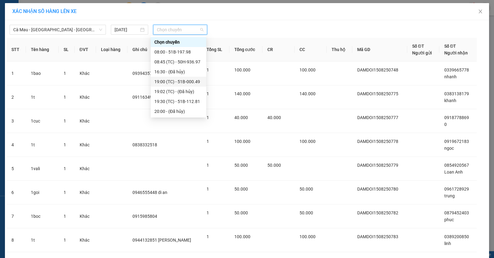
click at [188, 81] on div "19:00 (TC) - 51B-000.49" at bounding box center [179, 81] width 48 height 7
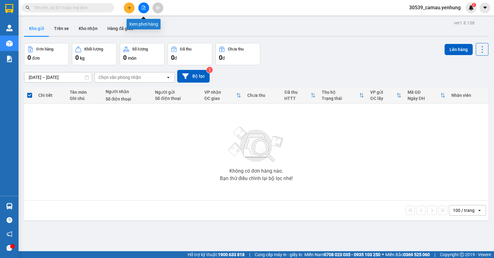
click at [143, 8] on icon "file-add" at bounding box center [143, 8] width 3 height 4
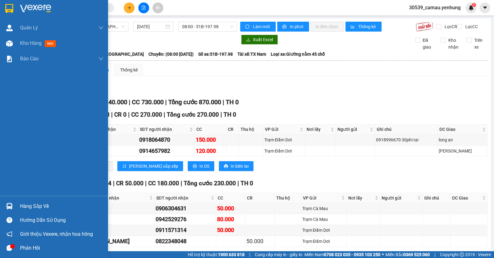
click at [10, 211] on div at bounding box center [9, 206] width 11 height 11
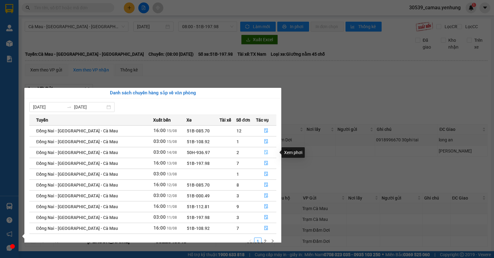
click at [265, 150] on icon "file-done" at bounding box center [267, 152] width 4 height 4
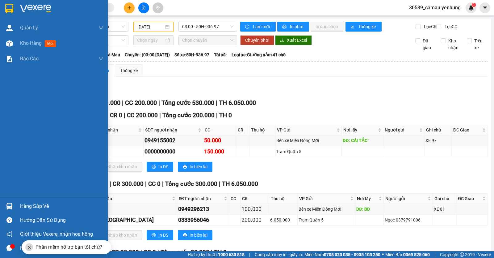
click at [10, 204] on img at bounding box center [9, 206] width 6 height 6
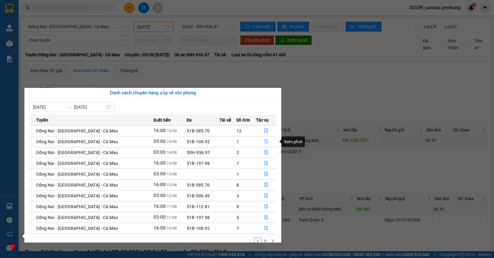
click at [266, 141] on icon "file-done" at bounding box center [266, 141] width 4 height 4
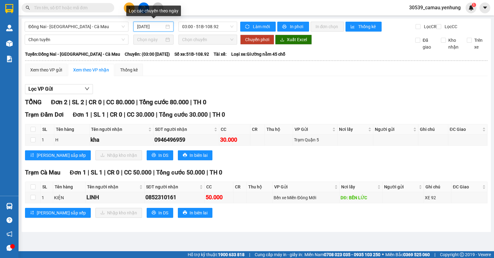
click at [164, 27] on input "[DATE]" at bounding box center [151, 26] width 28 height 7
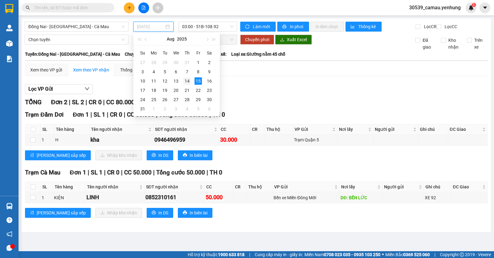
click at [187, 80] on div "14" at bounding box center [187, 80] width 7 height 7
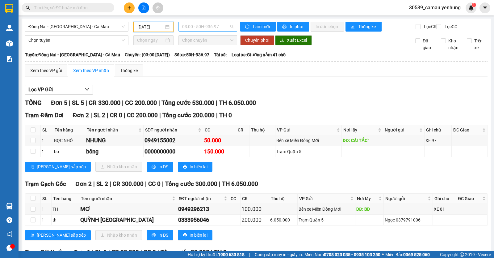
click at [229, 28] on span "03:00 - 50H-936.97" at bounding box center [207, 26] width 51 height 9
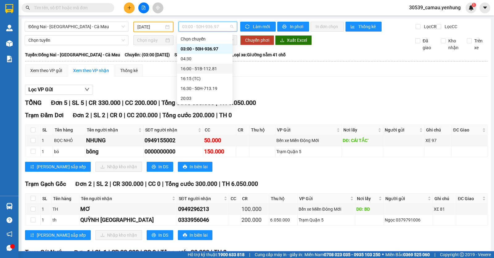
click at [193, 66] on div "16:00 - 51B-112.81" at bounding box center [205, 68] width 48 height 7
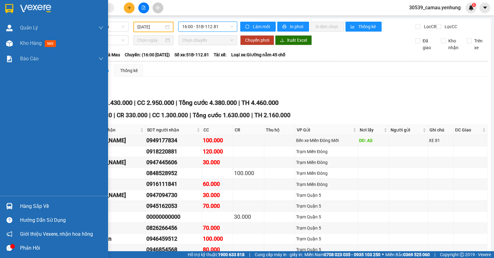
click at [26, 211] on div "Hàng sắp về" at bounding box center [54, 206] width 108 height 14
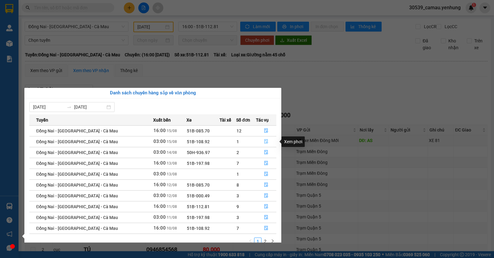
click at [261, 142] on button "button" at bounding box center [267, 142] width 20 height 10
